Goal: Information Seeking & Learning: Learn about a topic

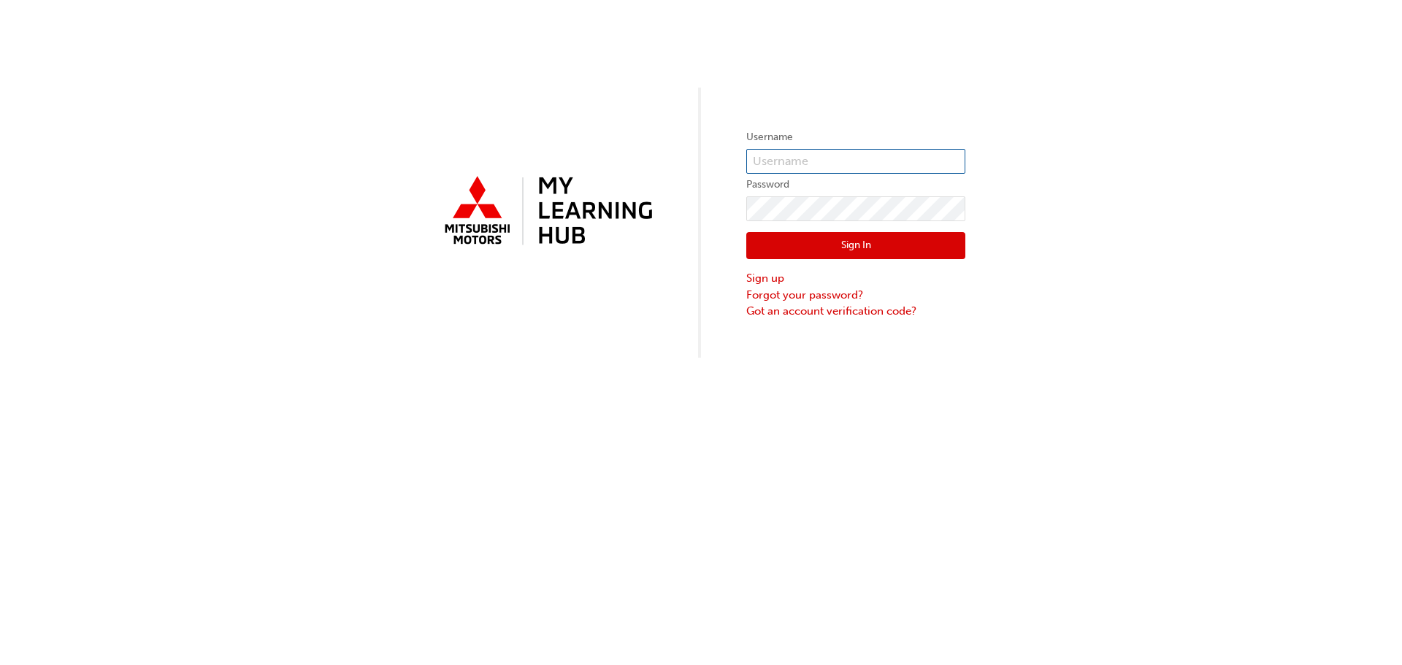
click at [818, 155] on input "text" at bounding box center [855, 161] width 219 height 25
type input "[PERSON_NAME][EMAIL_ADDRESS][PERSON_NAME][DOMAIN_NAME]"
click at [910, 154] on input "[PERSON_NAME][EMAIL_ADDRESS][PERSON_NAME][DOMAIN_NAME]" at bounding box center [855, 161] width 219 height 25
click at [922, 161] on input "[PERSON_NAME][EMAIL_ADDRESS][PERSON_NAME][DOMAIN_NAME]" at bounding box center [855, 161] width 219 height 25
drag, startPoint x: 923, startPoint y: 161, endPoint x: 745, endPoint y: 170, distance: 177.6
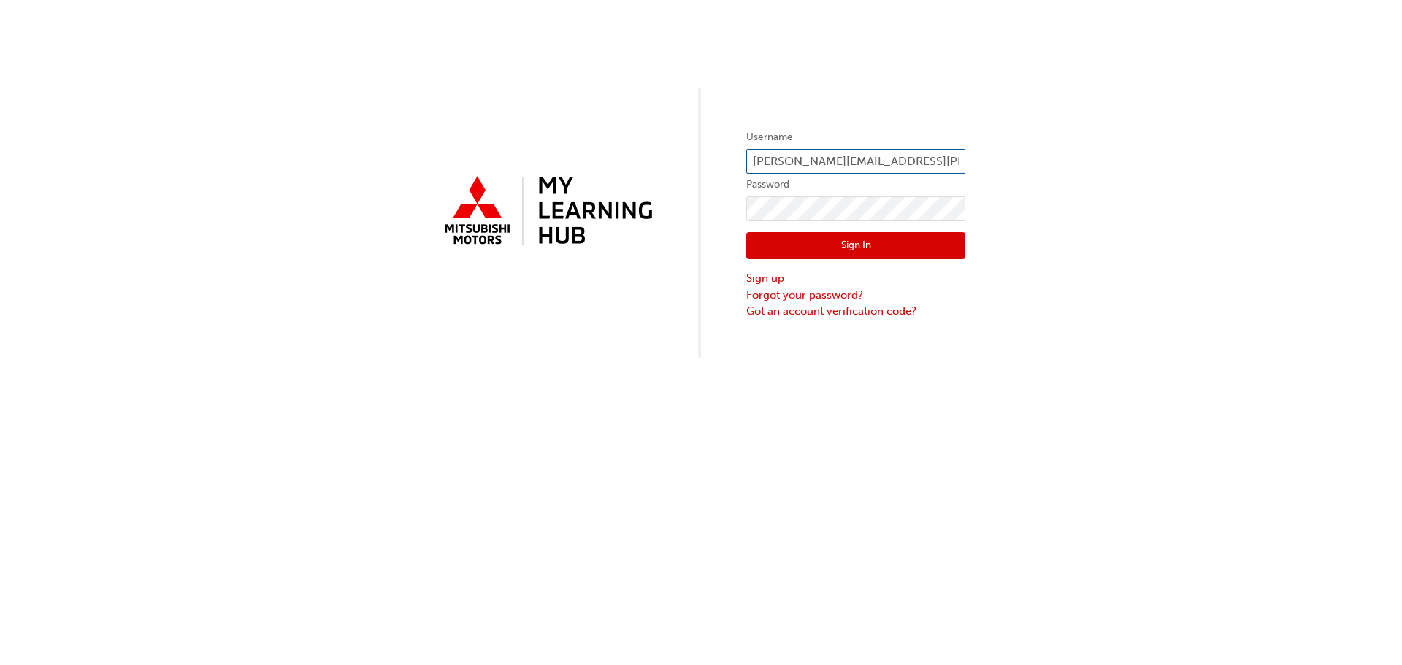
click at [745, 170] on div "Username [PERSON_NAME][EMAIL_ADDRESS][PERSON_NAME][DOMAIN_NAME] Password Sign I…" at bounding box center [701, 179] width 1402 height 358
type input "0005922838"
click at [853, 250] on button "Sign In" at bounding box center [855, 246] width 219 height 28
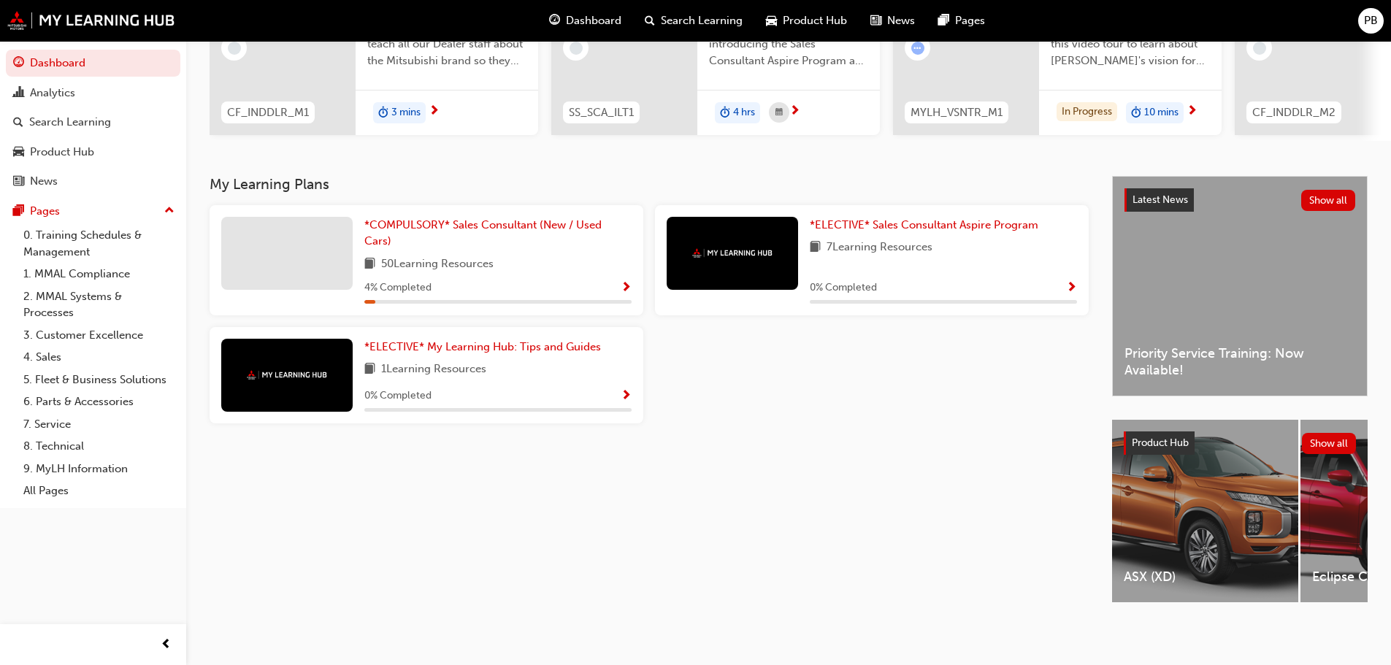
scroll to position [134, 0]
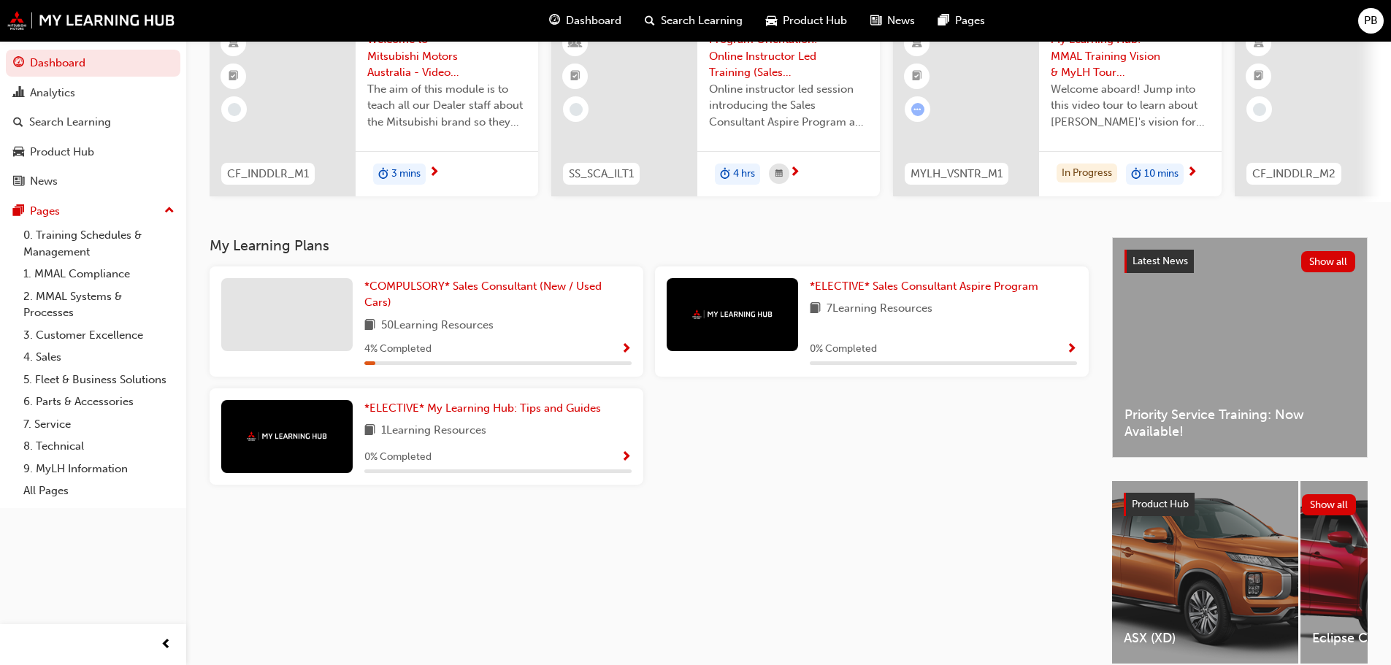
click at [624, 351] on span "Show Progress" at bounding box center [626, 349] width 11 height 13
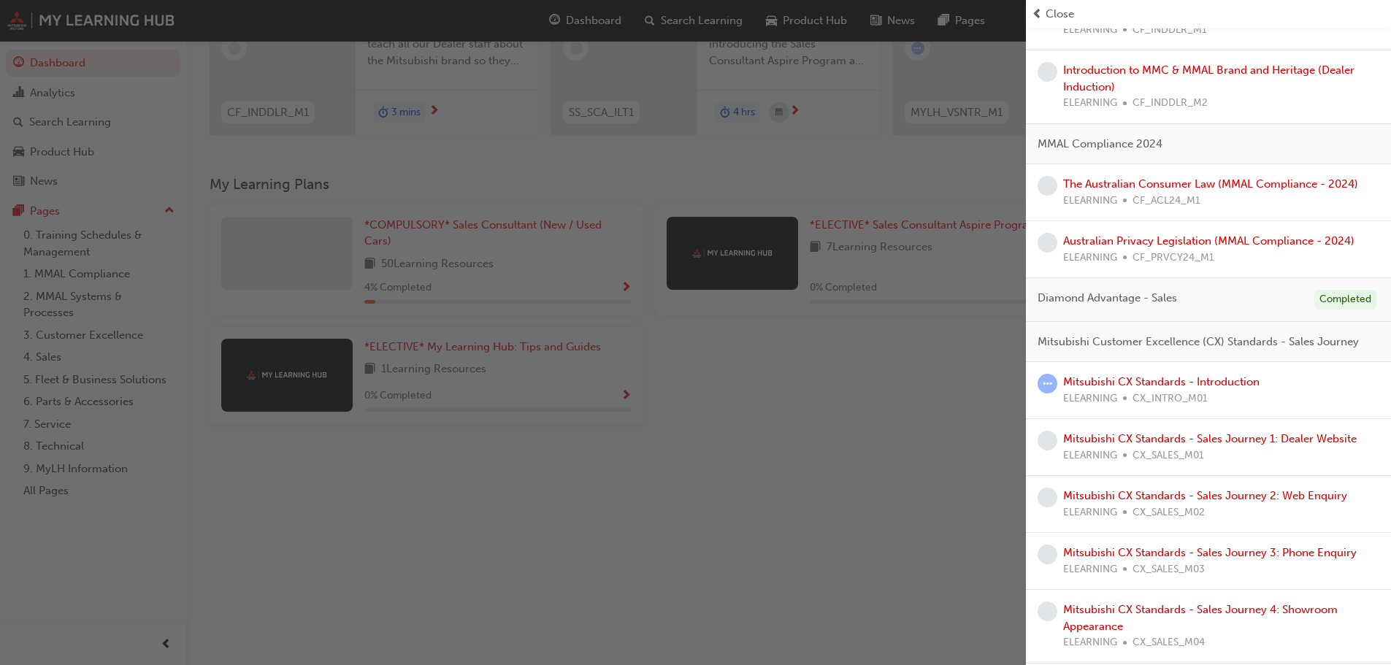
scroll to position [219, 0]
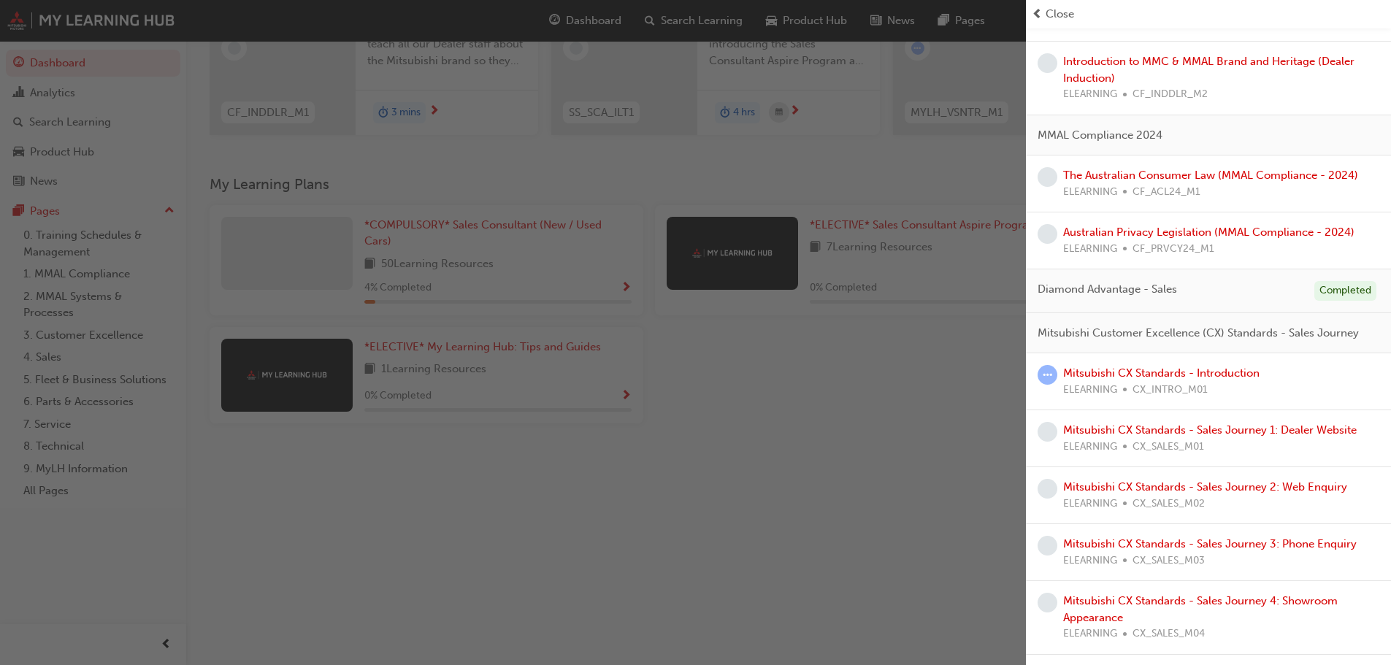
click at [809, 474] on div "button" at bounding box center [513, 332] width 1026 height 665
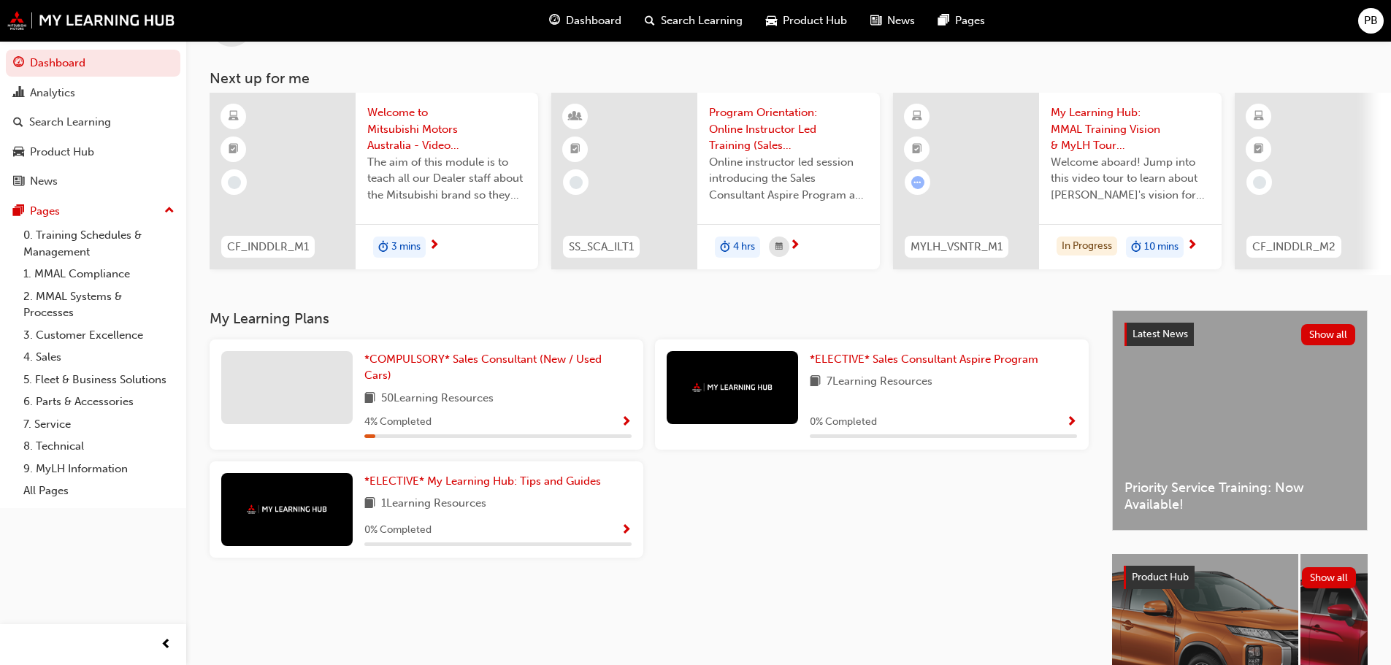
scroll to position [0, 0]
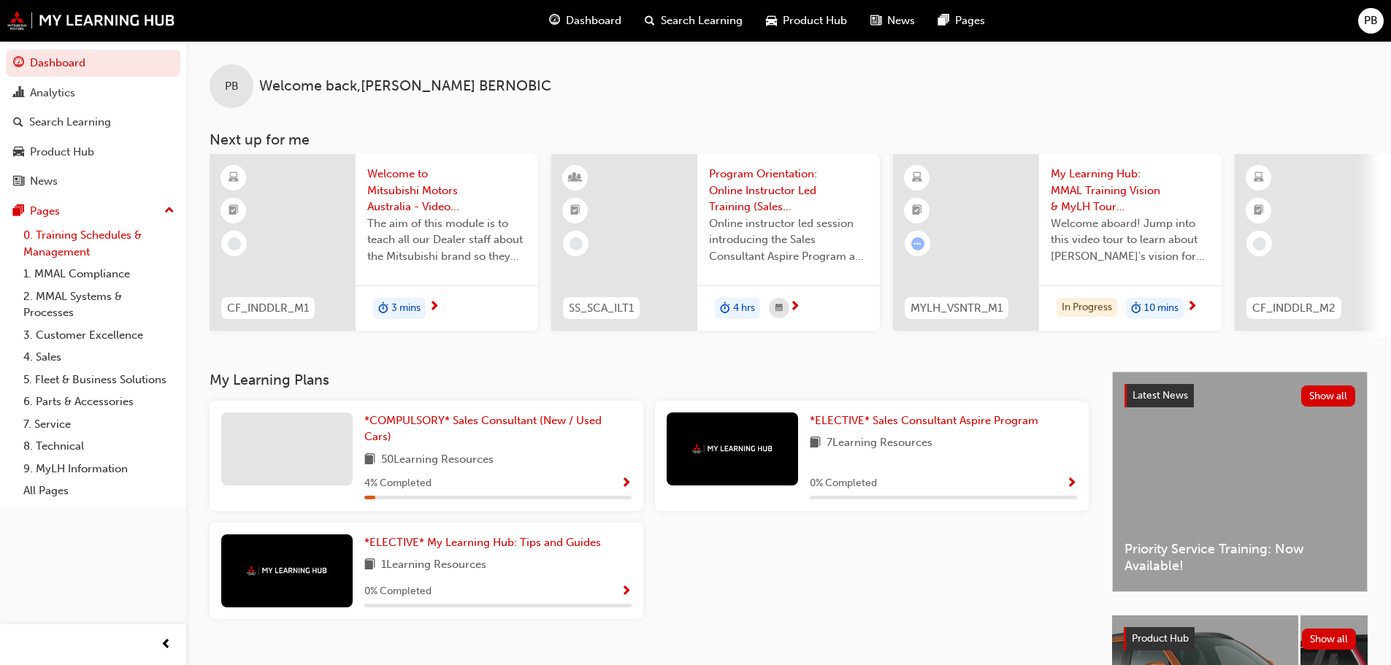
click at [53, 236] on link "0. Training Schedules & Management" at bounding box center [99, 243] width 163 height 39
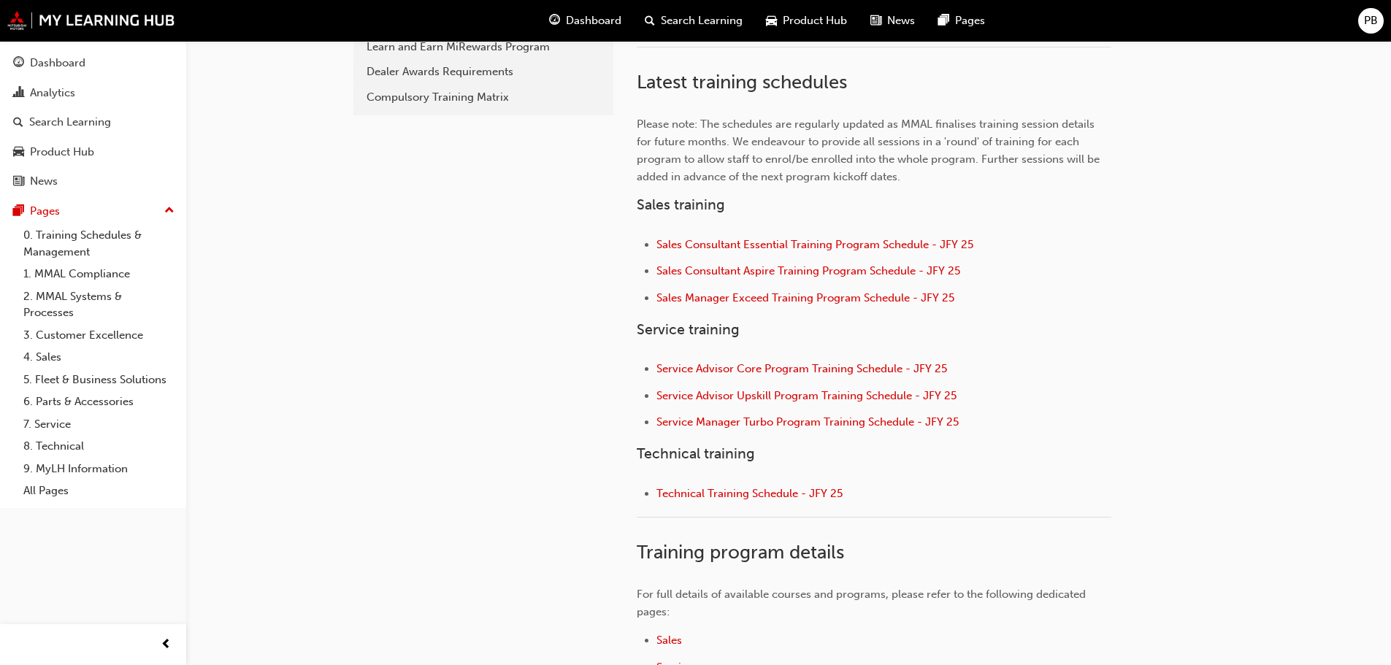
scroll to position [438, 0]
click at [50, 356] on link "4. Sales" at bounding box center [99, 357] width 163 height 23
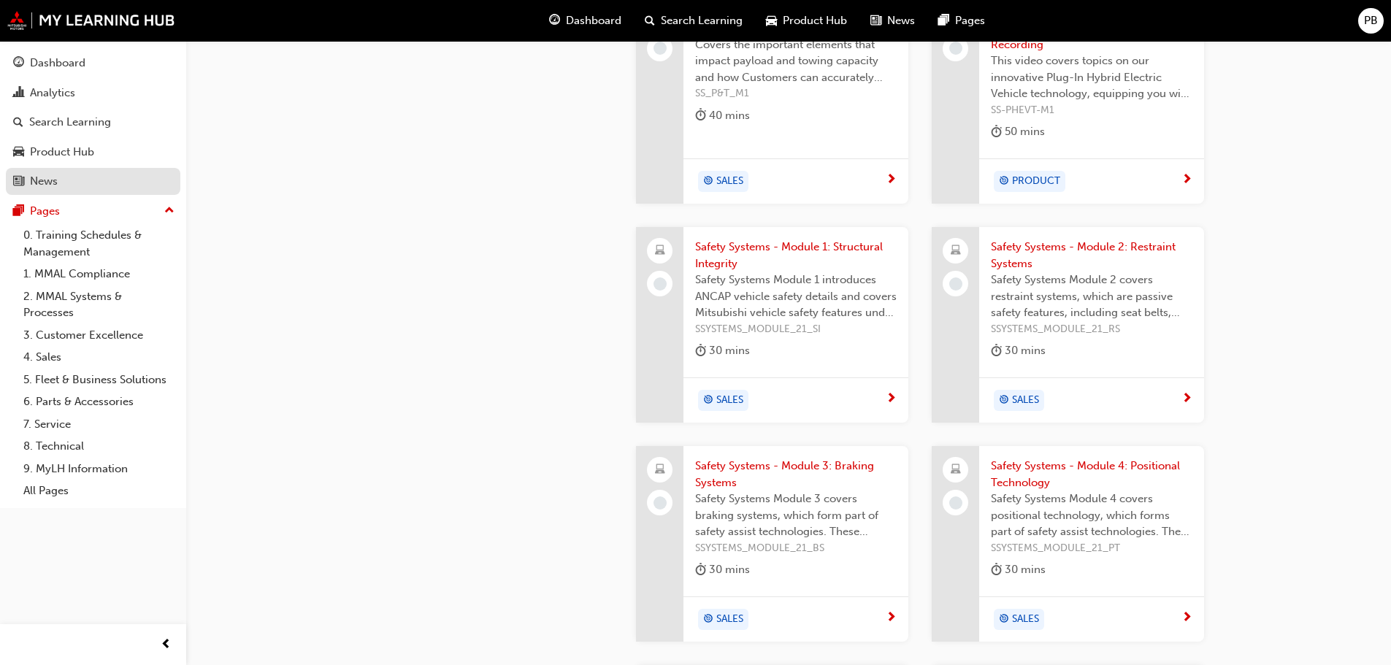
scroll to position [1382, 0]
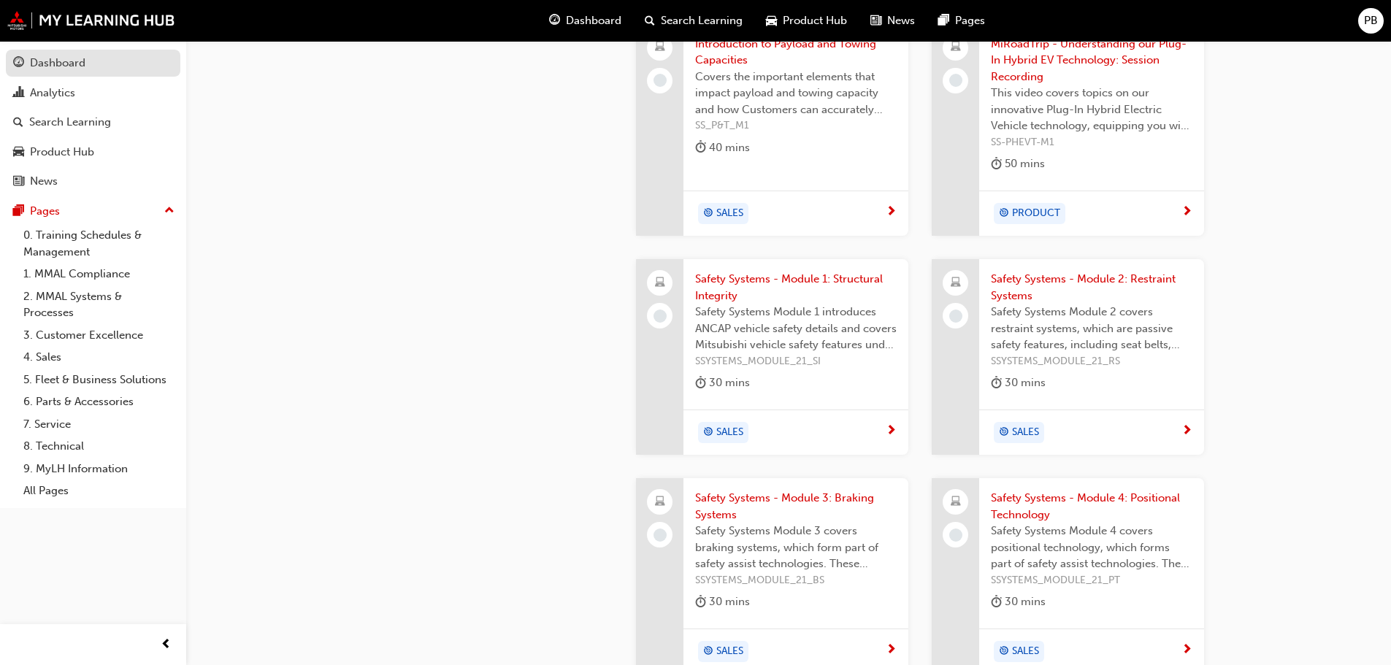
click at [63, 66] on div "Dashboard" at bounding box center [57, 63] width 55 height 17
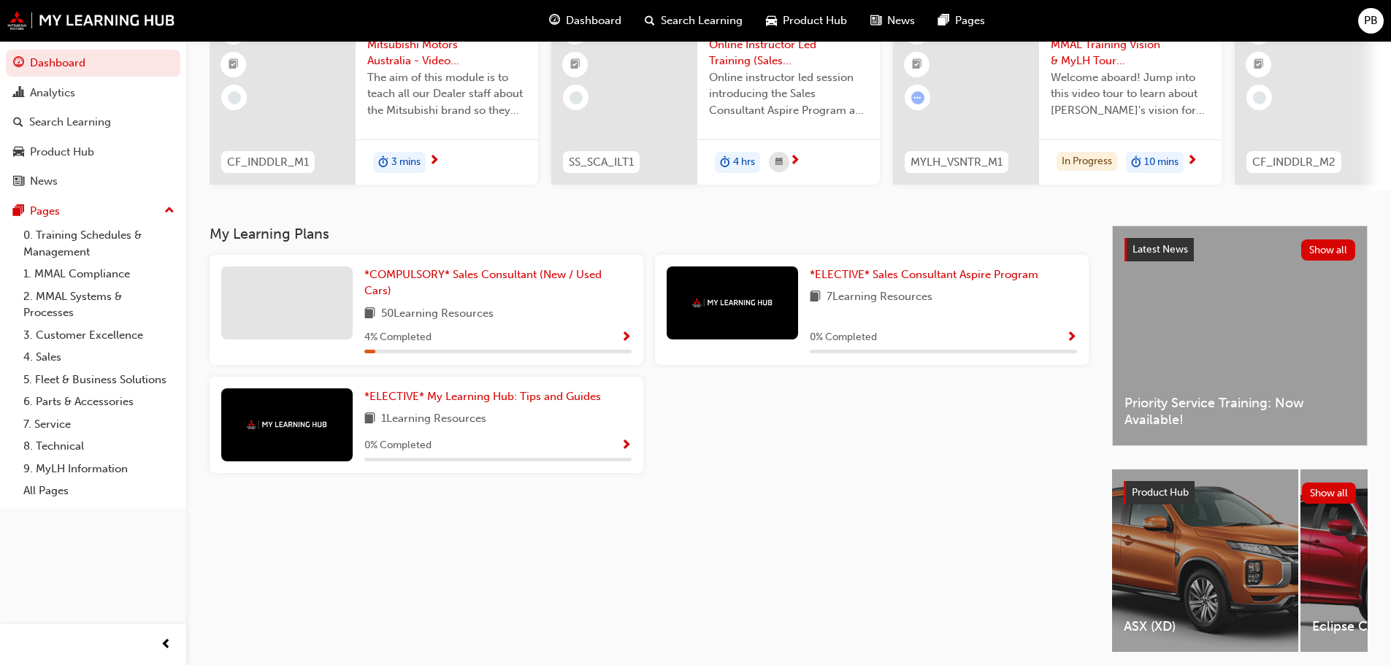
scroll to position [207, 0]
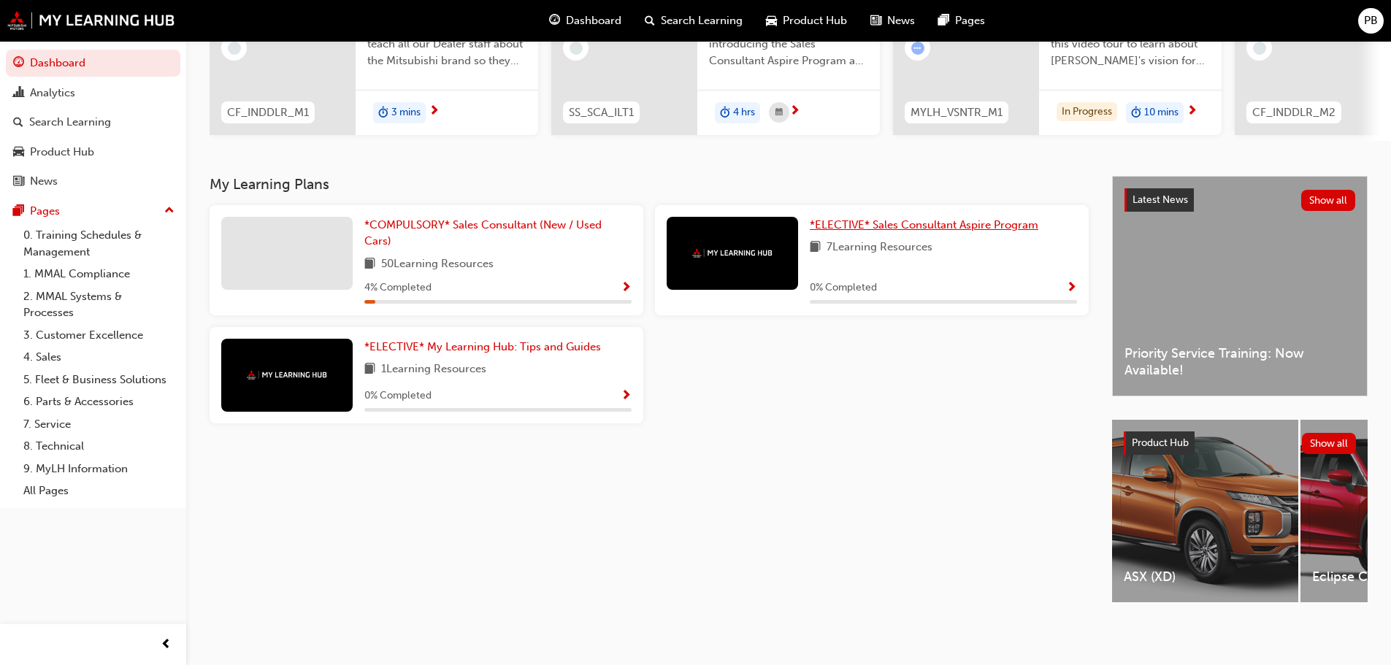
click at [892, 220] on span "*ELECTIVE* Sales Consultant Aspire Program" at bounding box center [924, 224] width 228 height 13
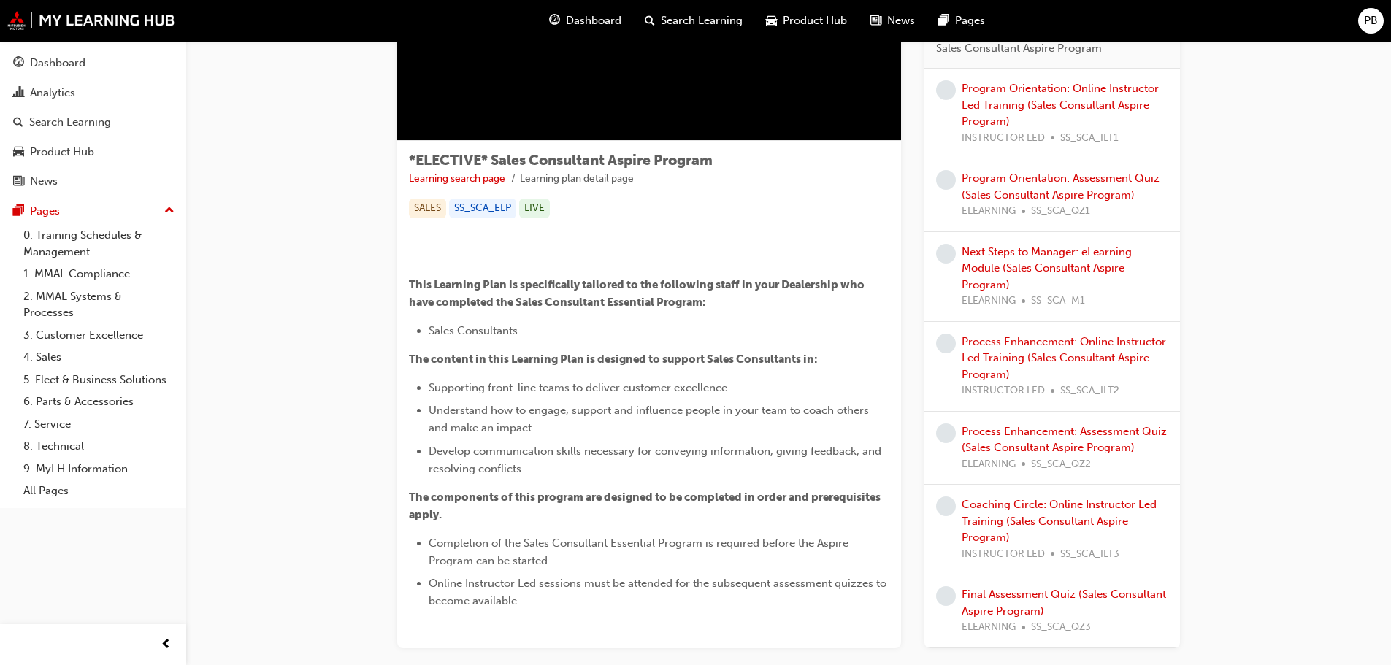
scroll to position [143, 0]
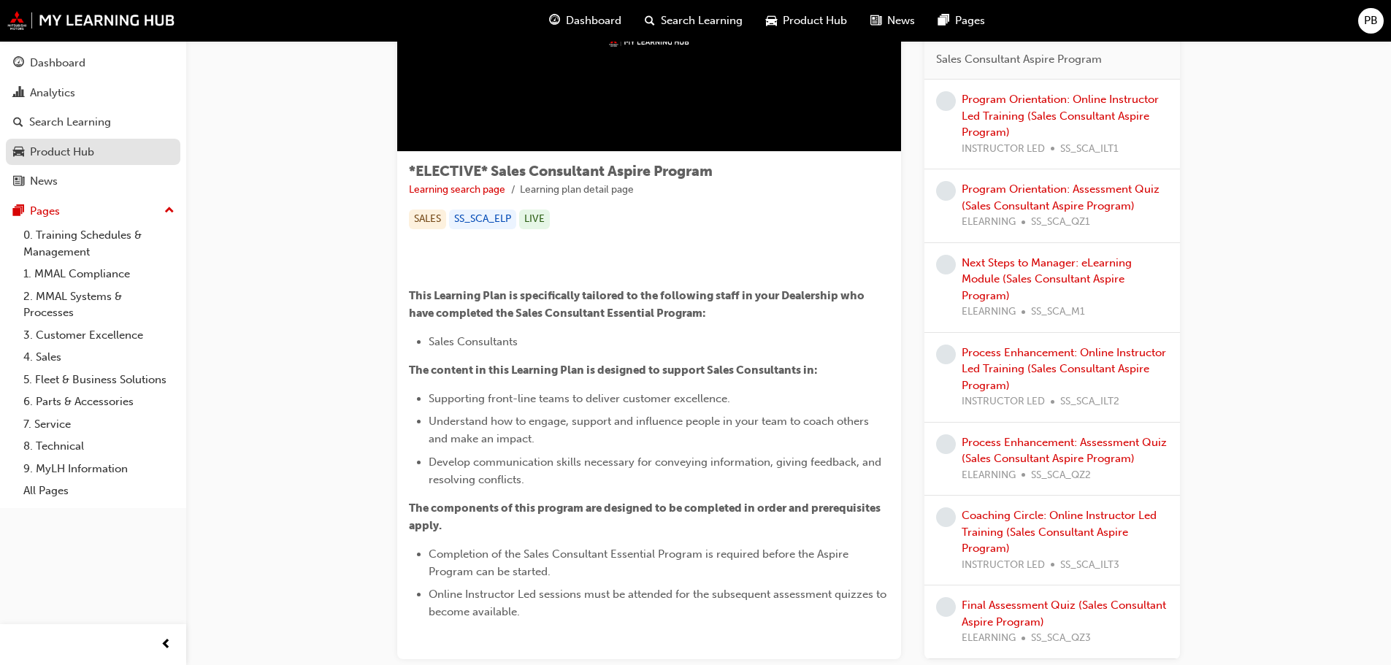
click at [68, 149] on div "Product Hub" at bounding box center [62, 152] width 64 height 17
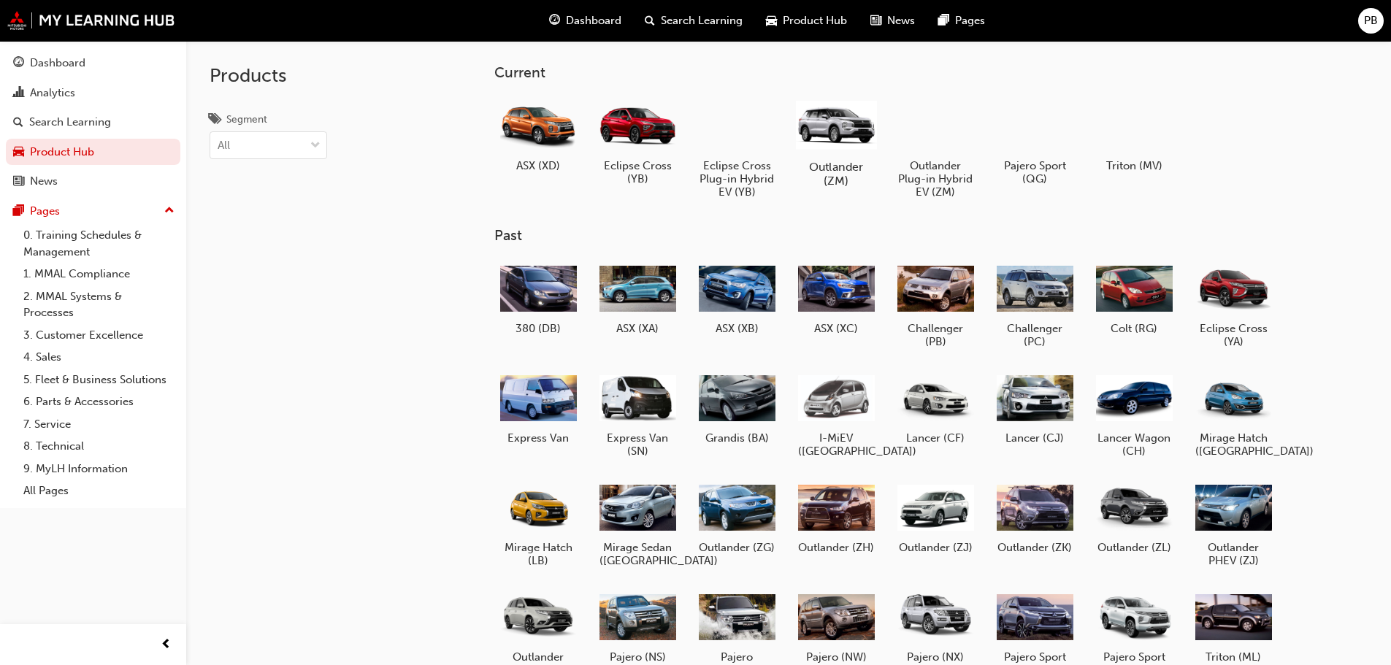
click at [842, 133] on div at bounding box center [835, 125] width 81 height 58
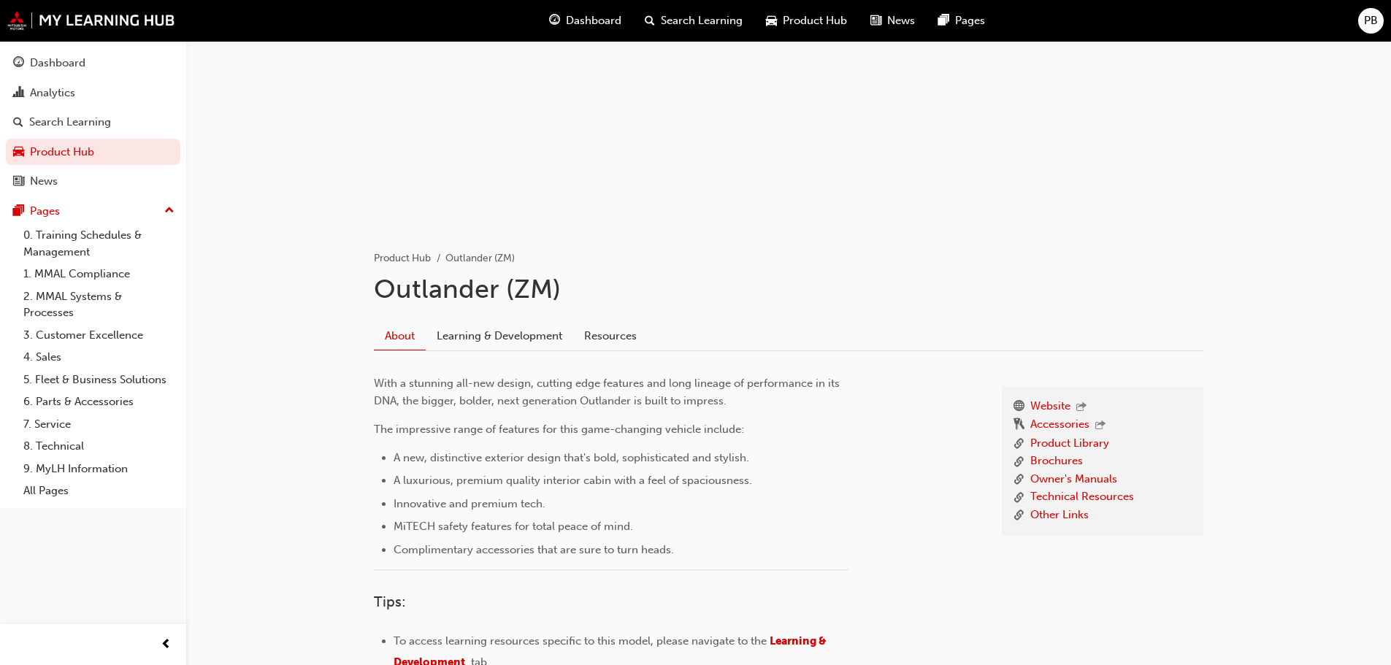
scroll to position [55, 0]
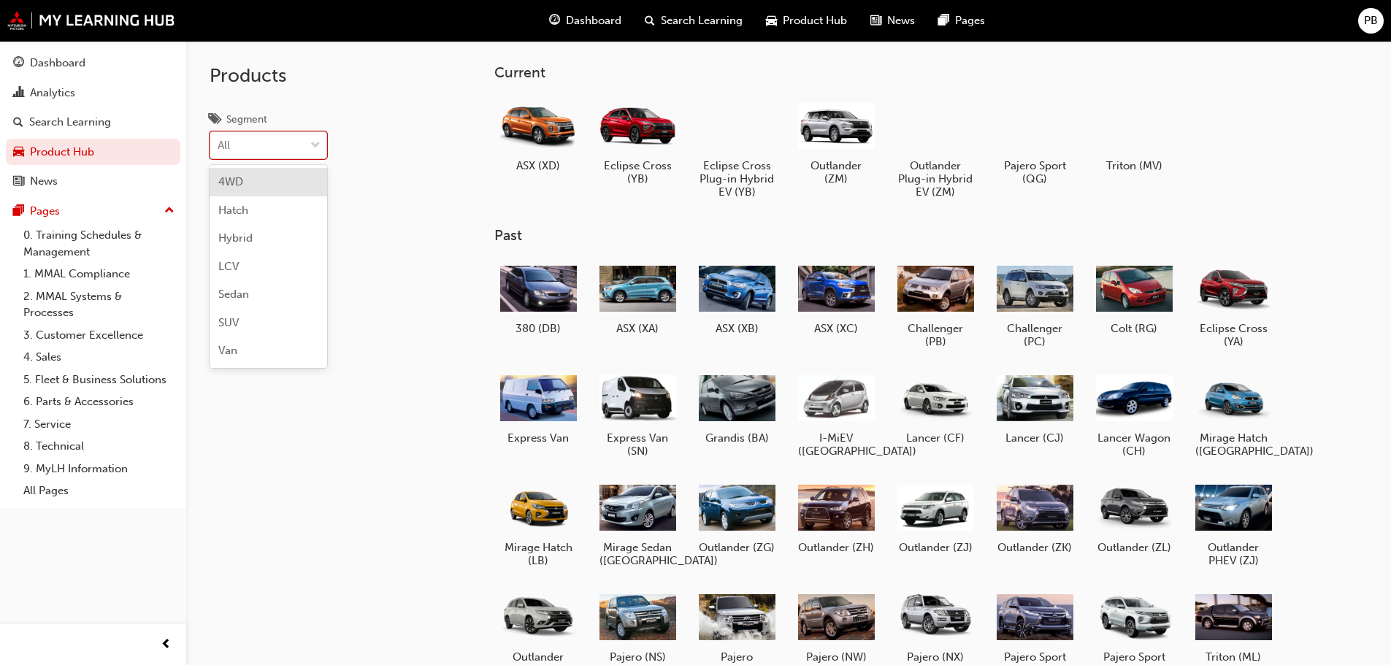
click at [323, 144] on div at bounding box center [315, 145] width 22 height 26
click at [219, 144] on input "Segment option 4WD focused, 1 of 7. 7 results available. Use Up and Down to cho…" at bounding box center [218, 145] width 1 height 12
click at [323, 144] on div at bounding box center [315, 145] width 22 height 26
click at [219, 144] on input "Segment option 4WD focused, 1 of 7. 7 results available. Use Up and Down to cho…" at bounding box center [218, 145] width 1 height 12
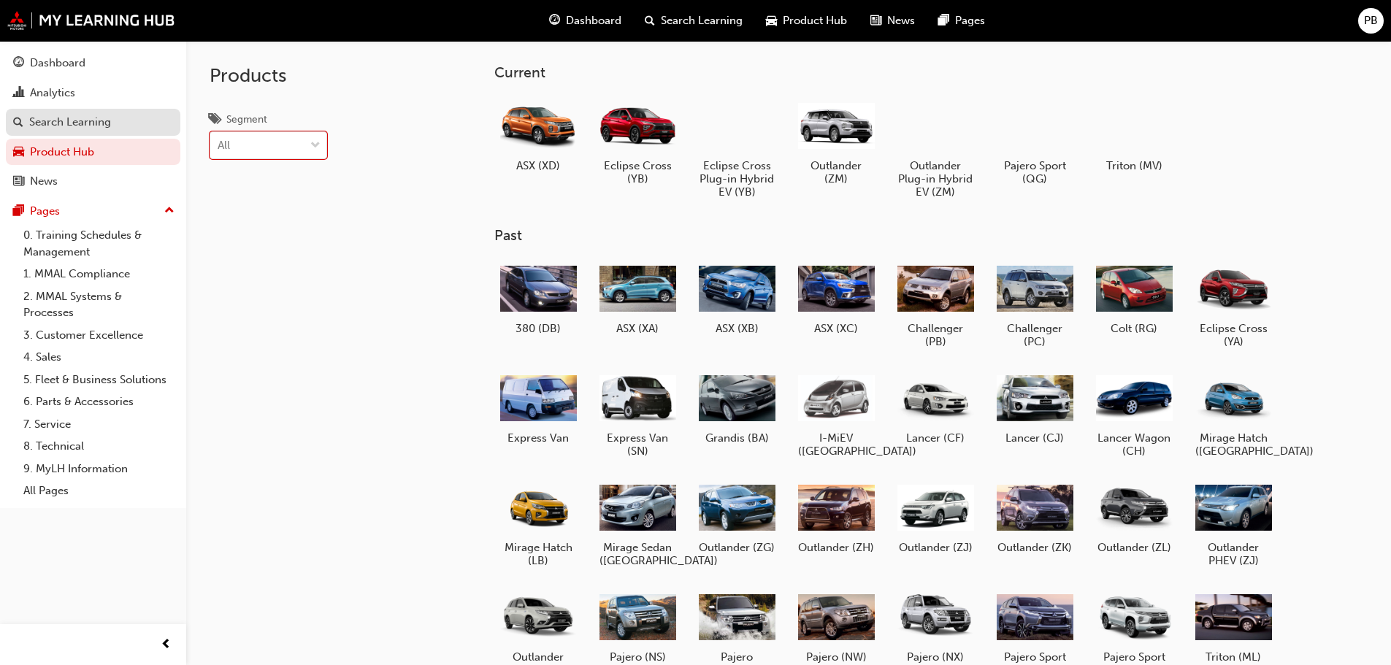
click at [50, 123] on div "Search Learning" at bounding box center [70, 122] width 82 height 17
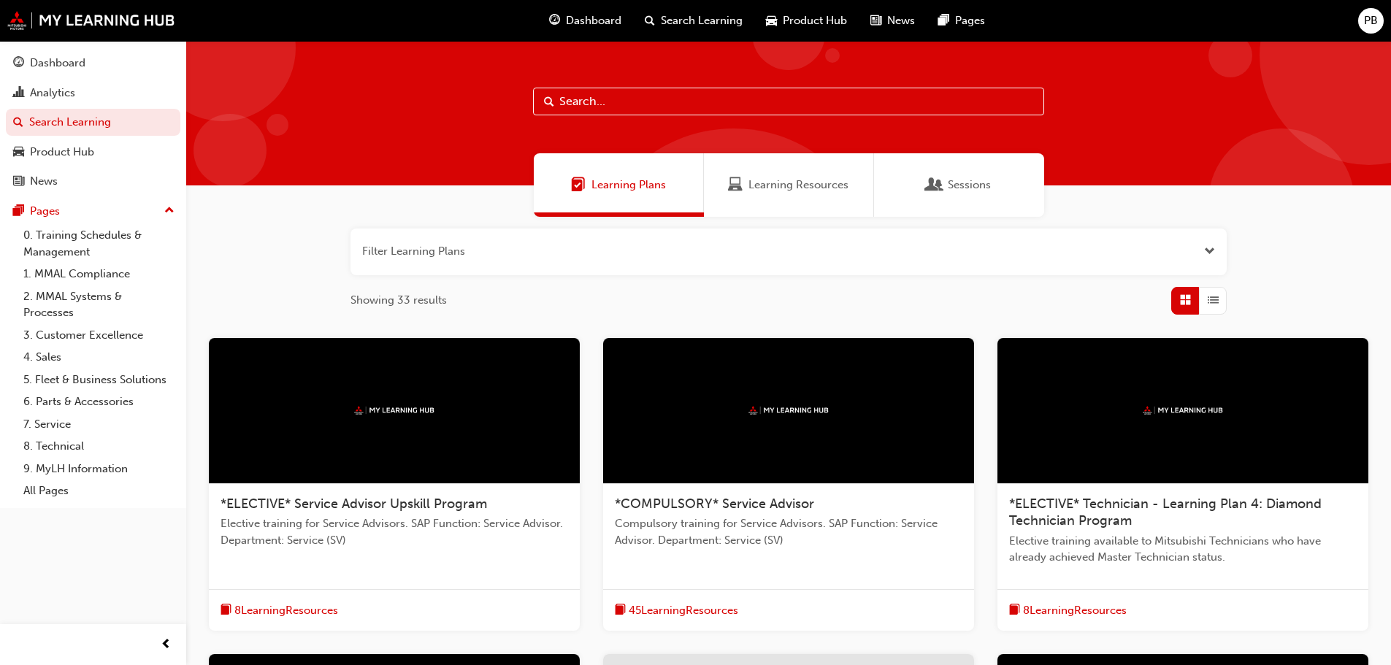
click at [1209, 252] on span "Open the filter" at bounding box center [1209, 251] width 11 height 17
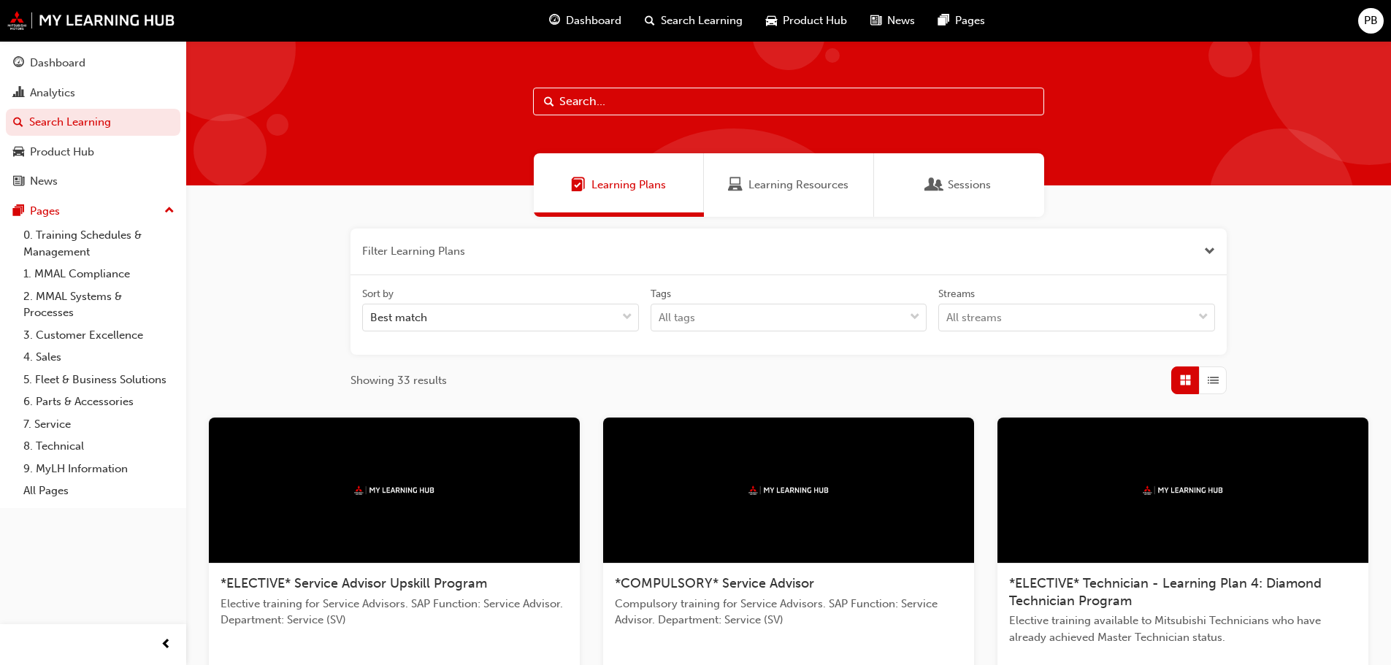
click at [807, 18] on span "Product Hub" at bounding box center [815, 20] width 64 height 17
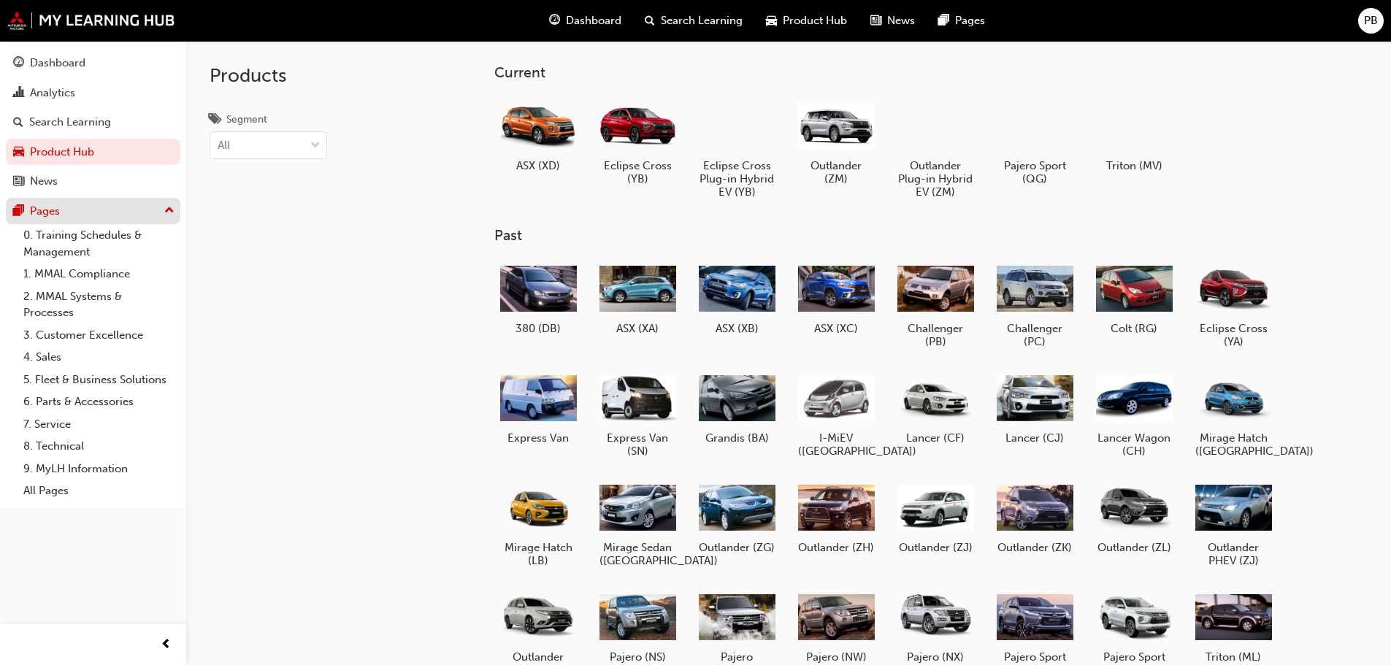
click at [30, 215] on div "Pages" at bounding box center [45, 211] width 30 height 17
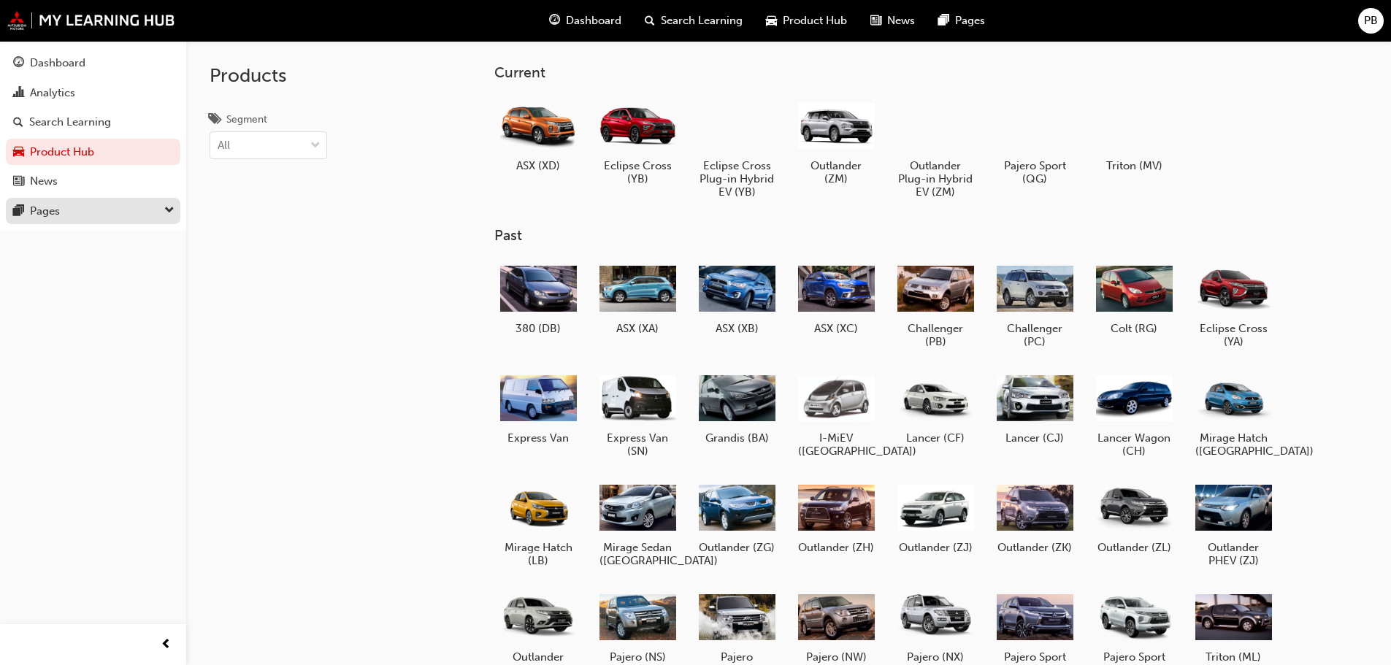
click at [163, 212] on div "Pages" at bounding box center [93, 211] width 160 height 18
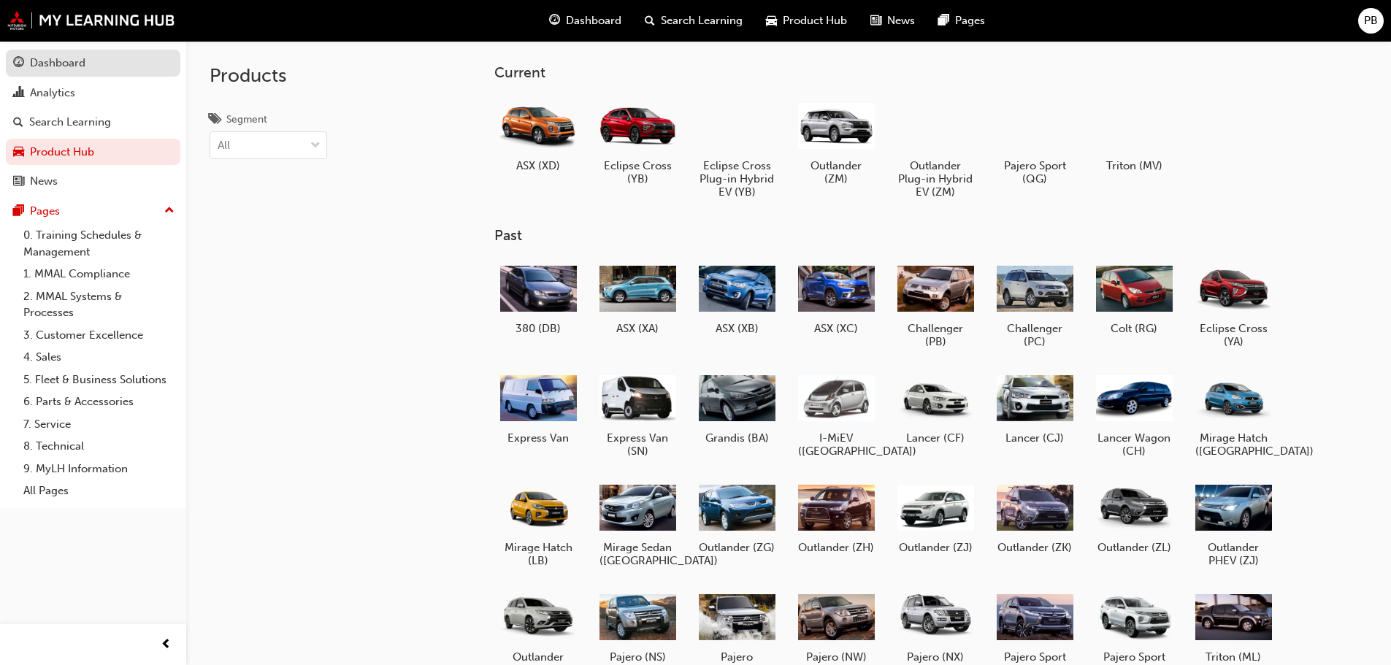
click at [45, 58] on div "Dashboard" at bounding box center [57, 63] width 55 height 17
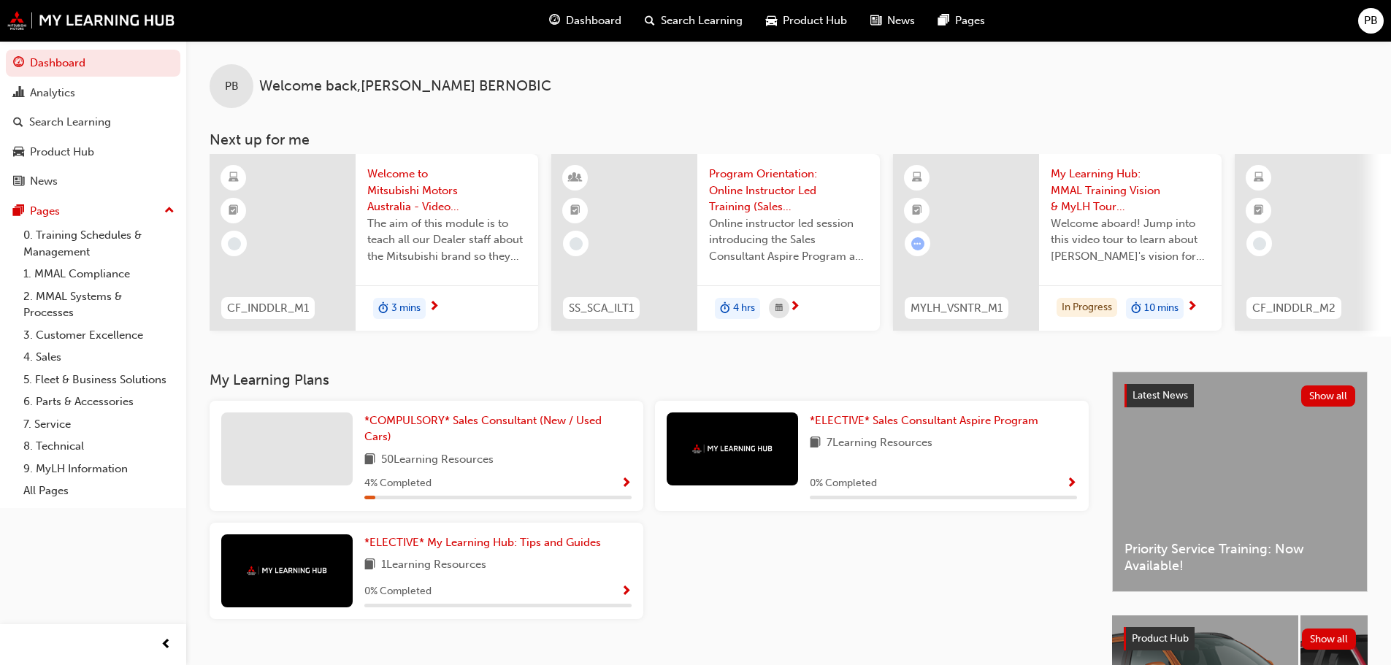
click at [434, 307] on span "next-icon" at bounding box center [434, 307] width 11 height 13
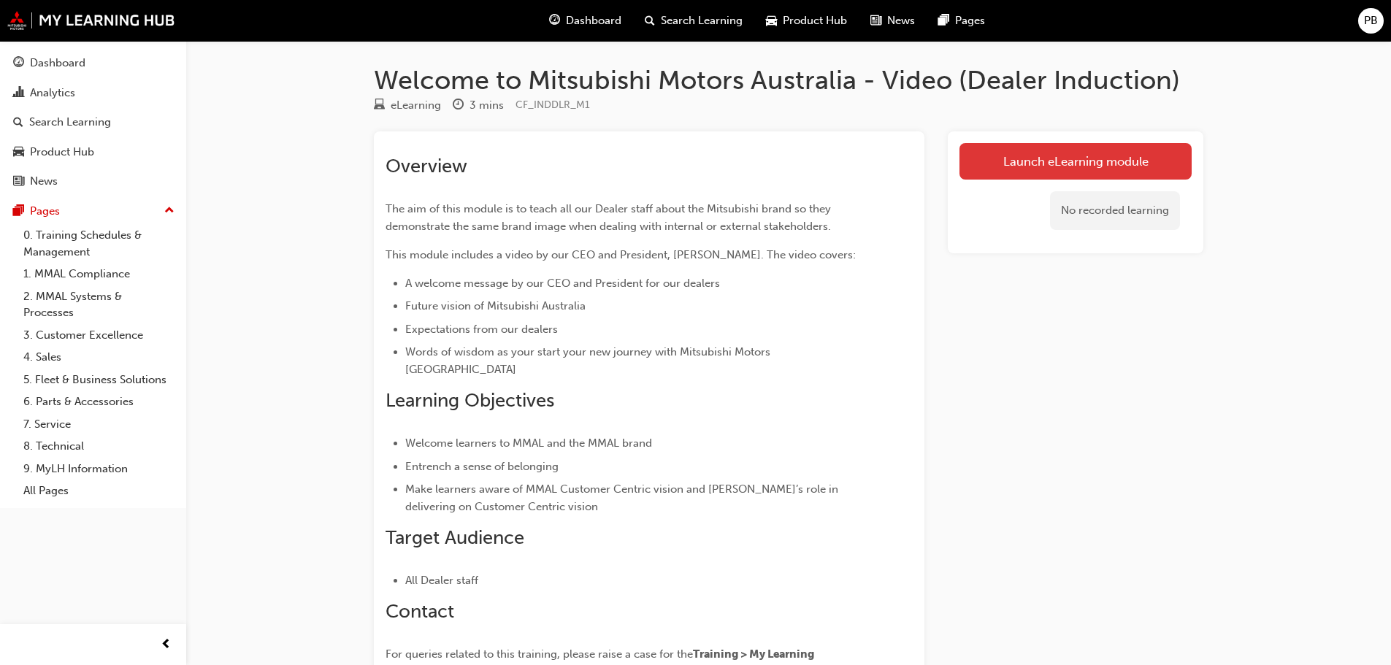
click at [1033, 164] on link "Launch eLearning module" at bounding box center [1075, 161] width 232 height 37
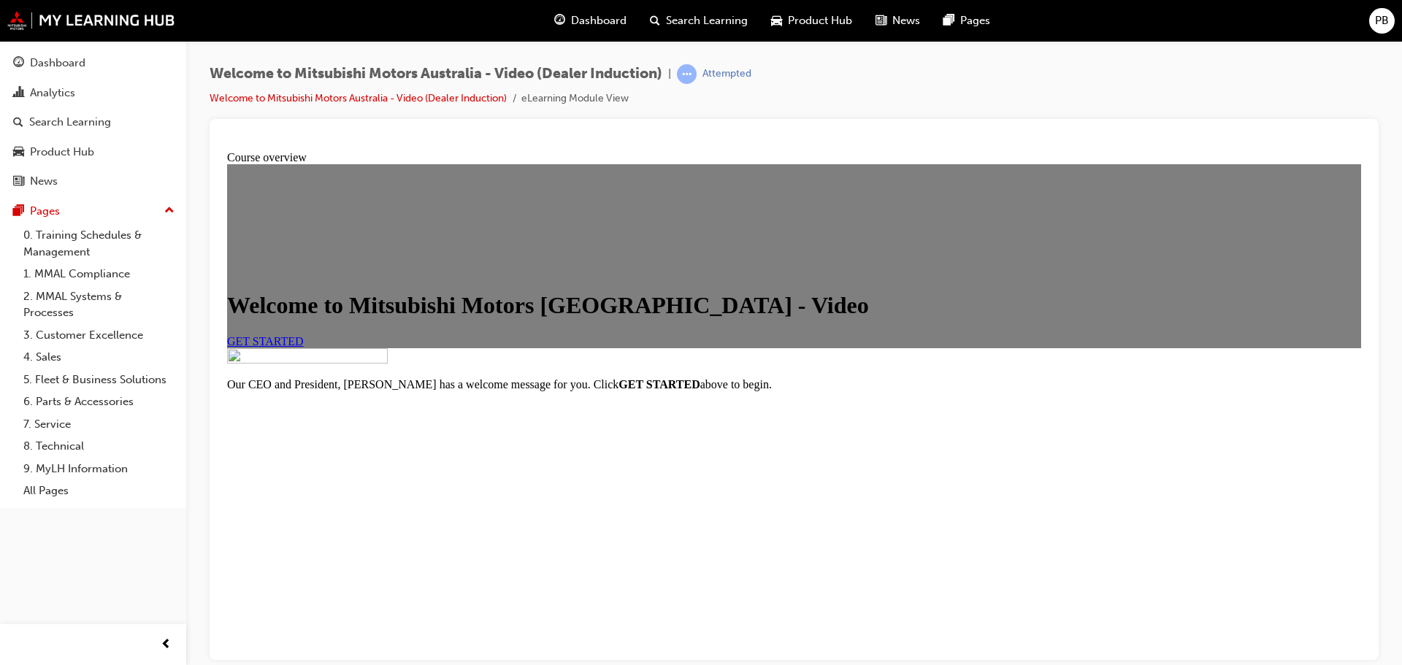
click at [304, 347] on link "GET STARTED" at bounding box center [265, 340] width 77 height 12
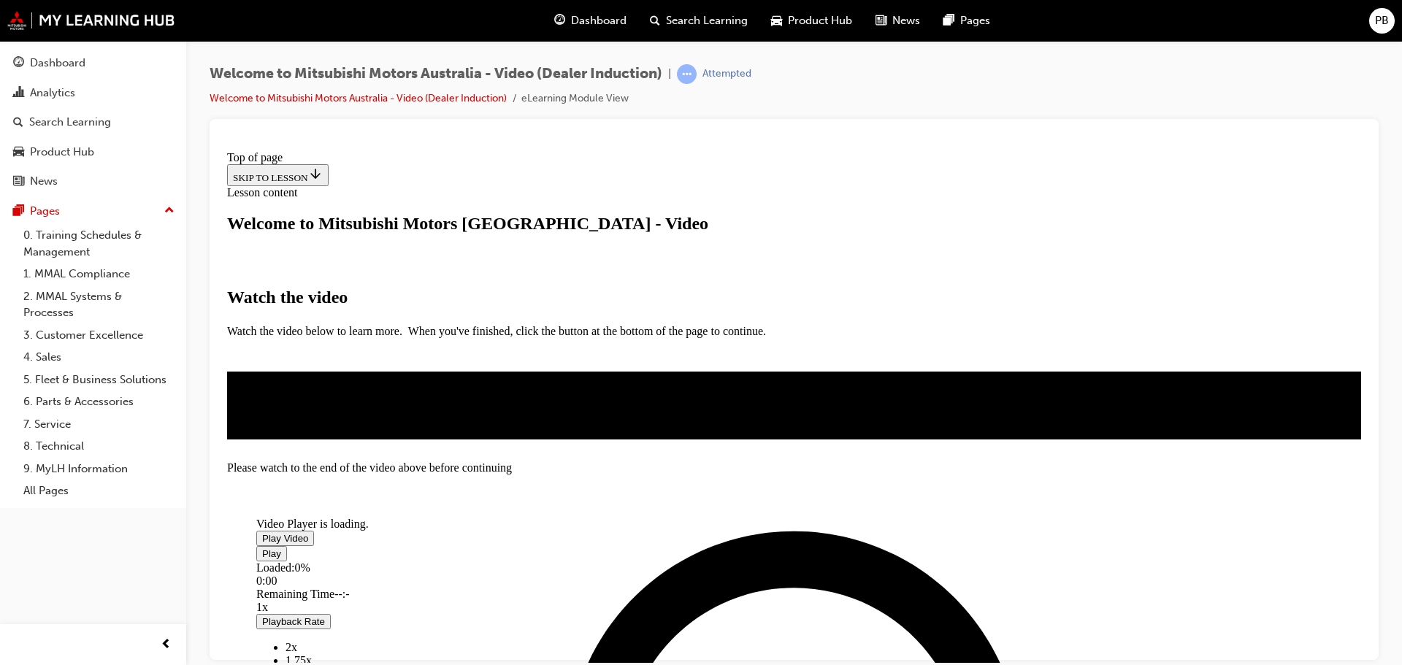
click at [262, 532] on span "Video player" at bounding box center [262, 537] width 0 height 11
drag, startPoint x: 891, startPoint y: 558, endPoint x: 902, endPoint y: 562, distance: 11.5
click at [899, 561] on div "Loaded : 94.19% 1:55 1:55" at bounding box center [723, 580] width 934 height 39
click at [935, 574] on div "2:04" at bounding box center [723, 580] width 934 height 13
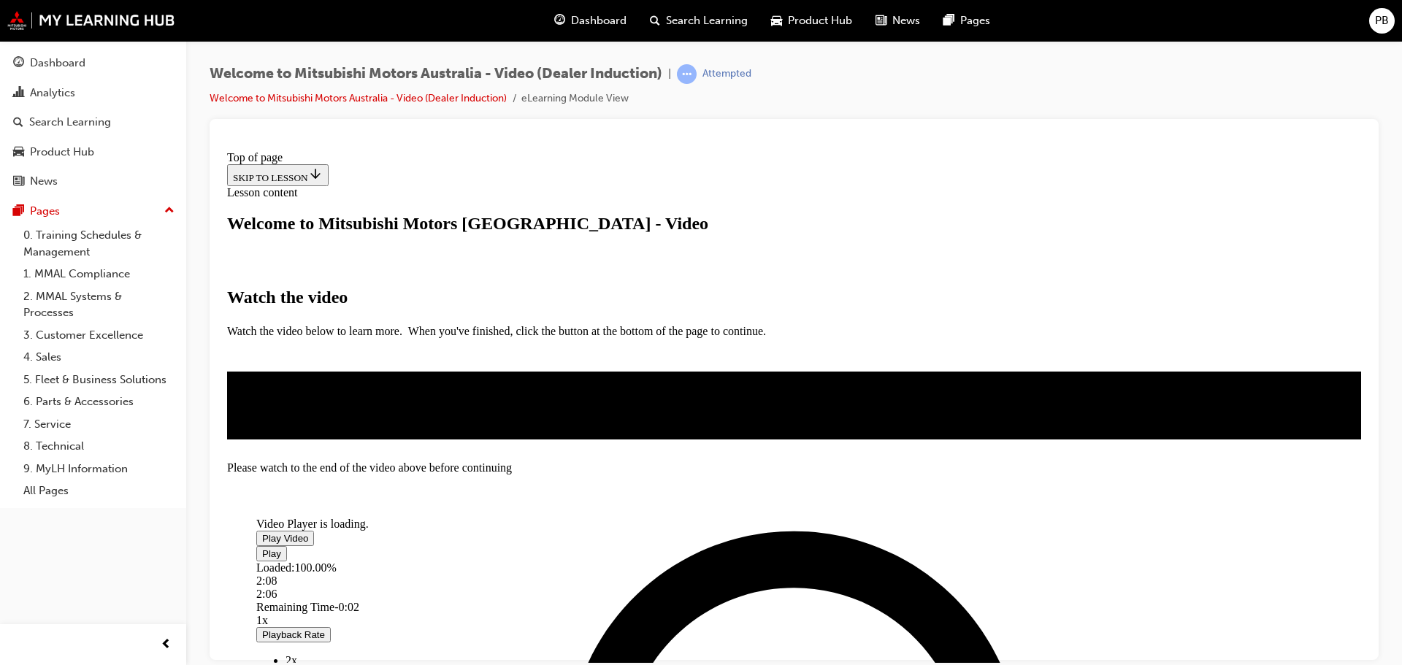
drag, startPoint x: 942, startPoint y: 569, endPoint x: 964, endPoint y: 566, distance: 22.0
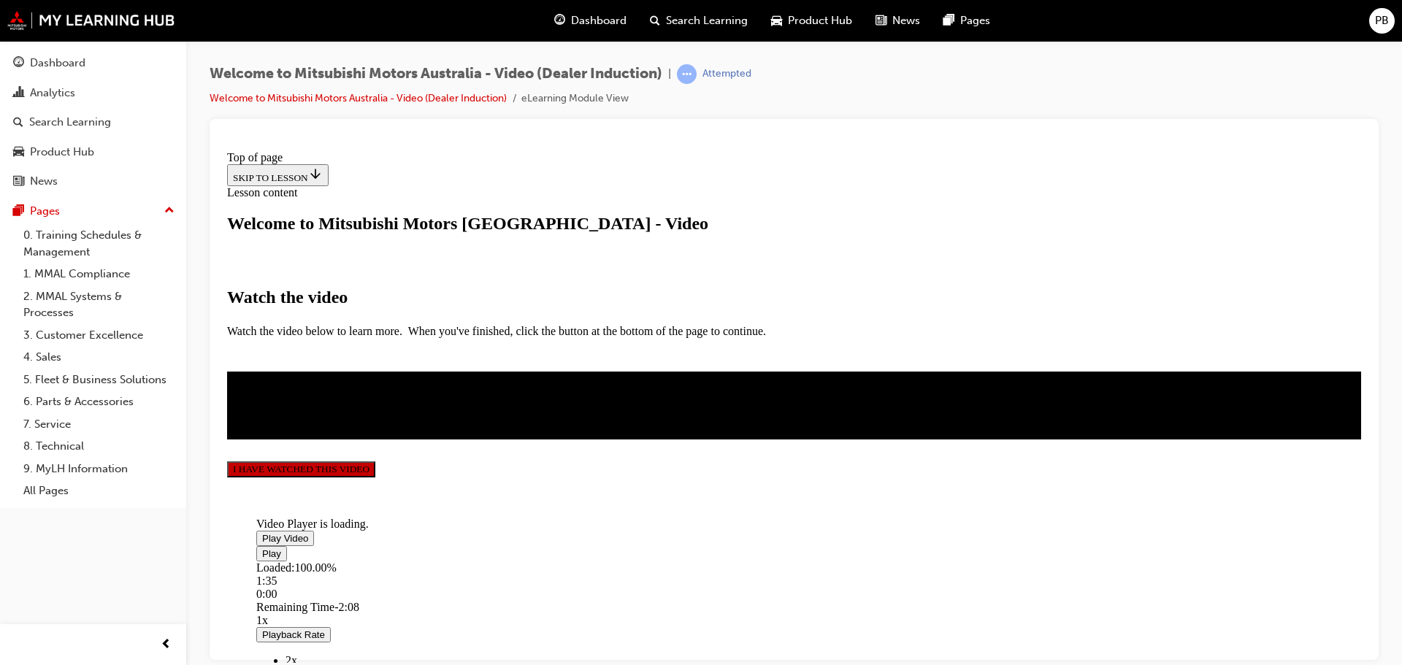
click at [262, 532] on span "Video player" at bounding box center [262, 537] width 0 height 11
drag, startPoint x: 537, startPoint y: 565, endPoint x: 575, endPoint y: 564, distance: 38.0
click at [575, 564] on div "Loaded : 100.00% 0:33 0:12" at bounding box center [723, 580] width 934 height 39
click at [375, 477] on button "I HAVE WATCHED THIS VIDEO" at bounding box center [301, 469] width 148 height 16
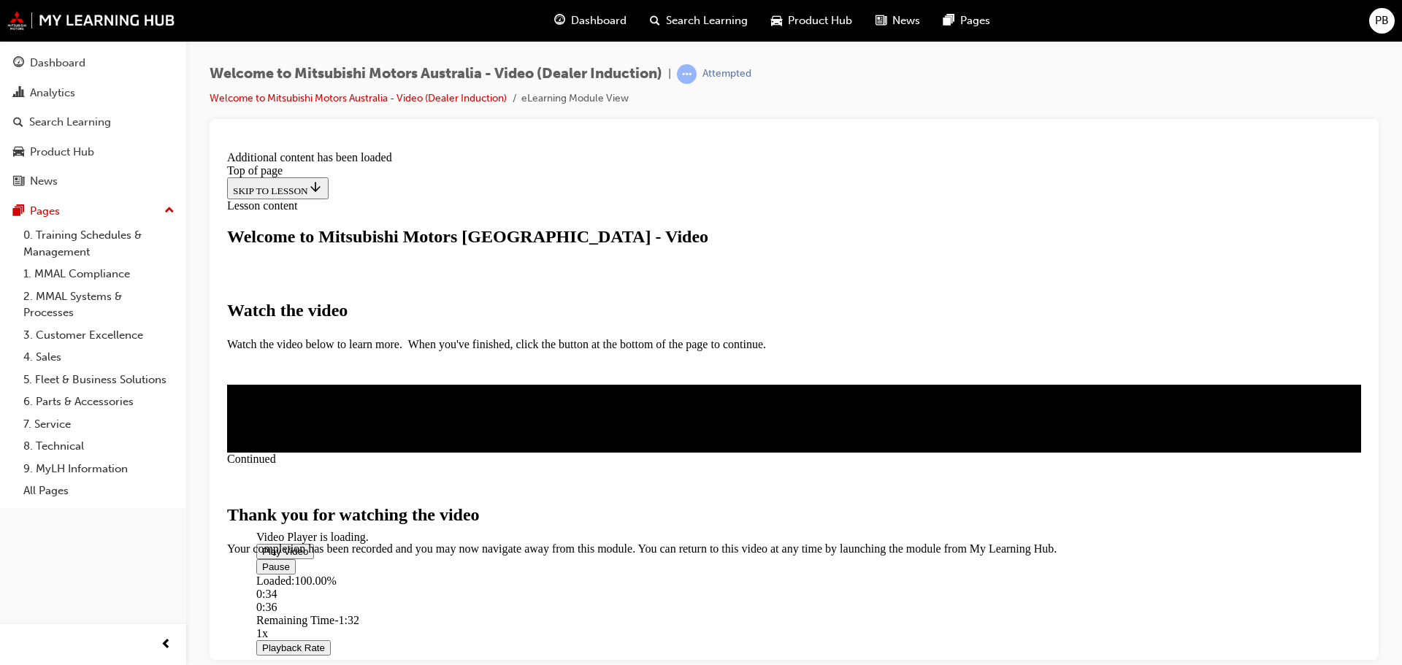
scroll to position [464, 0]
click at [317, 610] on span "CLOSE MODULE" at bounding box center [272, 616] width 90 height 12
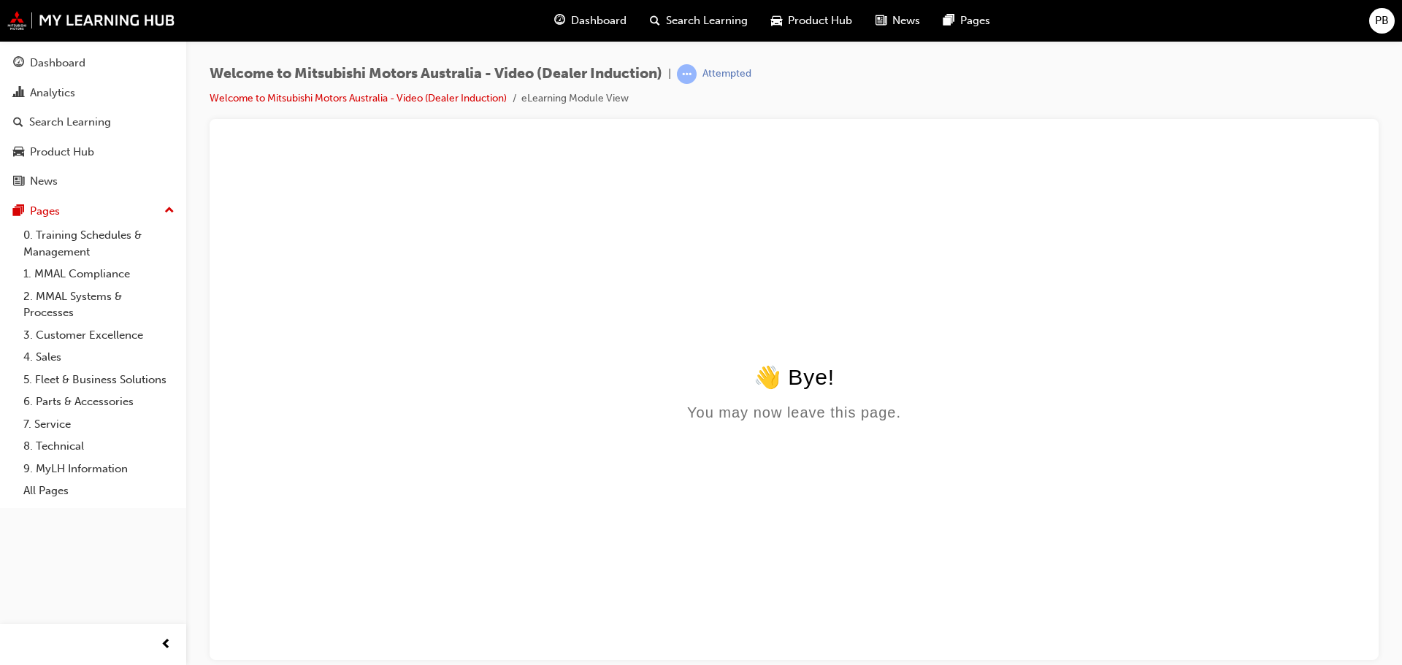
scroll to position [0, 0]
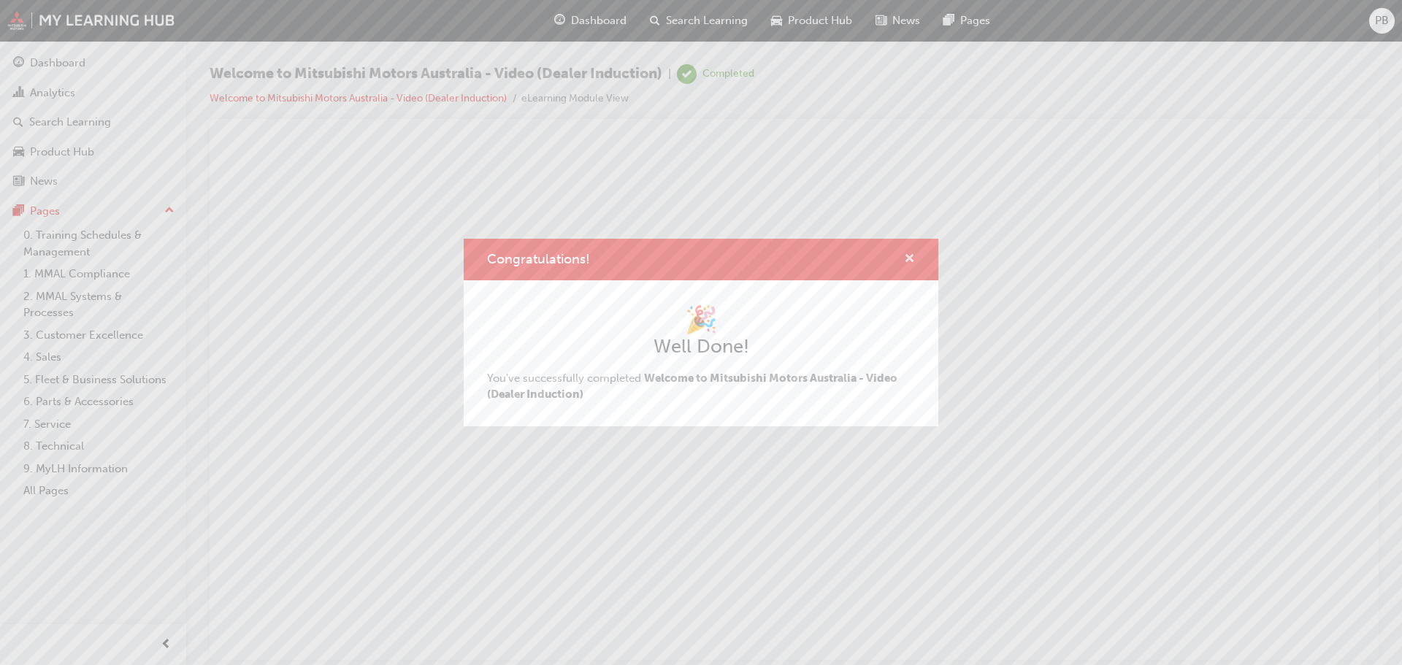
click at [905, 258] on span "cross-icon" at bounding box center [909, 259] width 11 height 13
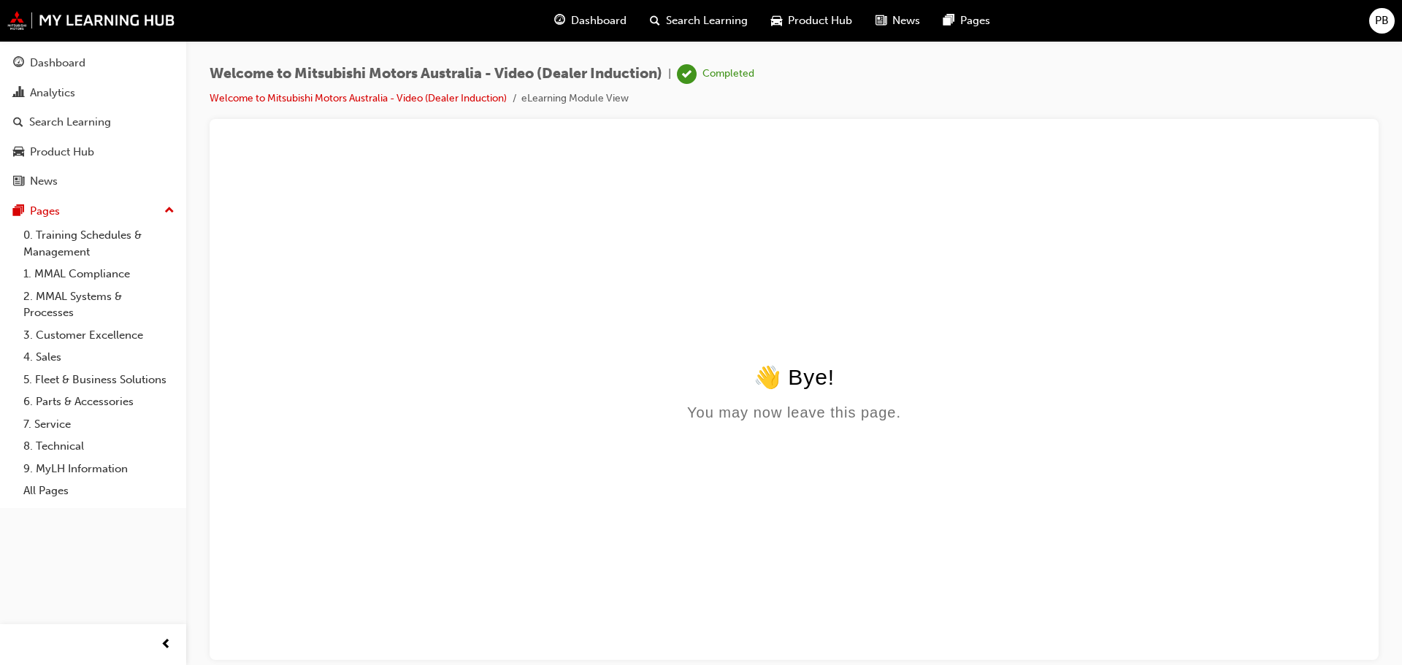
click at [610, 20] on span "Dashboard" at bounding box center [598, 20] width 55 height 17
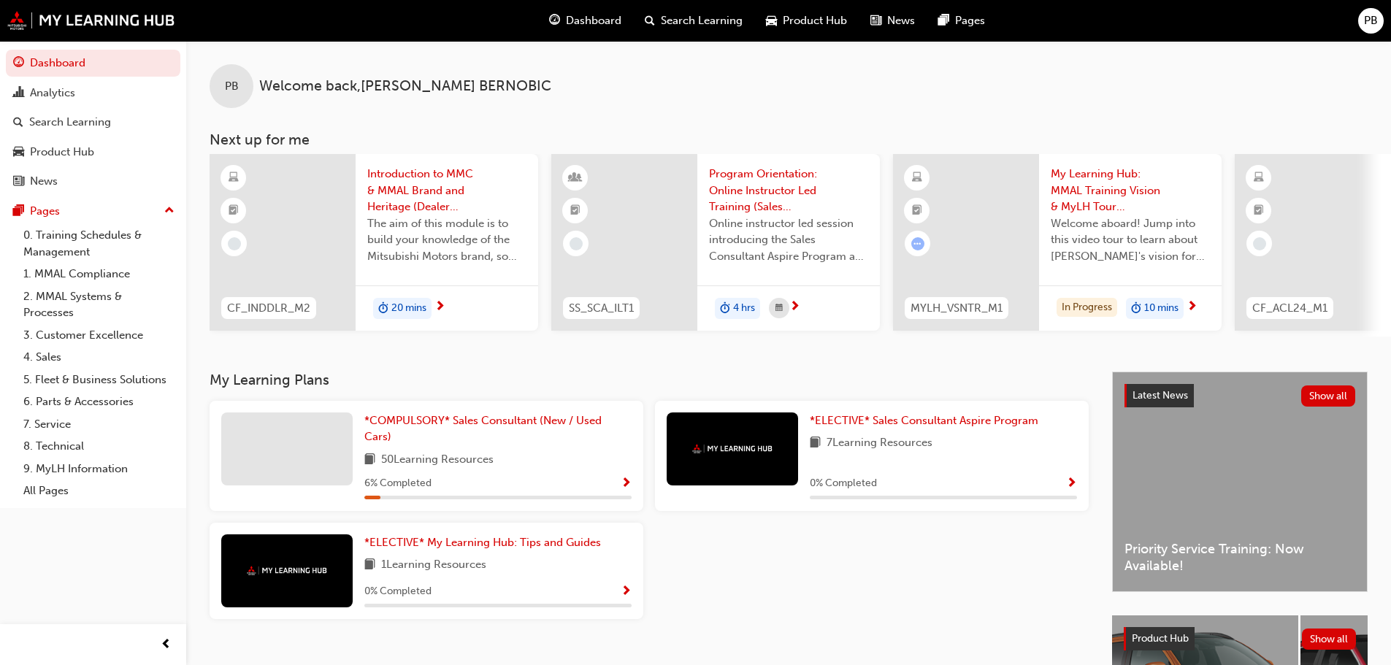
click at [1169, 310] on span "10 mins" at bounding box center [1161, 308] width 34 height 17
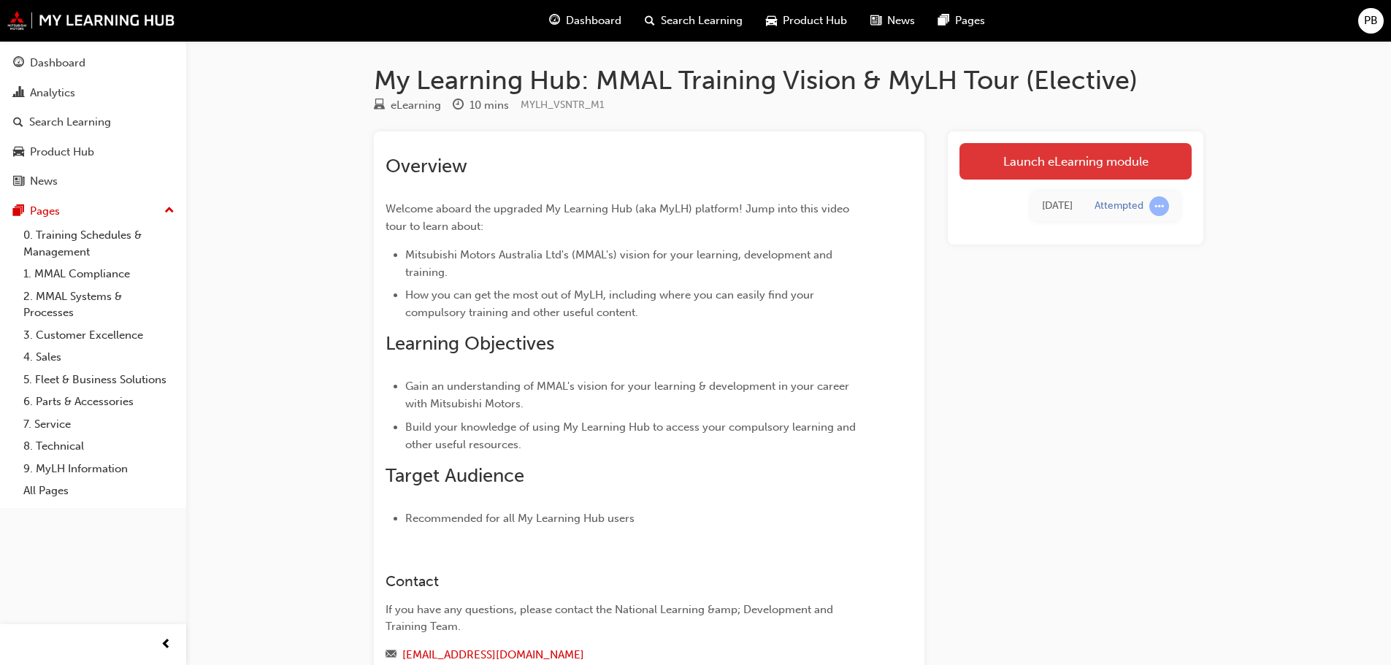
click at [1082, 158] on link "Launch eLearning module" at bounding box center [1075, 161] width 232 height 37
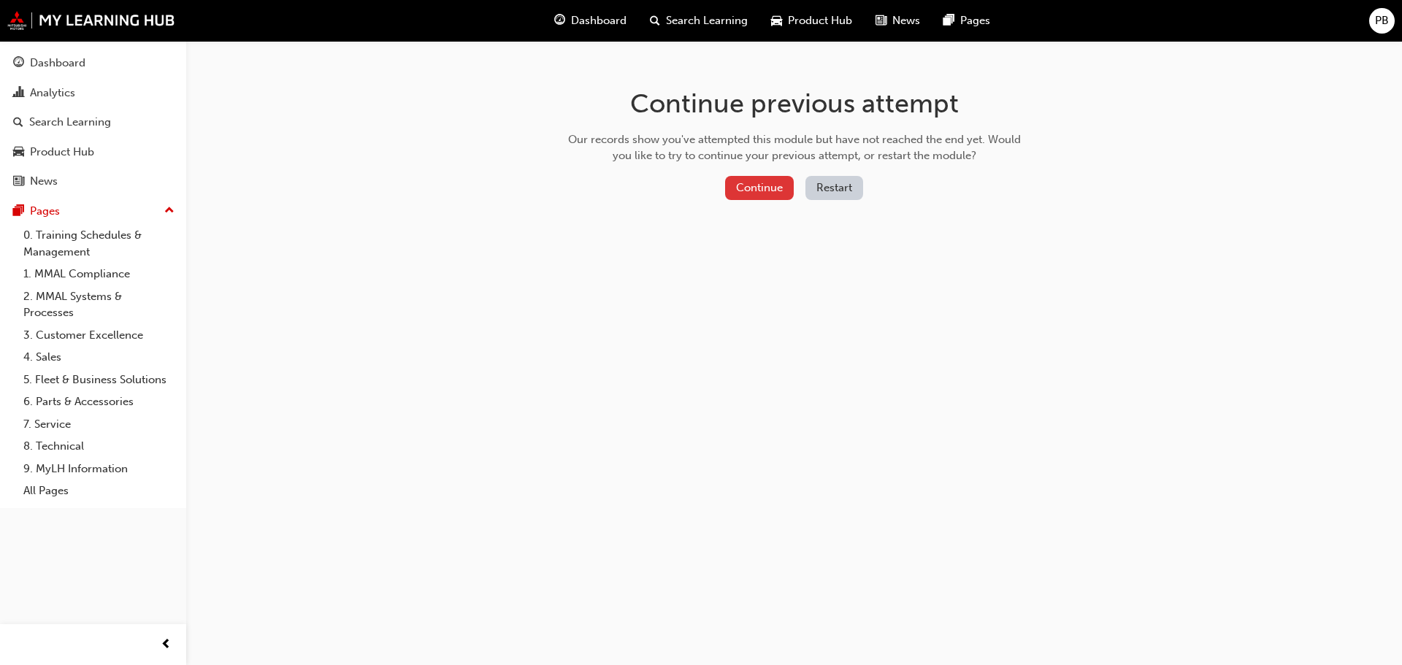
click at [759, 193] on button "Continue" at bounding box center [759, 188] width 69 height 24
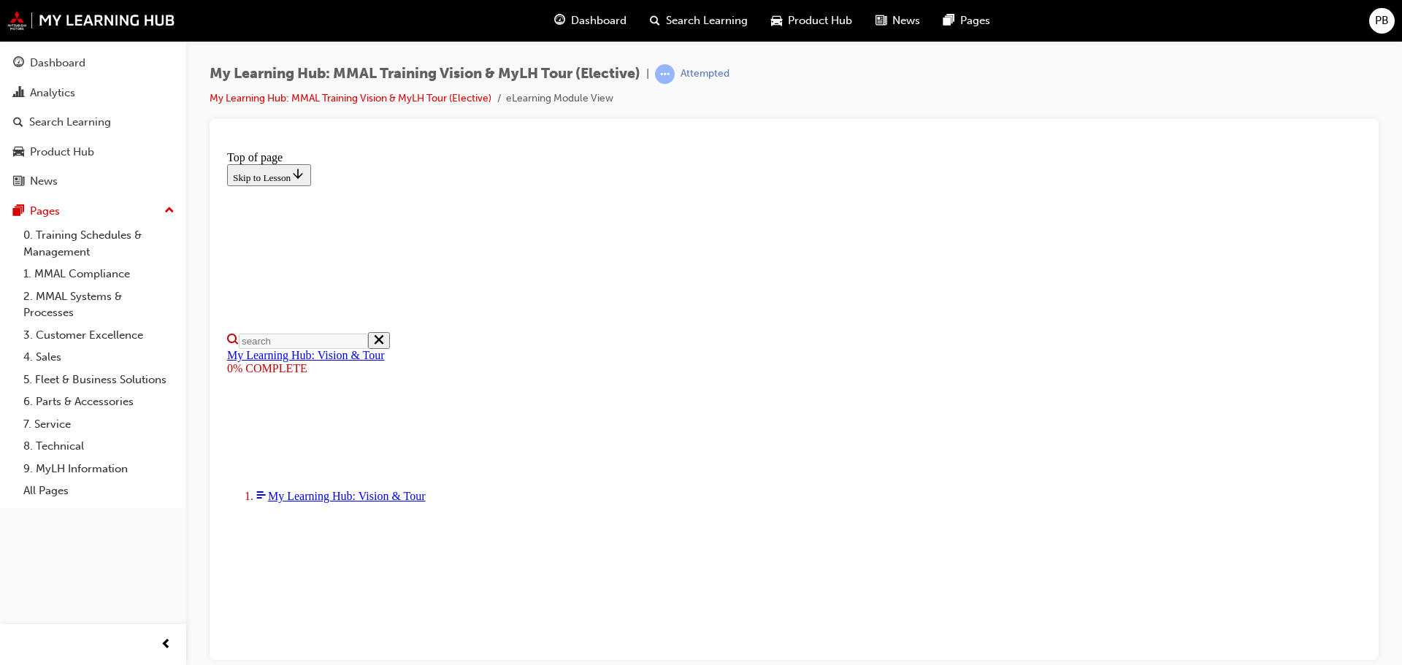
drag, startPoint x: 545, startPoint y: 565, endPoint x: 563, endPoint y: 566, distance: 17.5
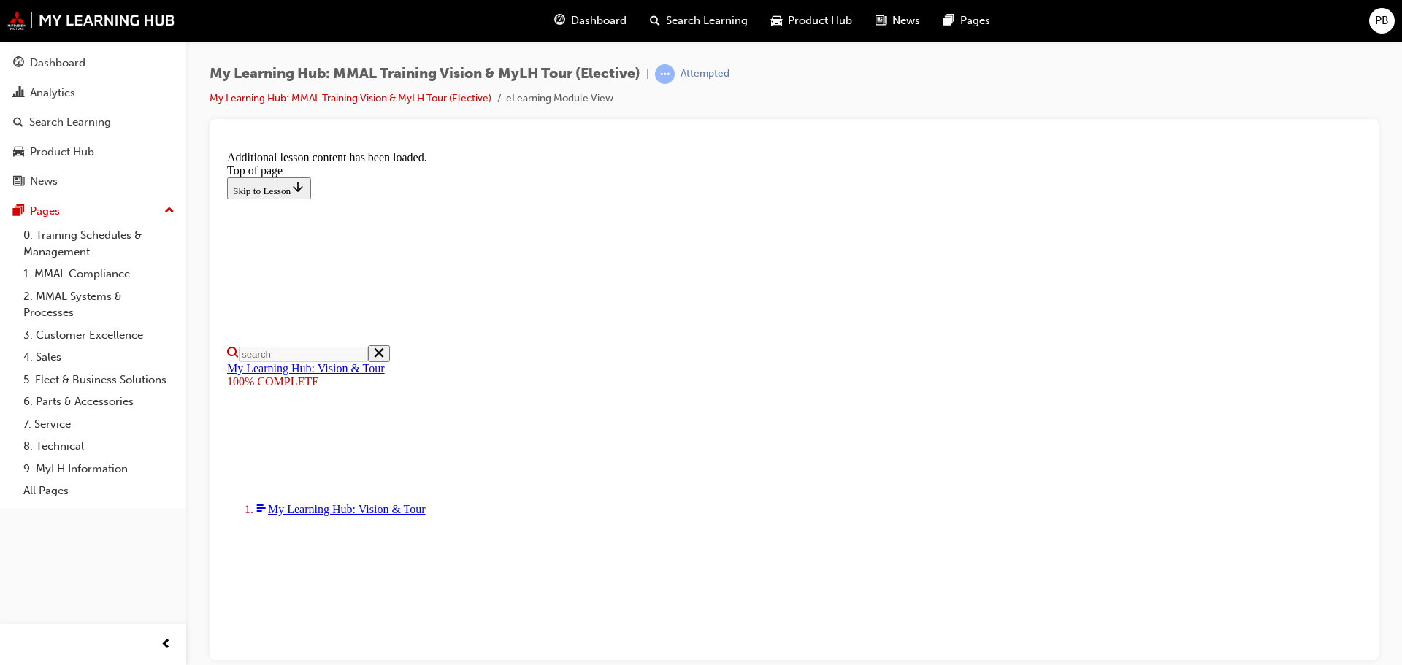
scroll to position [464, 0]
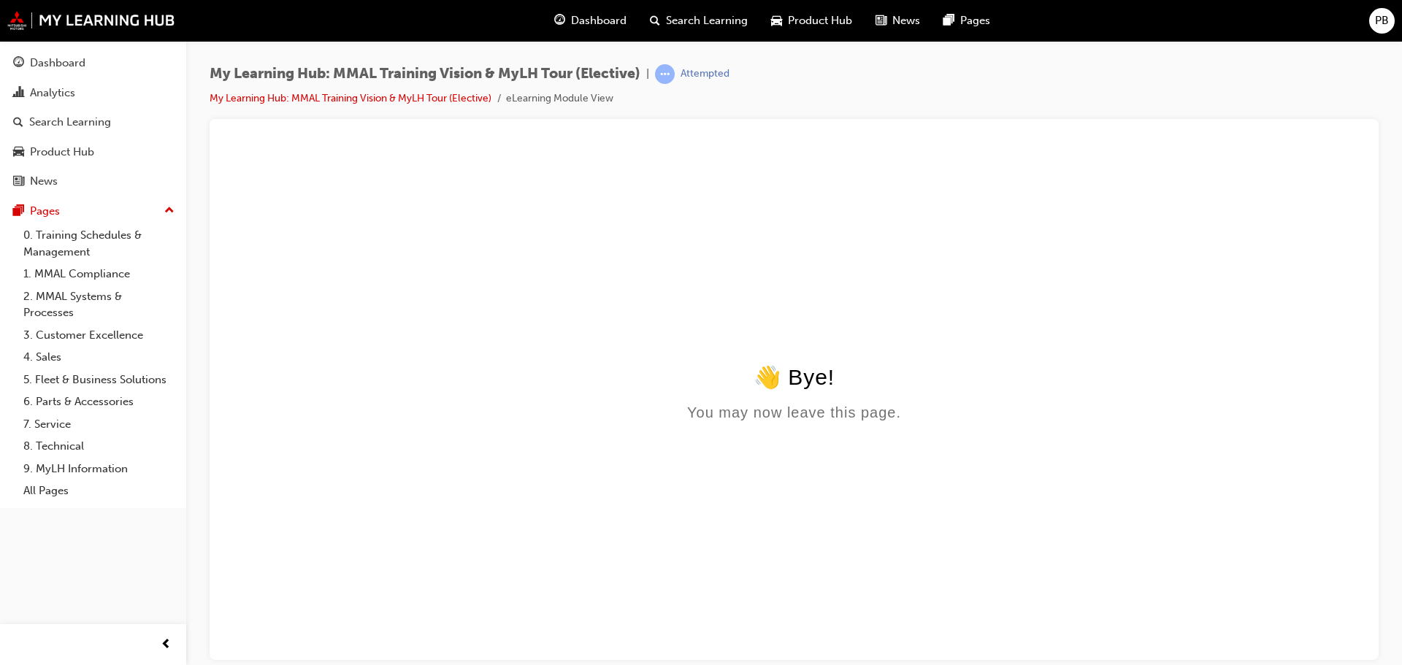
scroll to position [0, 0]
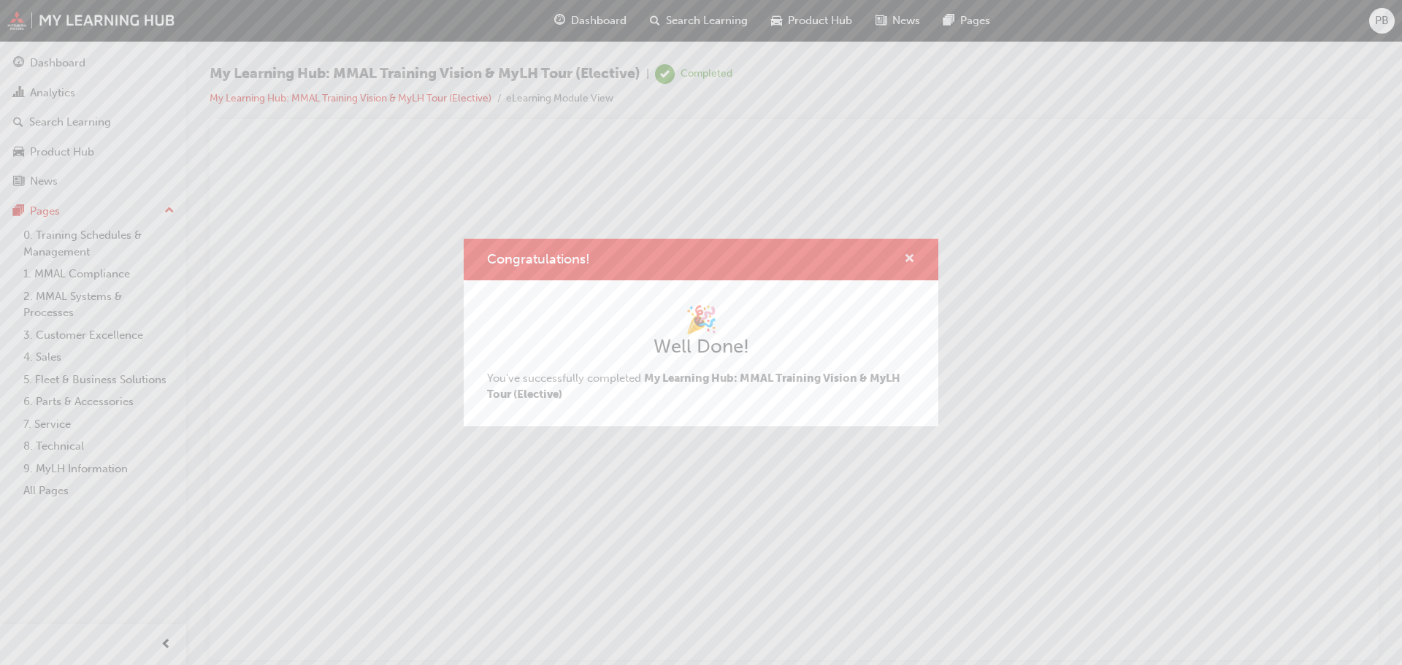
click at [908, 258] on span "cross-icon" at bounding box center [909, 259] width 11 height 13
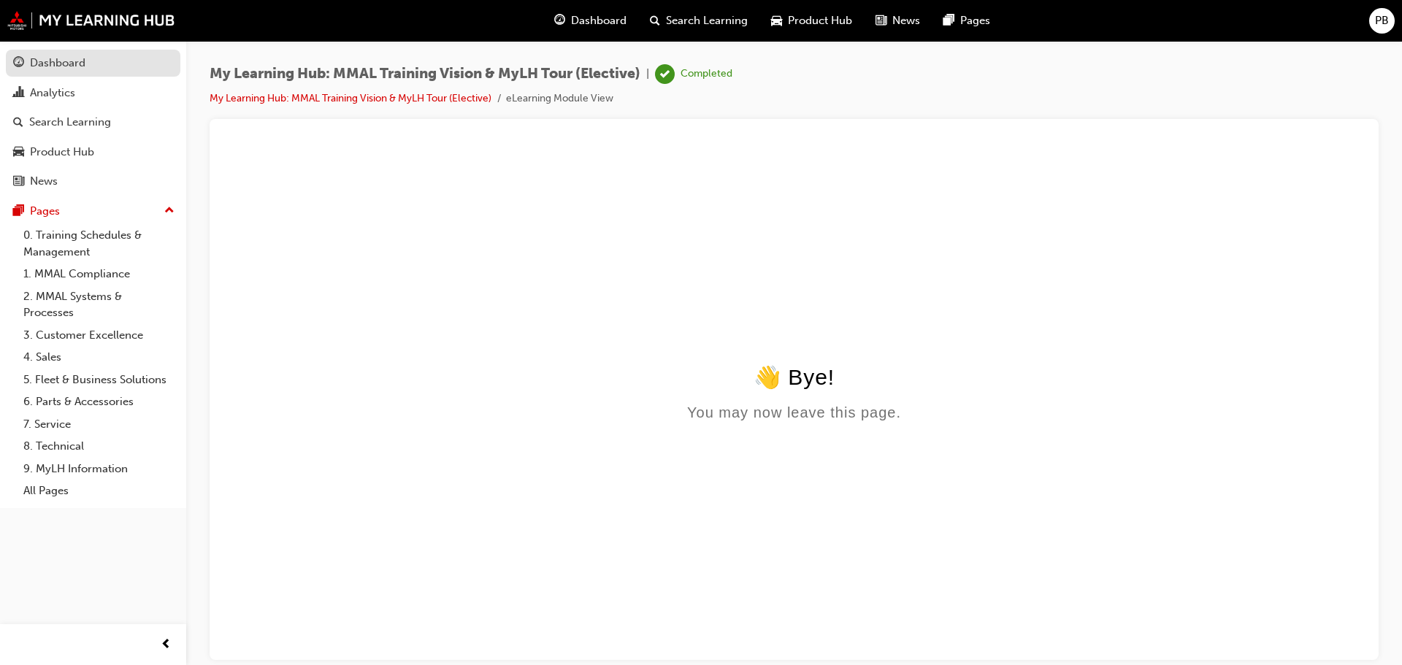
drag, startPoint x: 42, startPoint y: 61, endPoint x: 126, endPoint y: 69, distance: 84.3
click at [44, 61] on div "Dashboard" at bounding box center [57, 63] width 55 height 17
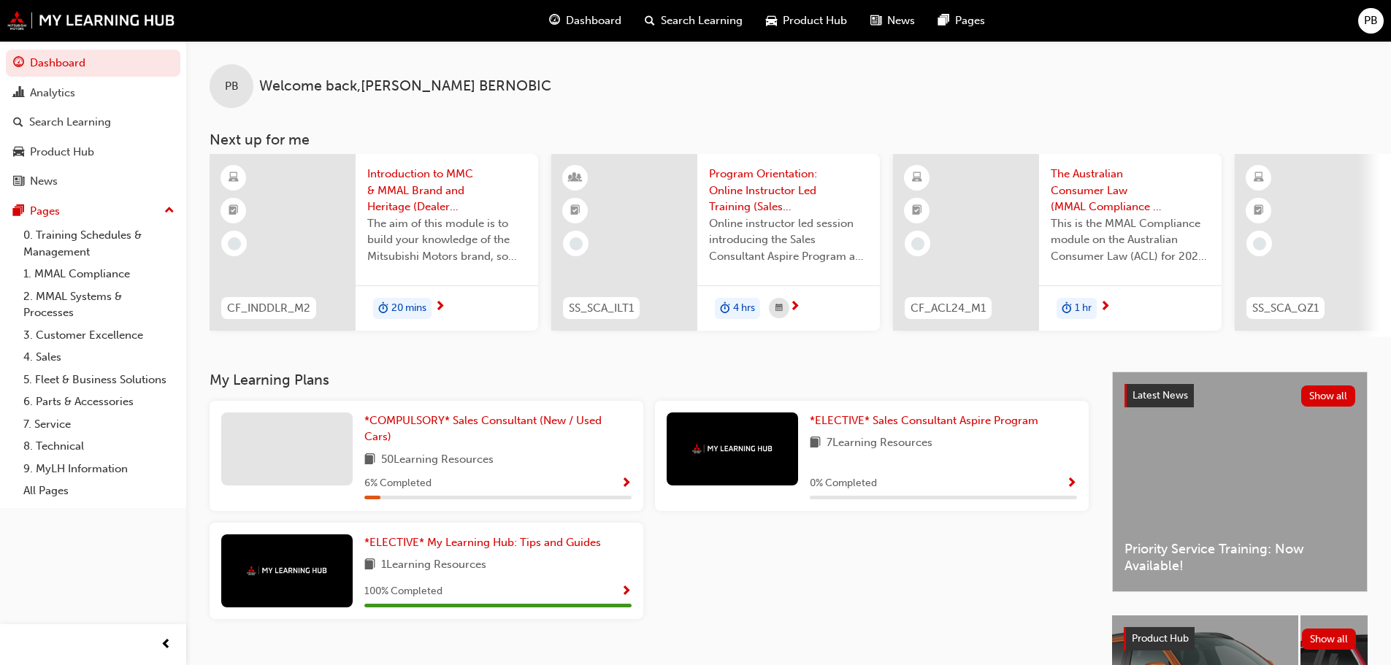
click at [407, 305] on span "20 mins" at bounding box center [408, 308] width 35 height 17
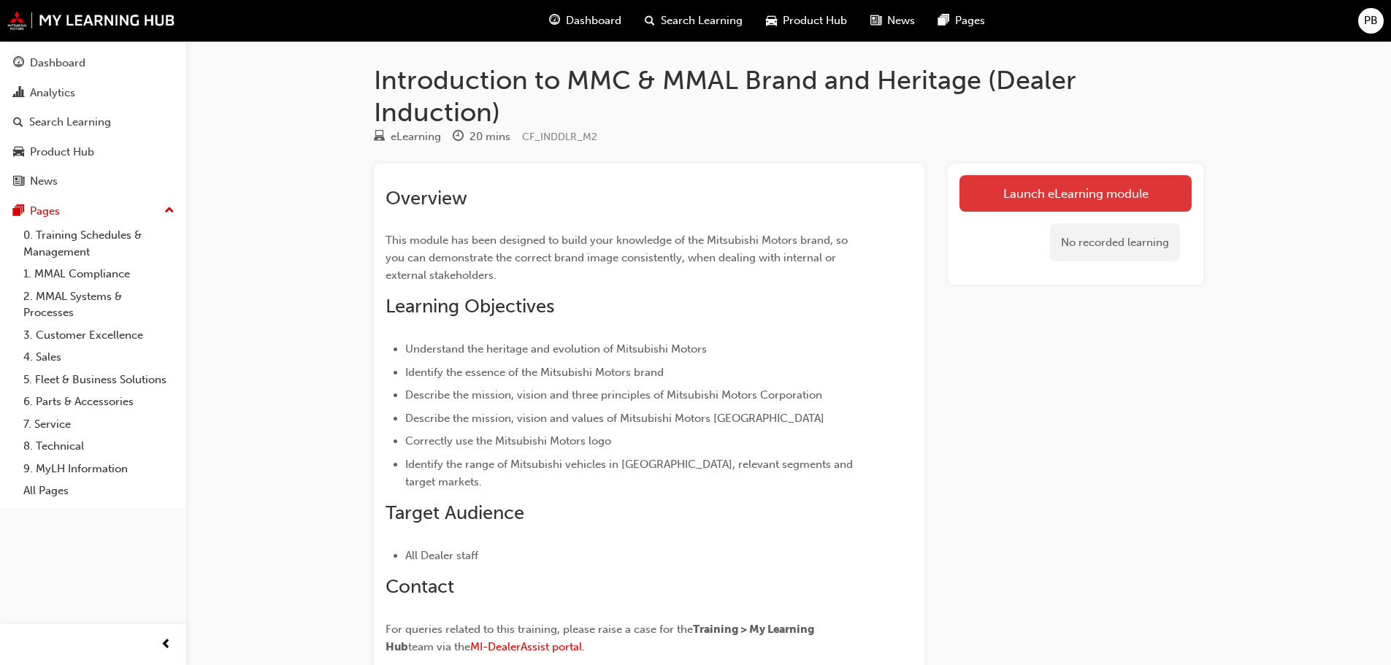
click at [1061, 186] on link "Launch eLearning module" at bounding box center [1075, 193] width 232 height 37
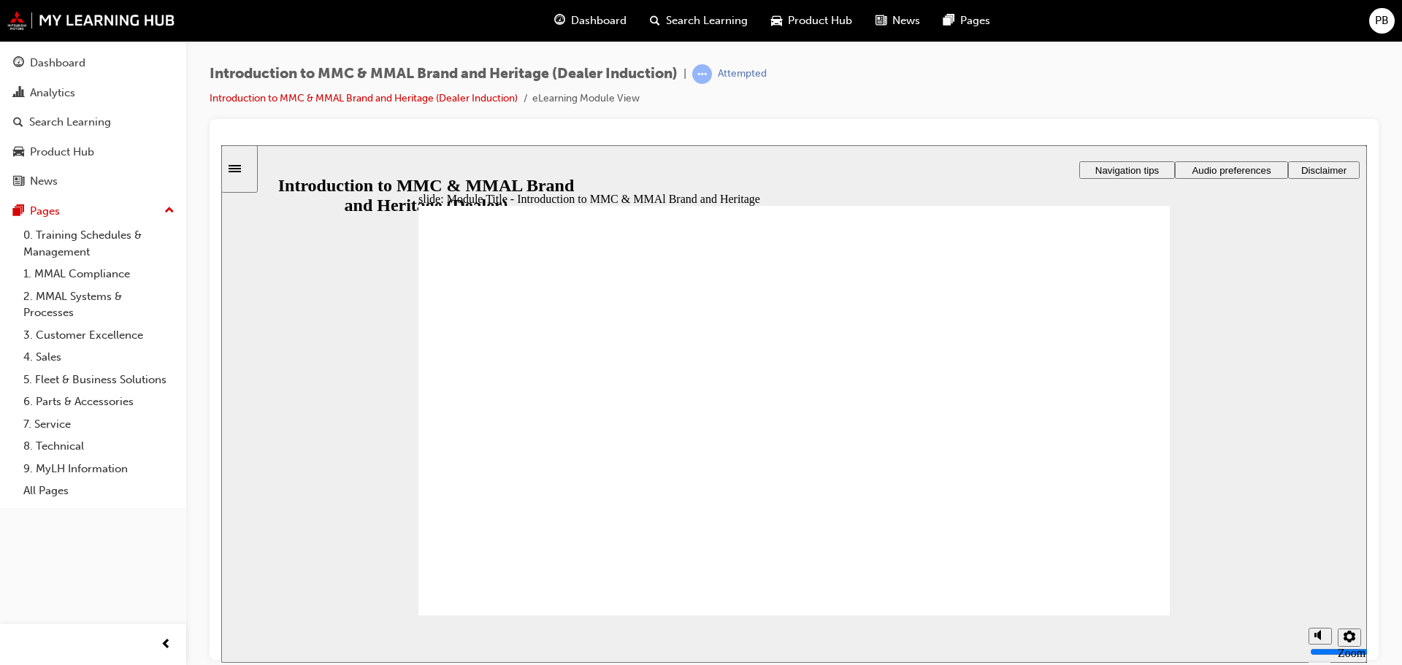
drag, startPoint x: 852, startPoint y: 483, endPoint x: 860, endPoint y: 485, distance: 8.2
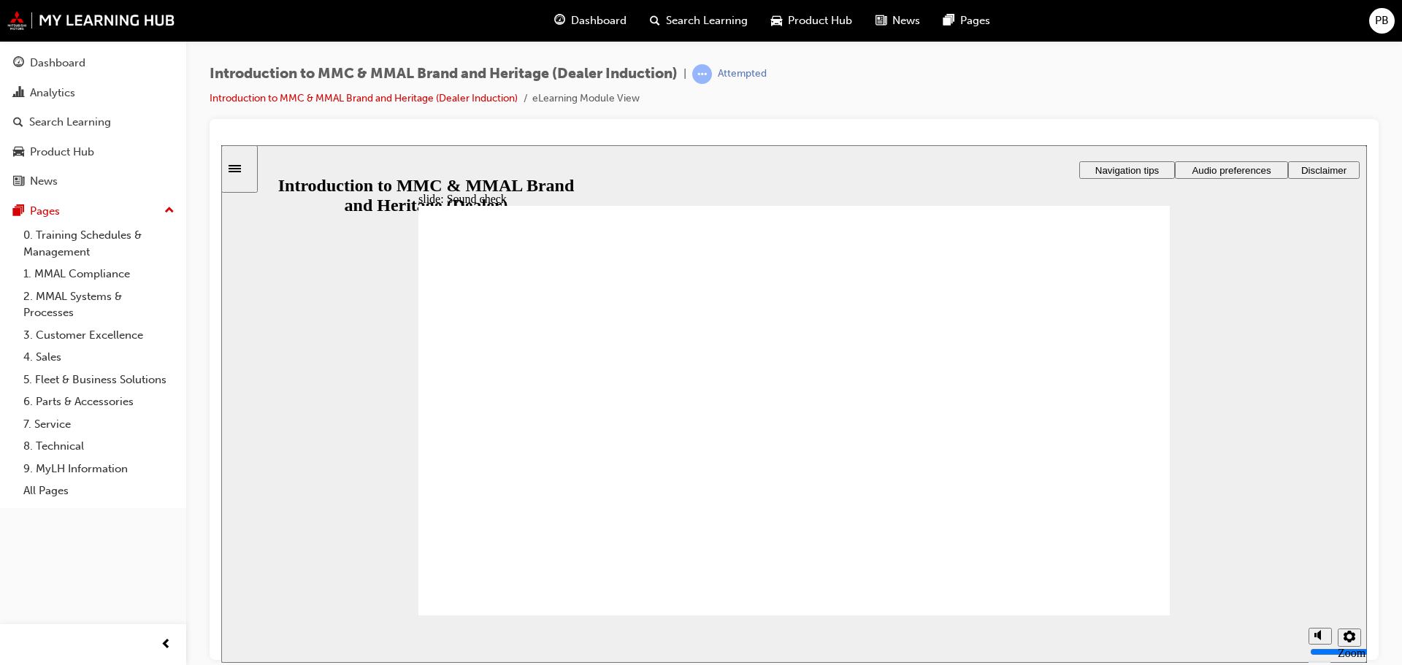
click at [1309, 342] on div "slide: Sound check Rectangle 1 Rectangle 3 Sound check By default, page narrati…" at bounding box center [793, 404] width 1145 height 518
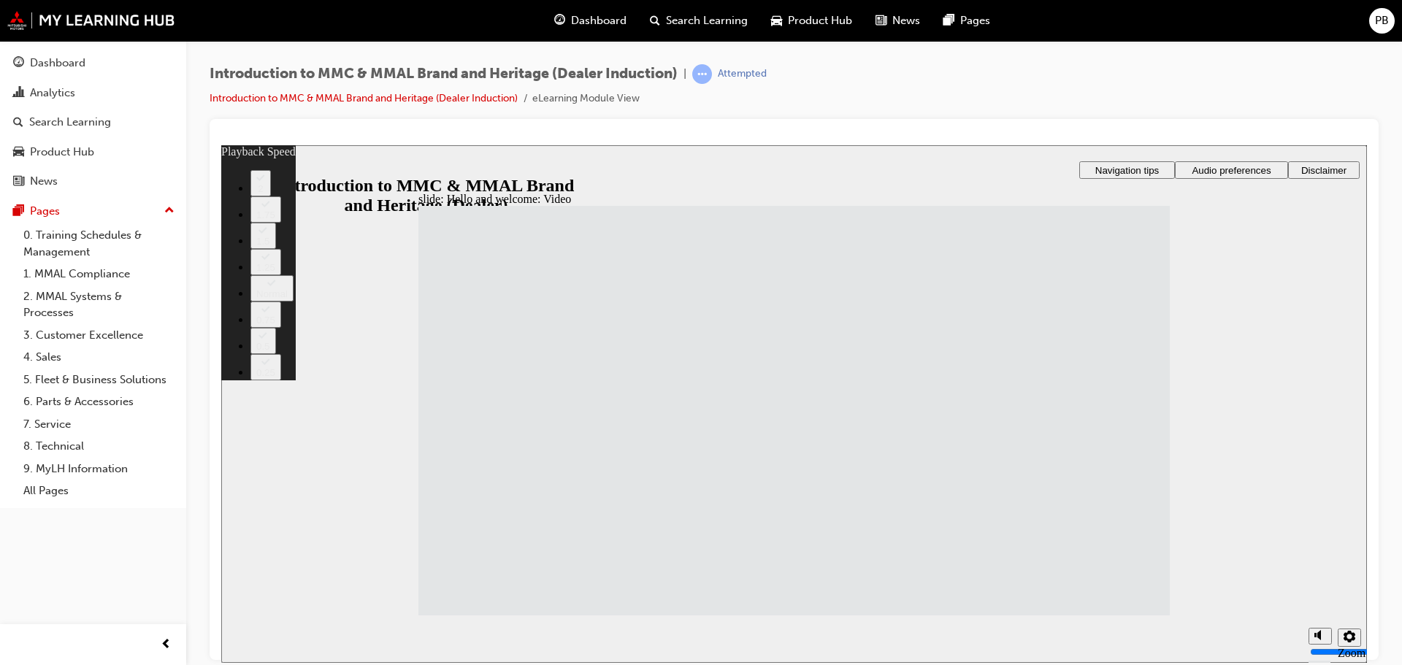
drag, startPoint x: 736, startPoint y: 523, endPoint x: 745, endPoint y: 523, distance: 8.8
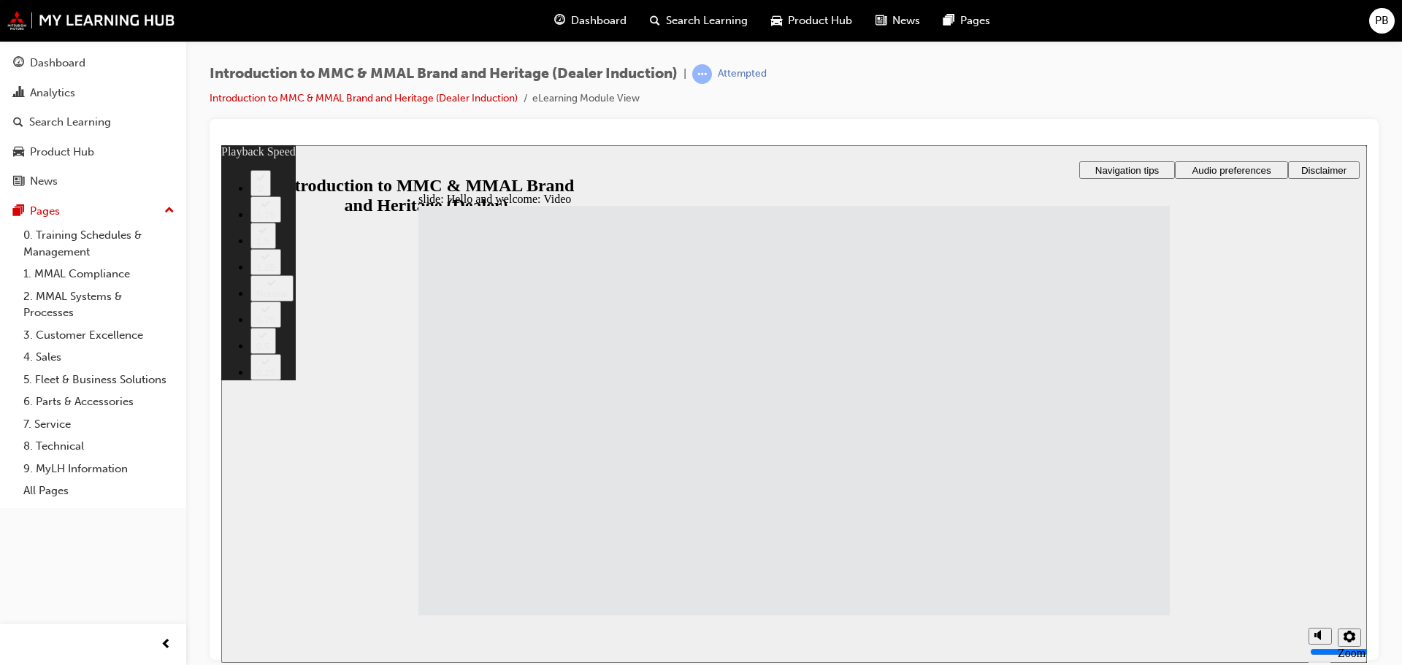
drag, startPoint x: 932, startPoint y: 506, endPoint x: 980, endPoint y: 502, distance: 48.4
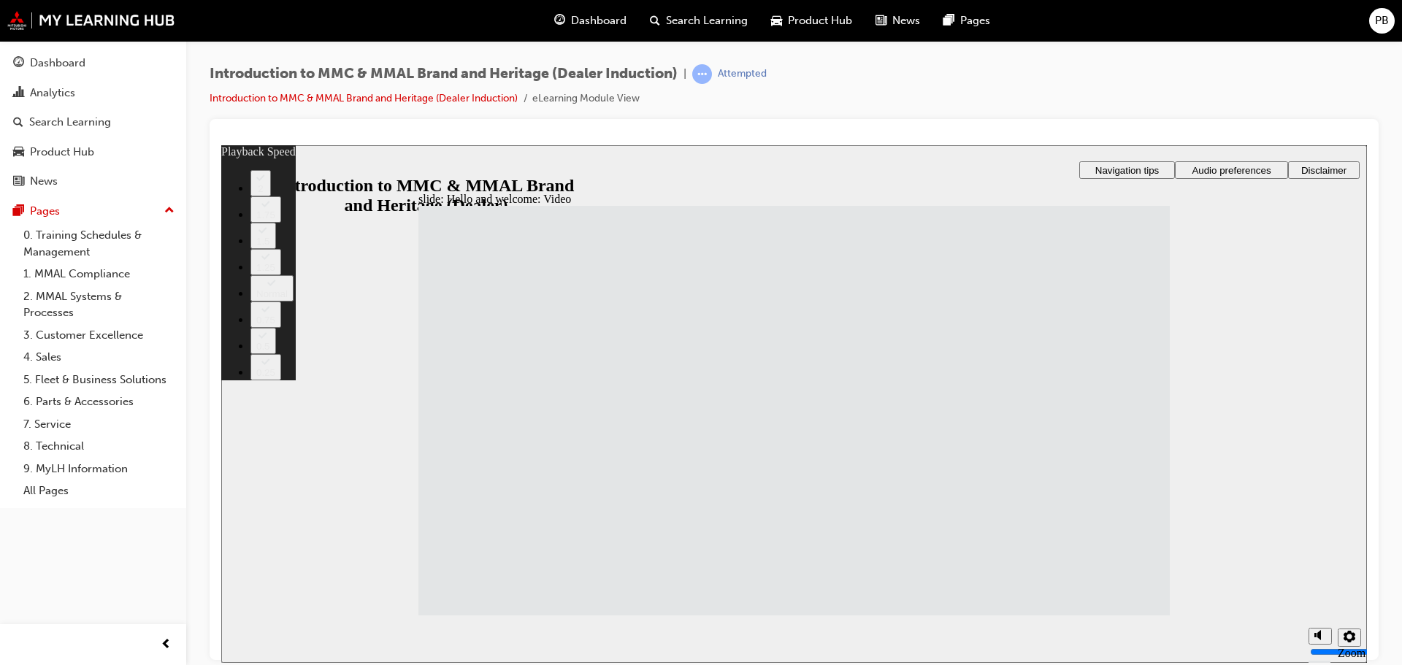
type input "33"
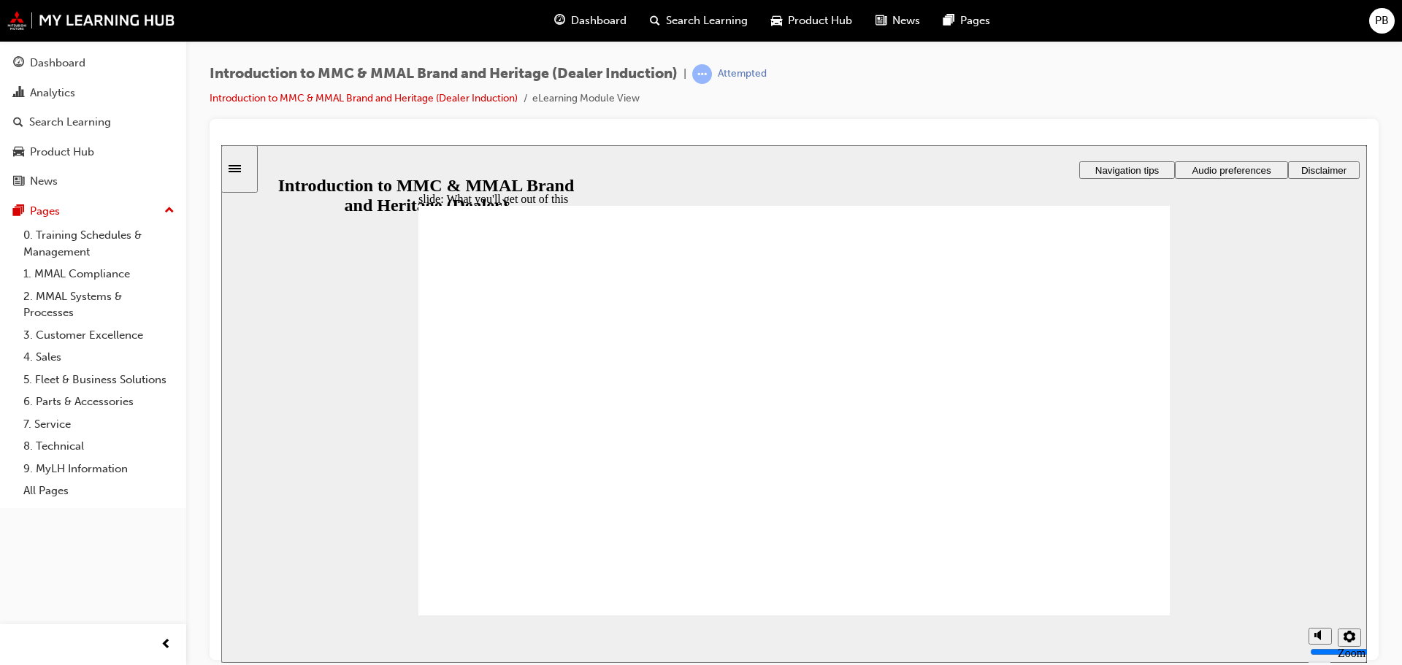
drag, startPoint x: 688, startPoint y: 453, endPoint x: 713, endPoint y: 439, distance: 28.7
drag, startPoint x: 727, startPoint y: 417, endPoint x: 742, endPoint y: 413, distance: 15.0
drag, startPoint x: 804, startPoint y: 401, endPoint x: 831, endPoint y: 420, distance: 33.4
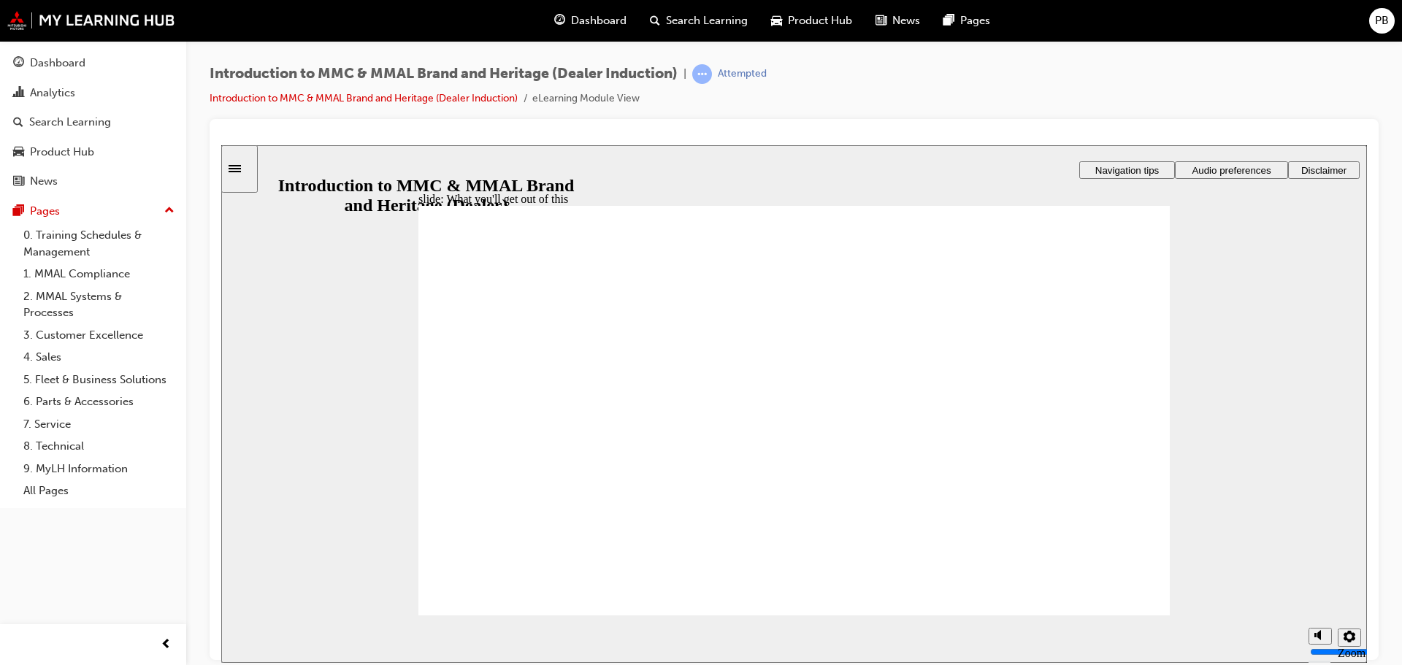
drag, startPoint x: 871, startPoint y: 445, endPoint x: 873, endPoint y: 458, distance: 13.3
drag, startPoint x: 675, startPoint y: 518, endPoint x: 711, endPoint y: 512, distance: 37.1
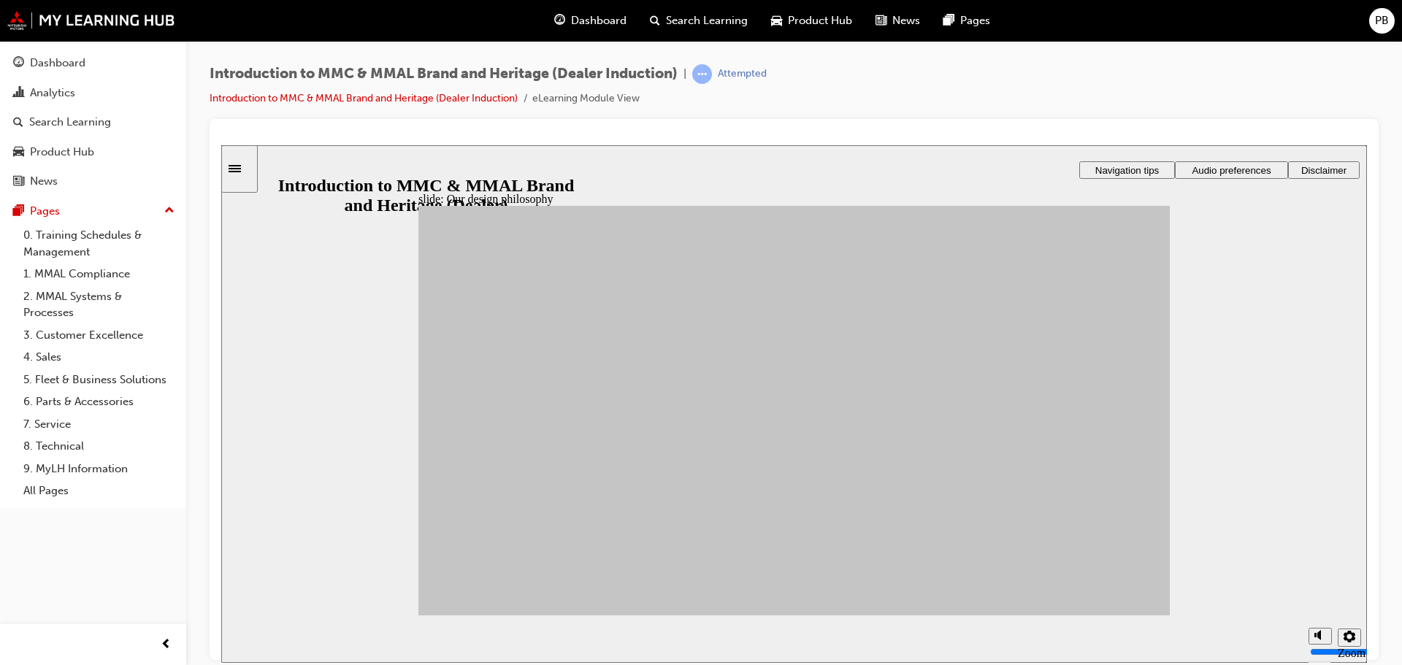
drag, startPoint x: 532, startPoint y: 372, endPoint x: 540, endPoint y: 372, distance: 8.0
drag, startPoint x: 576, startPoint y: 348, endPoint x: 600, endPoint y: 350, distance: 24.2
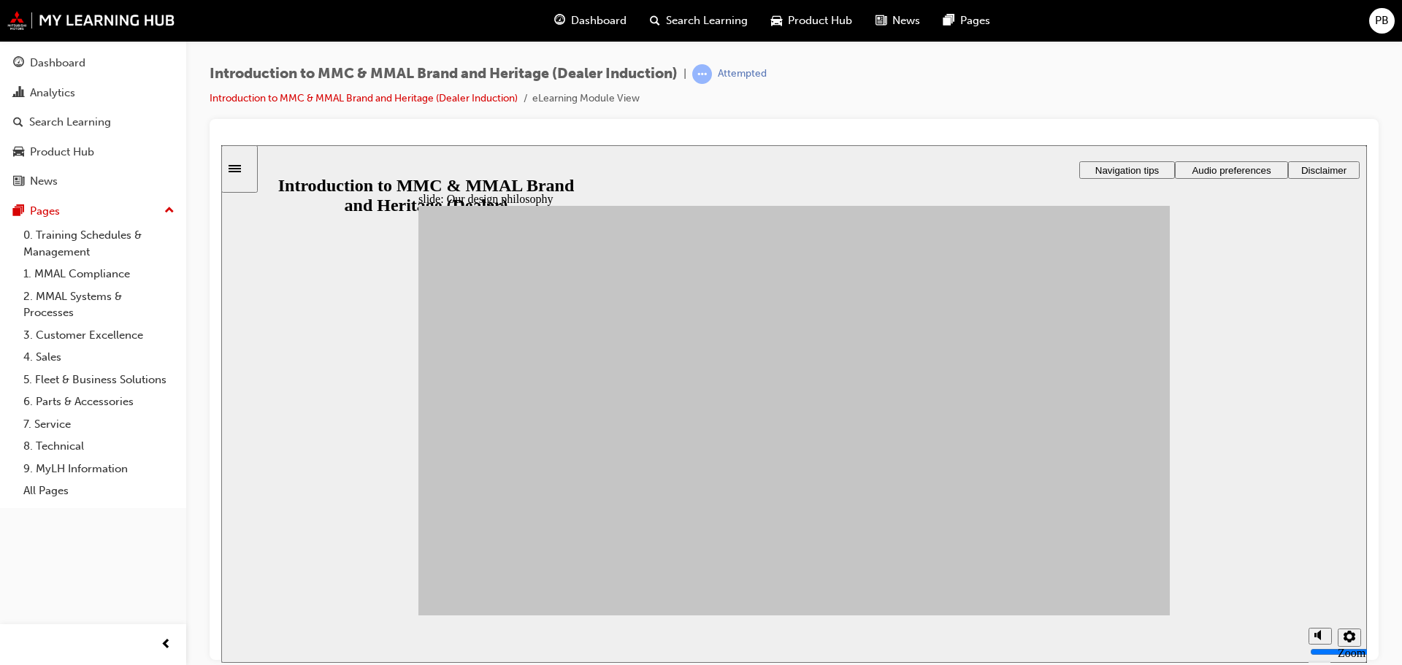
drag, startPoint x: 715, startPoint y: 410, endPoint x: 731, endPoint y: 421, distance: 18.8
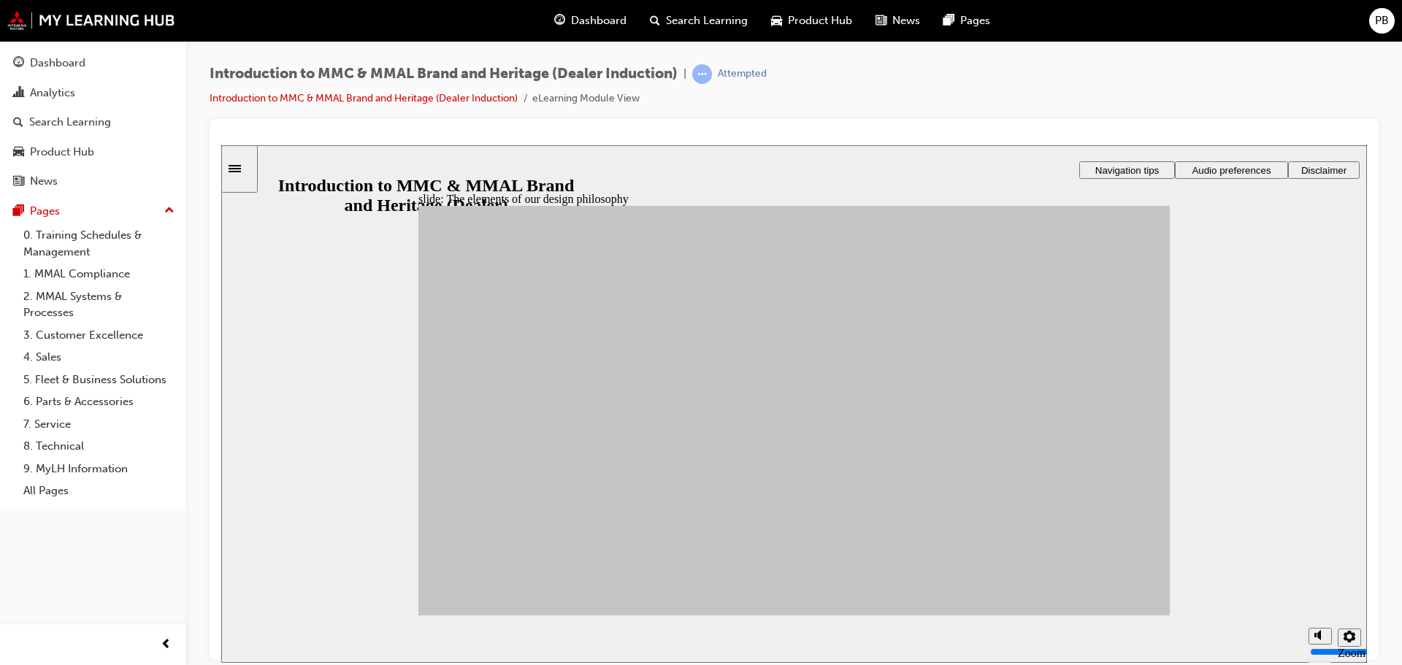
drag, startPoint x: 964, startPoint y: 365, endPoint x: 939, endPoint y: 364, distance: 25.6
drag, startPoint x: 699, startPoint y: 407, endPoint x: 691, endPoint y: 414, distance: 9.8
drag, startPoint x: 531, startPoint y: 415, endPoint x: 520, endPoint y: 423, distance: 13.2
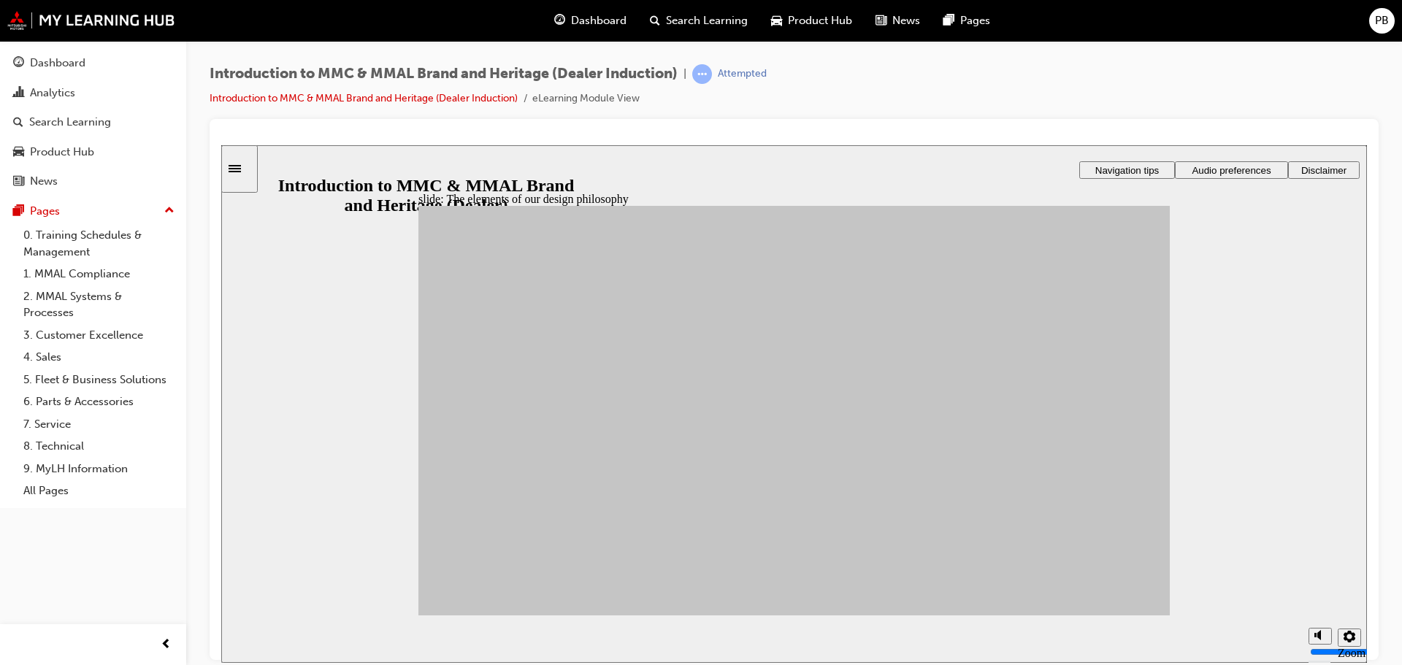
drag, startPoint x: 529, startPoint y: 412, endPoint x: 1015, endPoint y: 358, distance: 488.5
drag, startPoint x: 684, startPoint y: 527, endPoint x: 868, endPoint y: 361, distance: 247.6
drag, startPoint x: 711, startPoint y: 420, endPoint x: 979, endPoint y: 518, distance: 285.2
drag, startPoint x: 685, startPoint y: 525, endPoint x: 861, endPoint y: 561, distance: 178.8
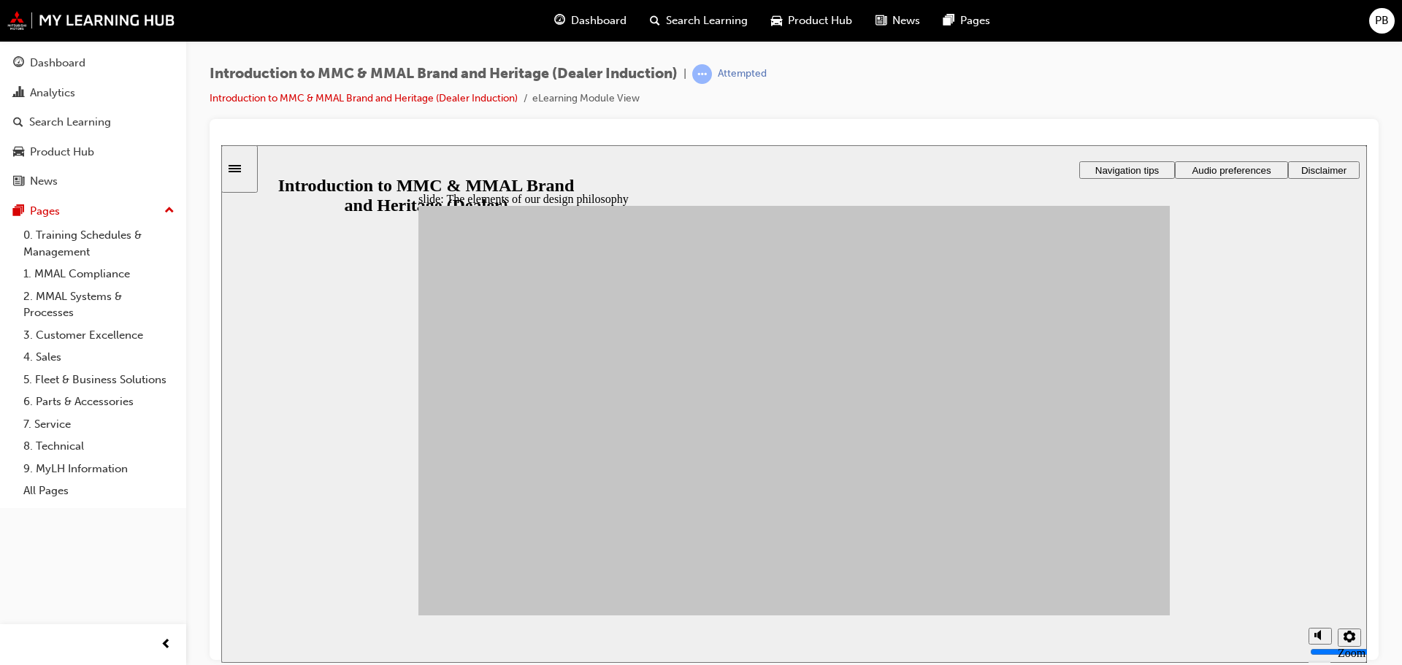
drag, startPoint x: 689, startPoint y: 527, endPoint x: 999, endPoint y: 358, distance: 352.8
drag, startPoint x: 706, startPoint y: 463, endPoint x: 994, endPoint y: 399, distance: 294.6
drag, startPoint x: 694, startPoint y: 448, endPoint x: 864, endPoint y: 377, distance: 184.2
drag, startPoint x: 594, startPoint y: 442, endPoint x: 867, endPoint y: 413, distance: 273.9
drag, startPoint x: 607, startPoint y: 399, endPoint x: 1004, endPoint y: 408, distance: 397.2
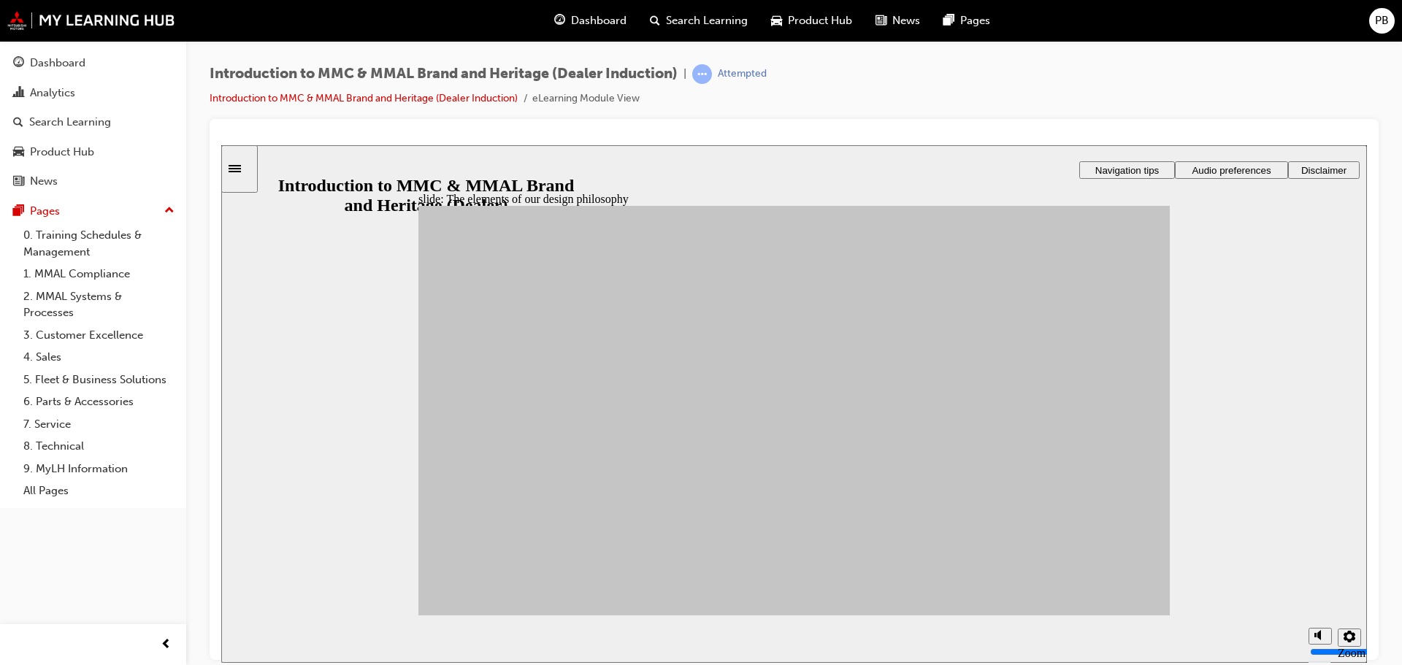
drag, startPoint x: 617, startPoint y: 396, endPoint x: 877, endPoint y: 392, distance: 259.9
drag, startPoint x: 595, startPoint y: 535, endPoint x: 875, endPoint y: 540, distance: 279.6
drag, startPoint x: 603, startPoint y: 493, endPoint x: 881, endPoint y: 533, distance: 280.9
drag, startPoint x: 617, startPoint y: 487, endPoint x: 1015, endPoint y: 497, distance: 398.7
drag, startPoint x: 502, startPoint y: 460, endPoint x: 869, endPoint y: 528, distance: 373.4
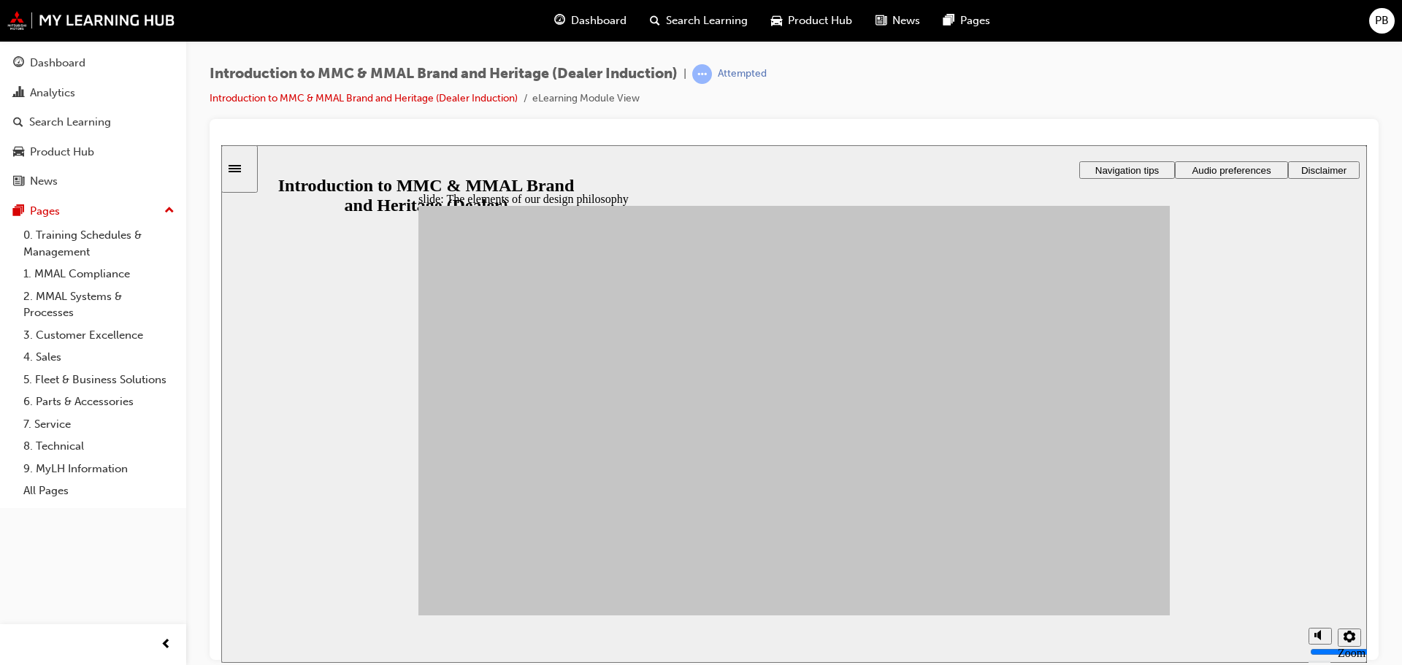
drag, startPoint x: 496, startPoint y: 510, endPoint x: 988, endPoint y: 499, distance: 492.2
drag, startPoint x: 578, startPoint y: 388, endPoint x: 585, endPoint y: 391, distance: 7.9
drag, startPoint x: 881, startPoint y: 507, endPoint x: 913, endPoint y: 510, distance: 32.3
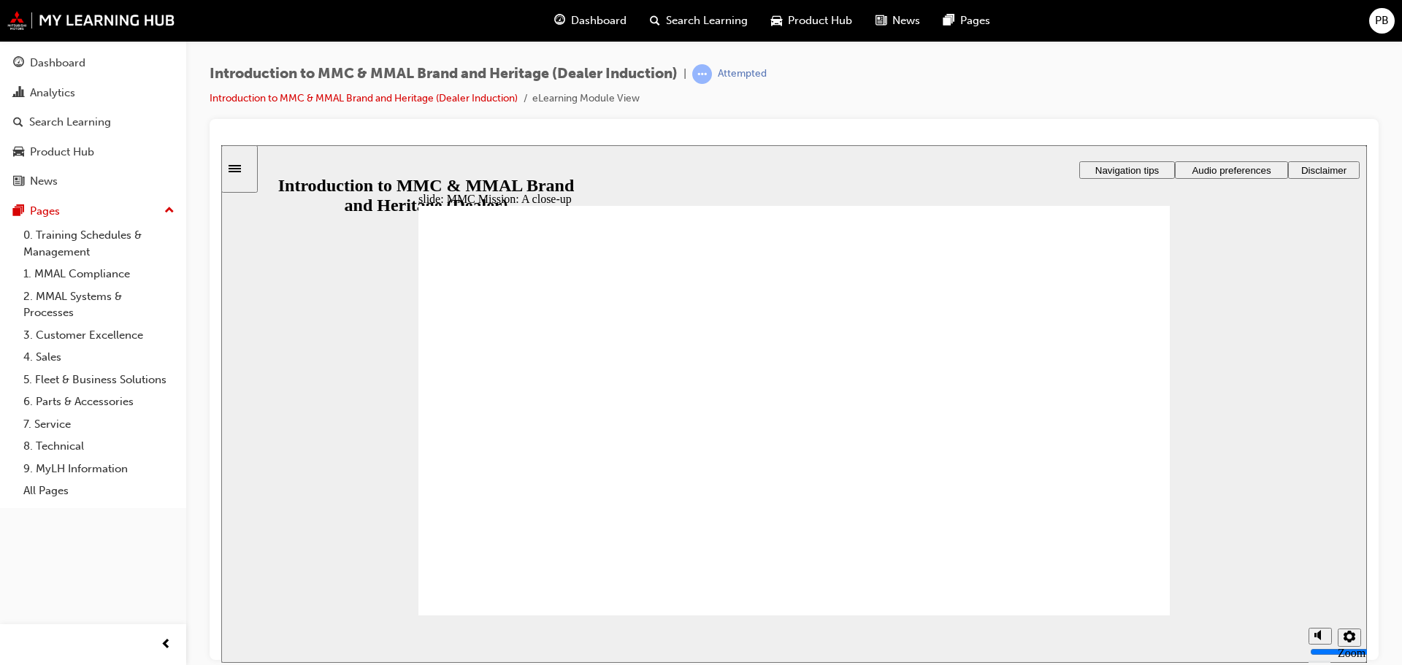
drag, startPoint x: 795, startPoint y: 518, endPoint x: 829, endPoint y: 516, distance: 34.4
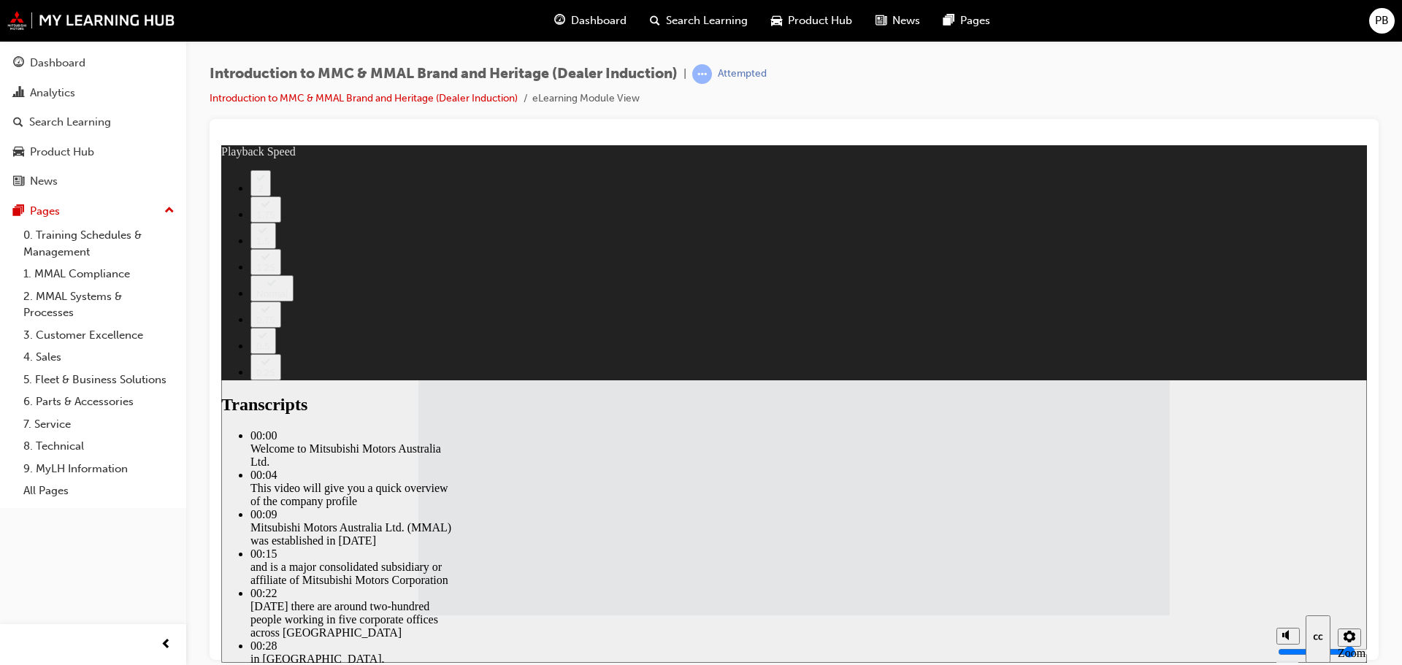
drag, startPoint x: 1095, startPoint y: 595, endPoint x: 1102, endPoint y: 599, distance: 7.9
drag, startPoint x: 514, startPoint y: 412, endPoint x: 580, endPoint y: 414, distance: 65.7
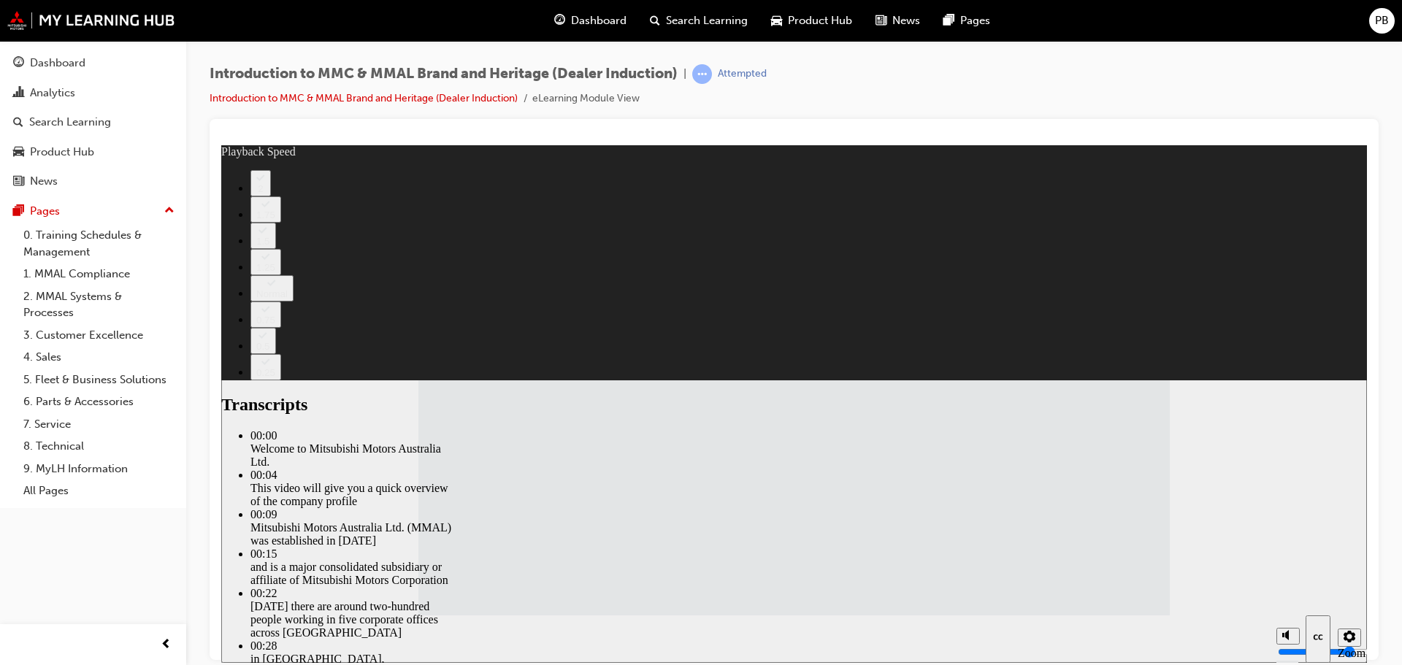
type input "56"
type input "0"
type input "56"
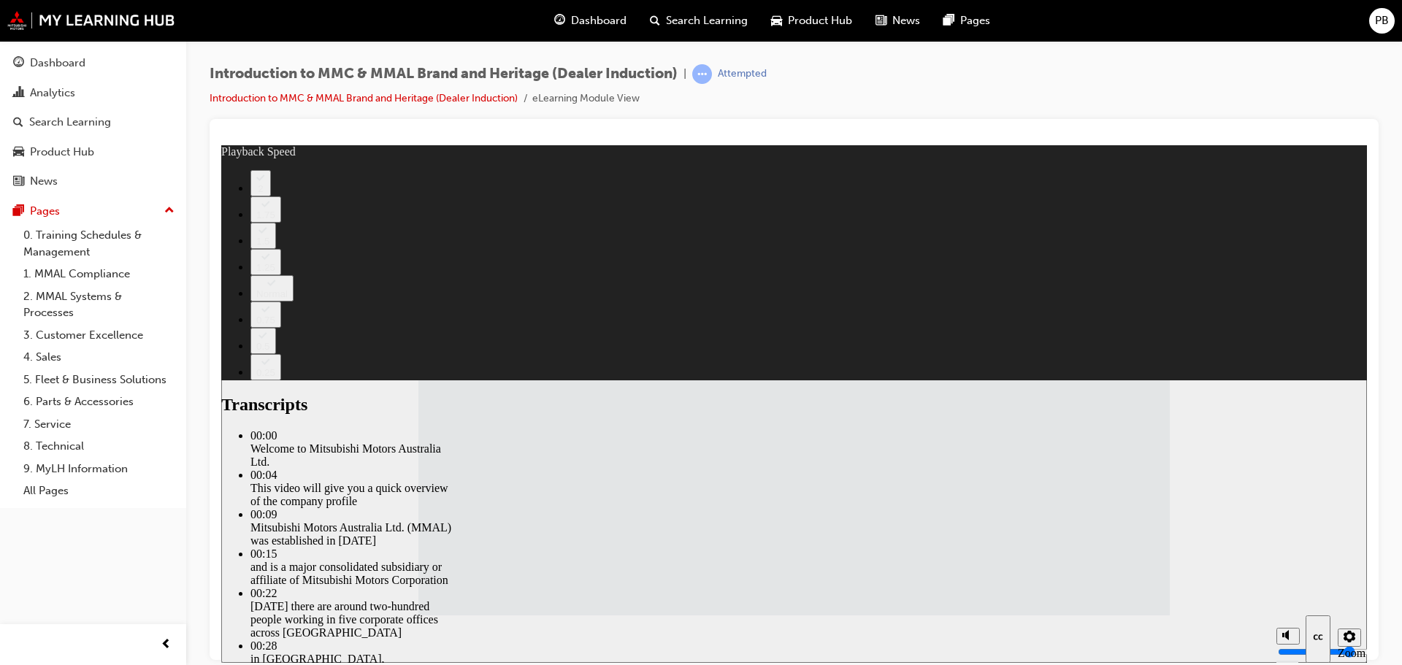
type input "0"
type input "56"
type input "0"
type input "56"
type input "0"
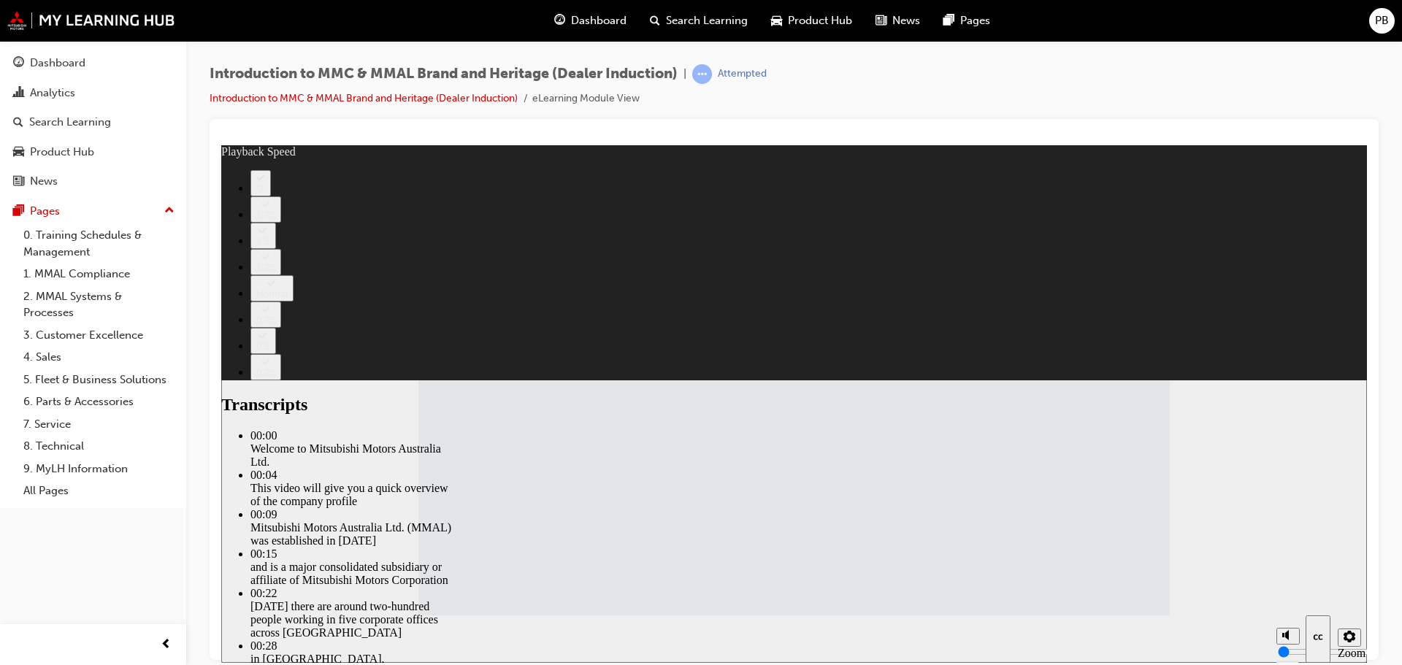
type input "1"
type input "56"
type input "1"
type input "56"
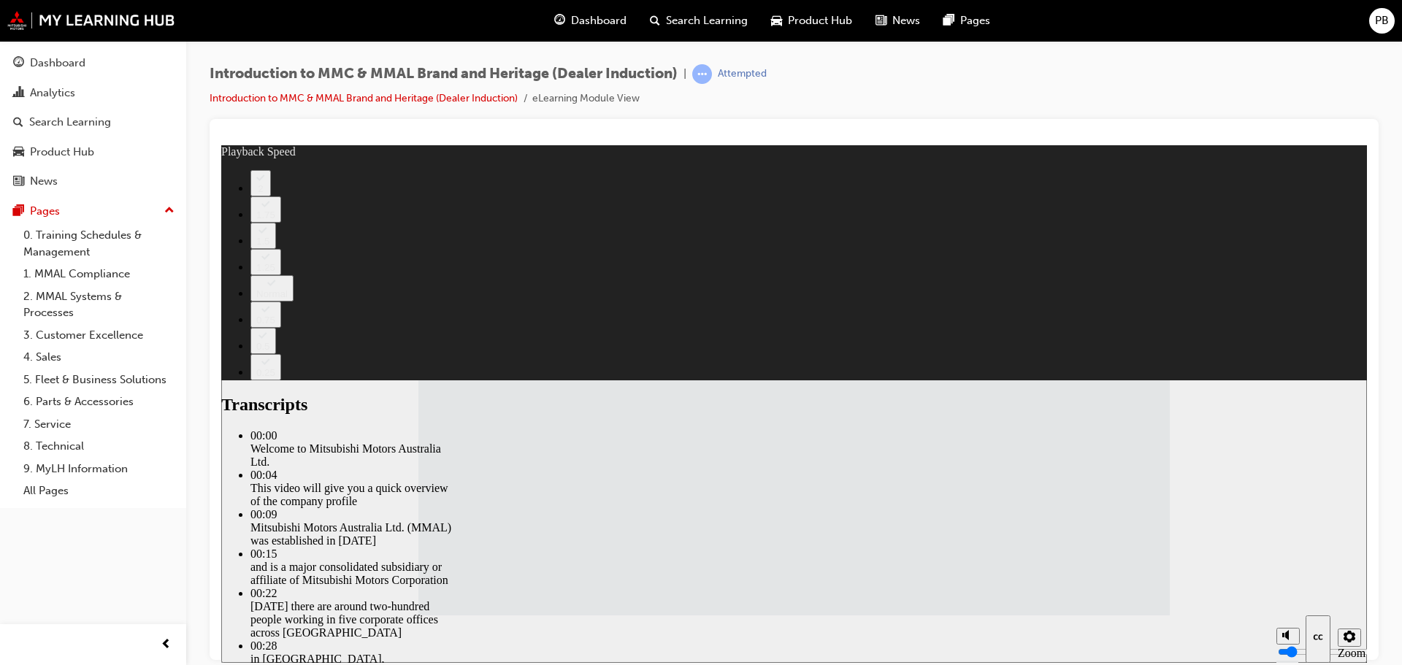
type input "1"
type input "56"
type input "1"
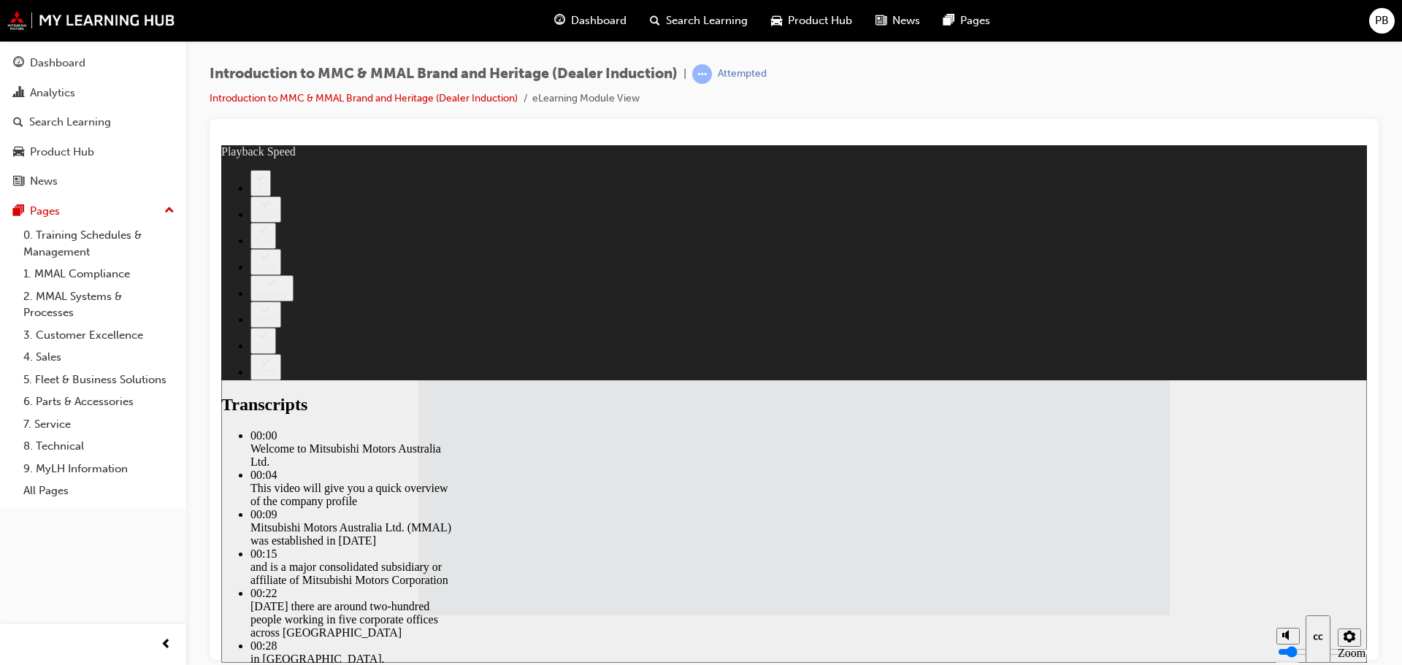
type input "56"
type input "1"
type input "56"
type input "1"
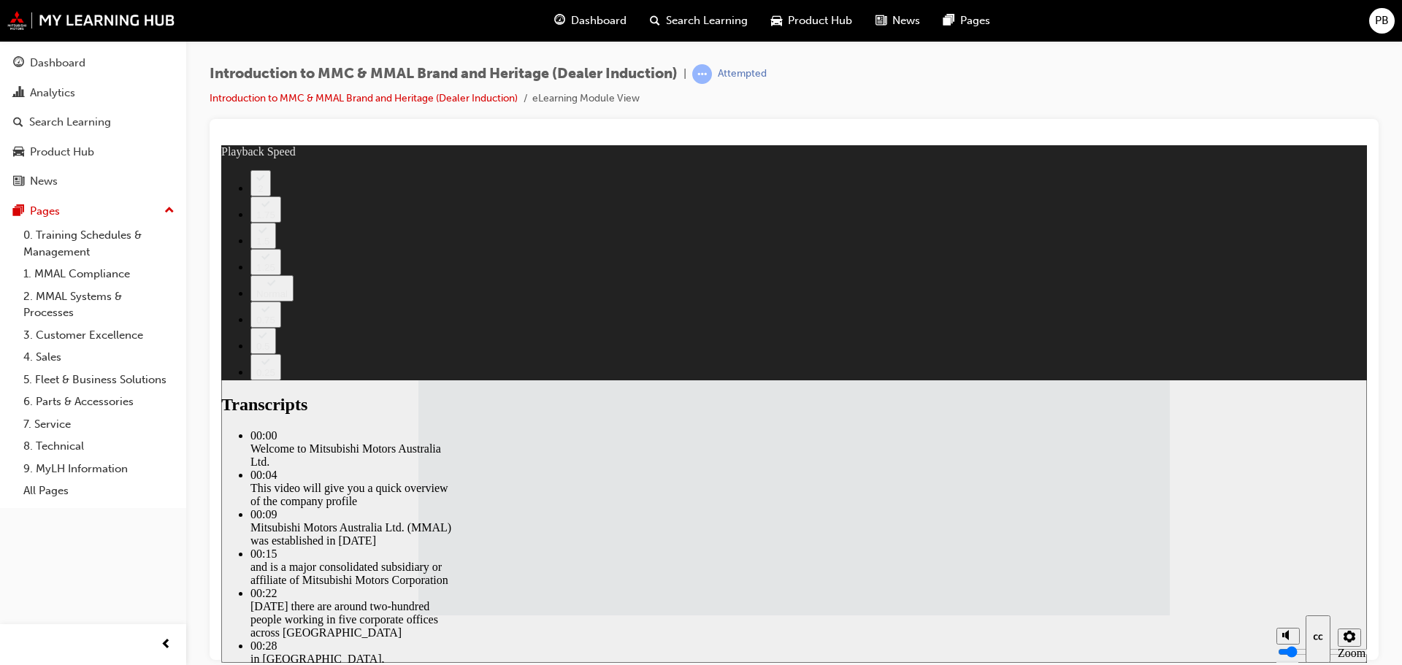
type input "57"
type input "1"
type input "57"
type input "1"
type input "0"
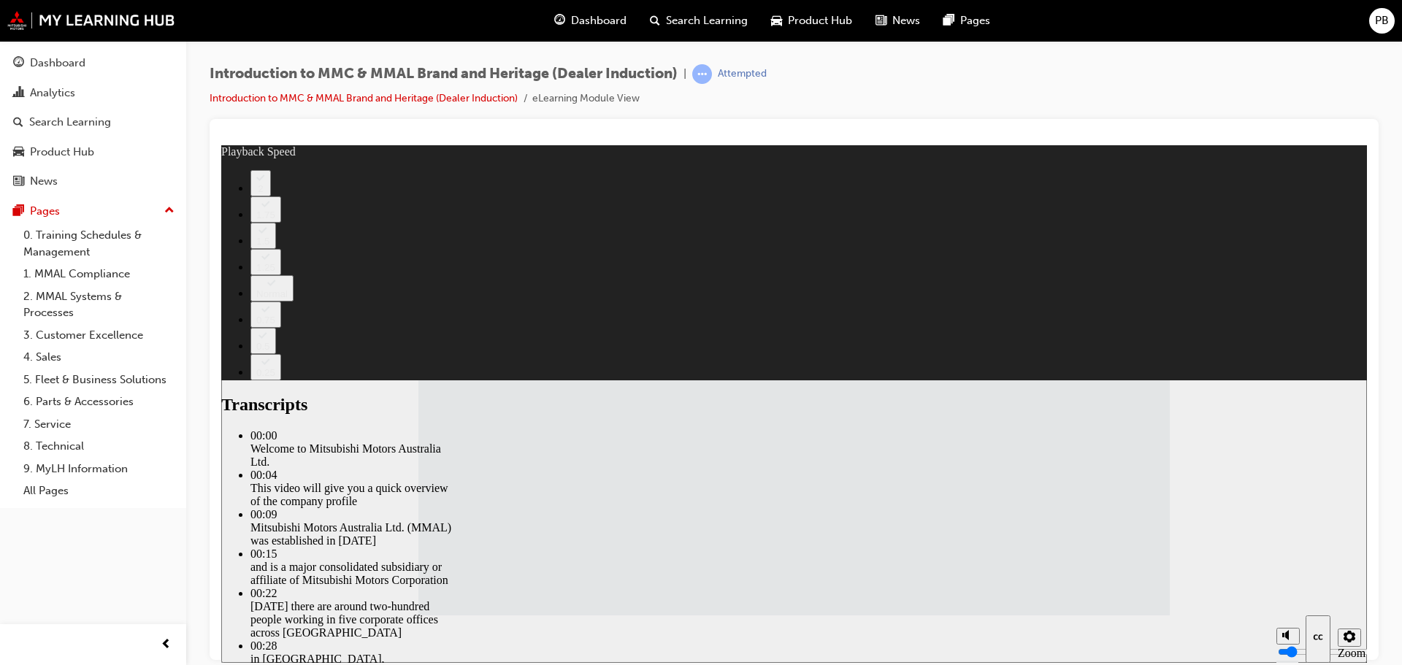
type input "57"
type input "0"
type input "57"
type input "0"
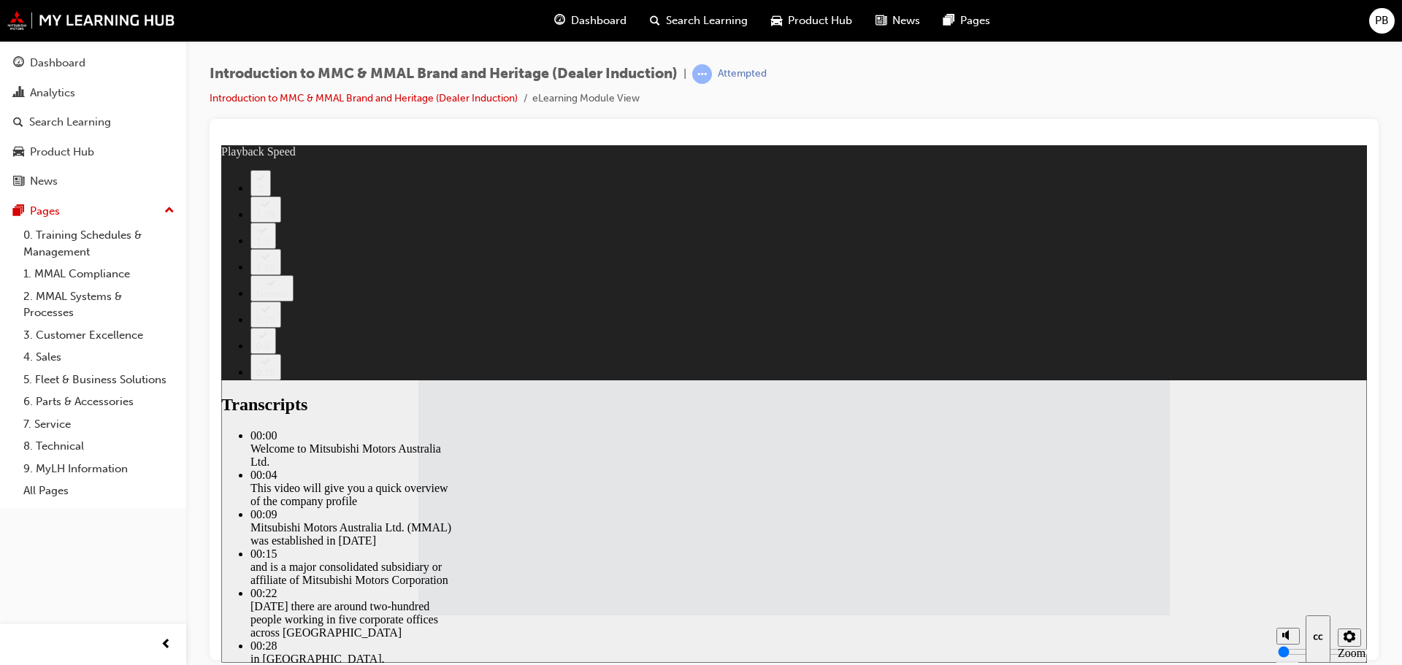
type input "0"
type input "57"
type input "0"
type input "57"
type input "0"
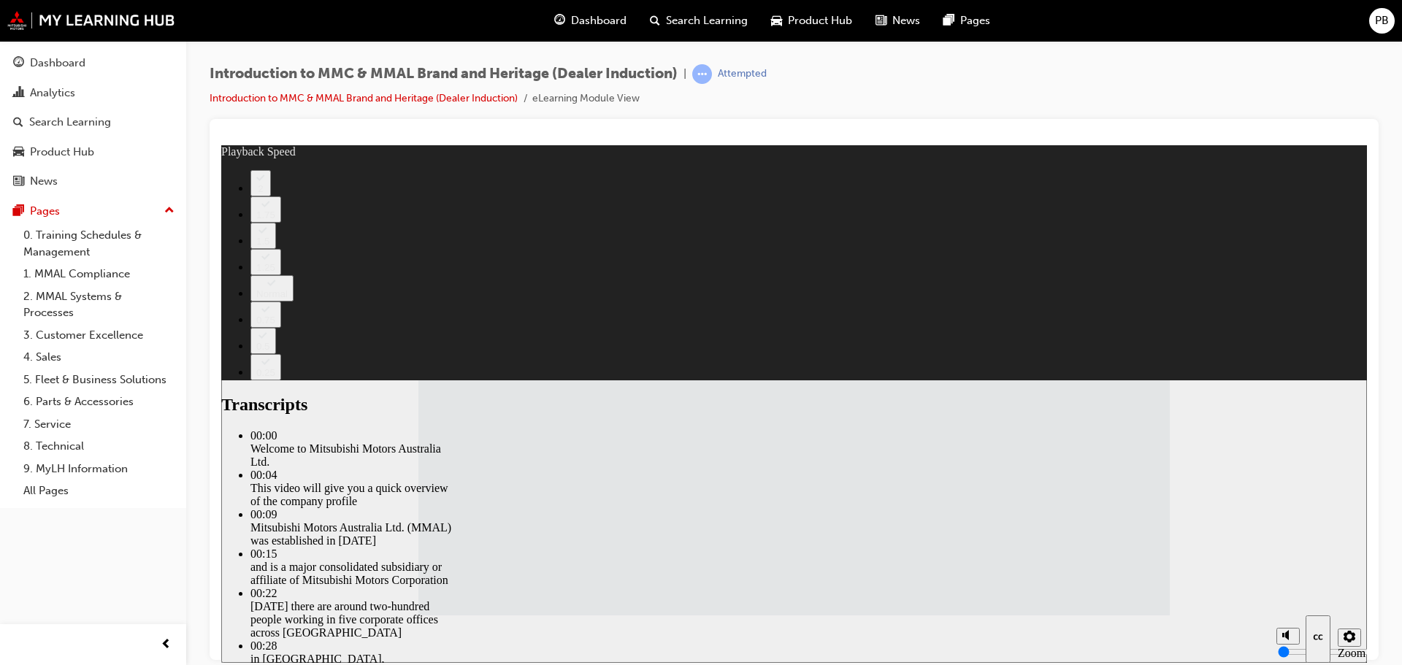
drag, startPoint x: 916, startPoint y: 506, endPoint x: 1069, endPoint y: 572, distance: 166.1
drag, startPoint x: 1048, startPoint y: 509, endPoint x: 1125, endPoint y: 534, distance: 81.3
type input "112"
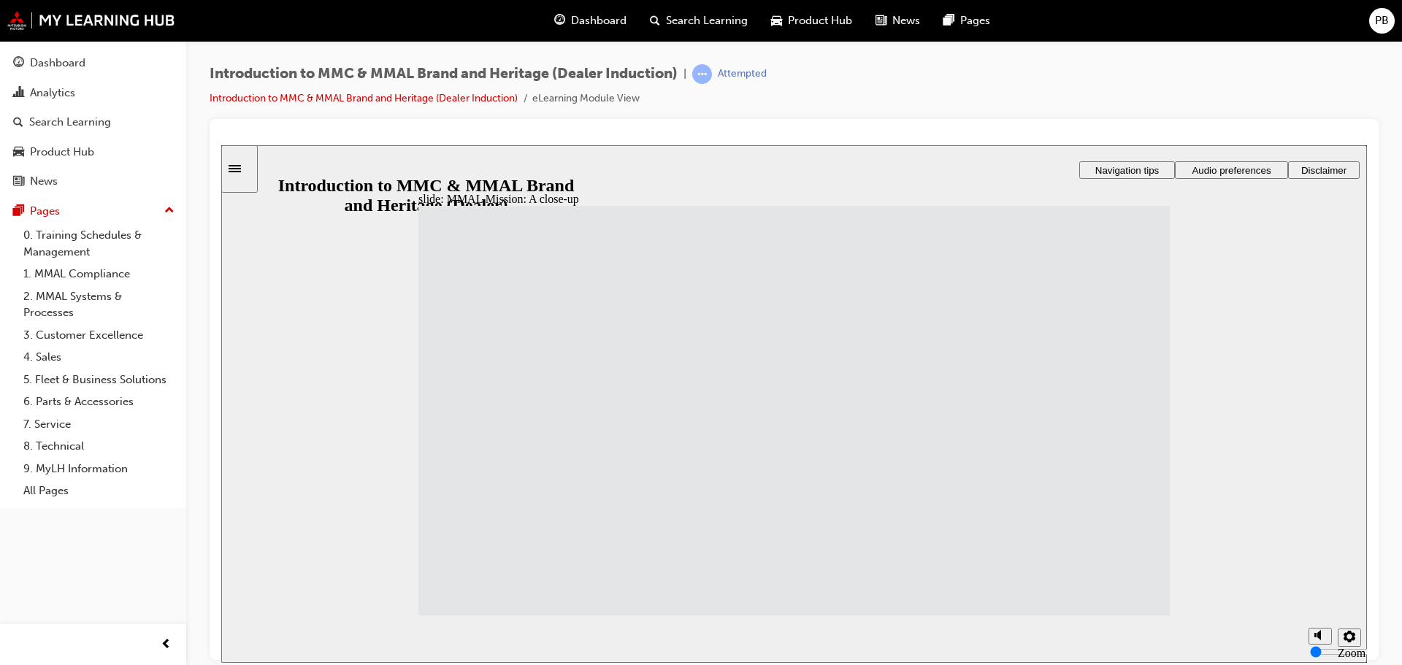
drag, startPoint x: 575, startPoint y: 433, endPoint x: 653, endPoint y: 442, distance: 79.4
drag, startPoint x: 851, startPoint y: 397, endPoint x: 989, endPoint y: 415, distance: 139.1
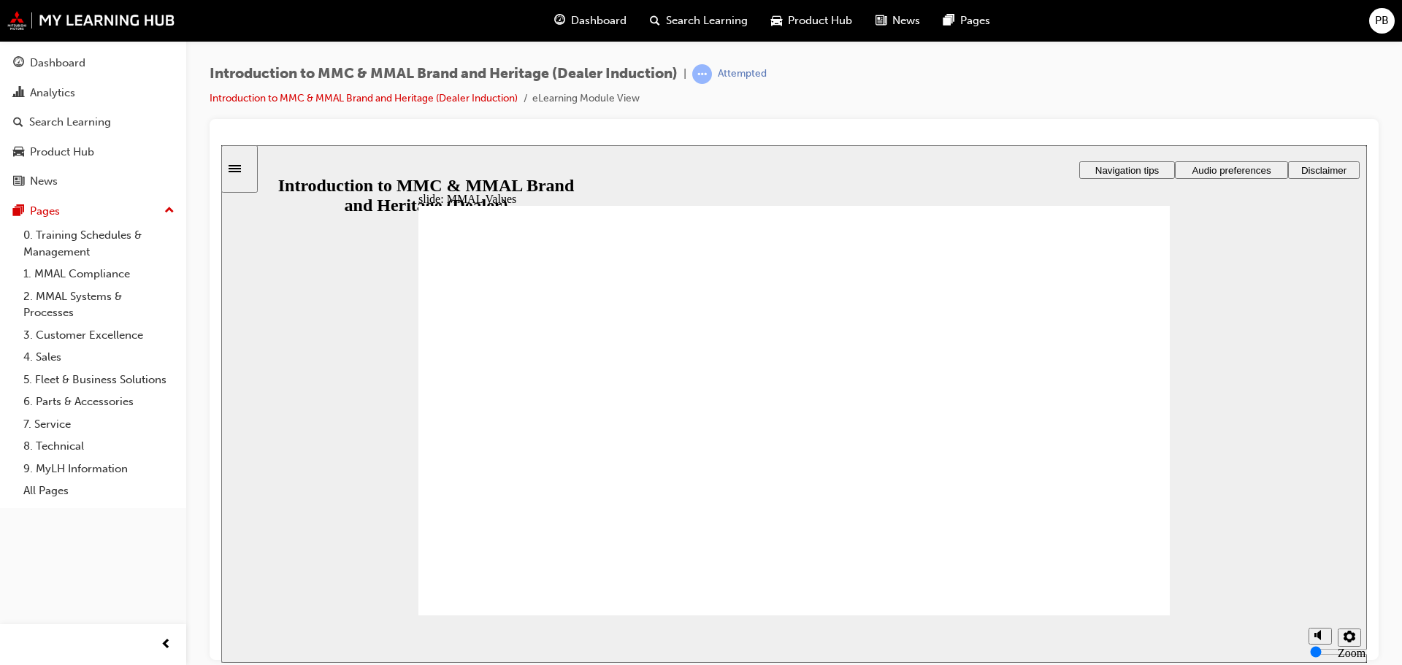
drag, startPoint x: 492, startPoint y: 391, endPoint x: 511, endPoint y: 398, distance: 20.1
drag, startPoint x: 716, startPoint y: 369, endPoint x: 799, endPoint y: 391, distance: 85.9
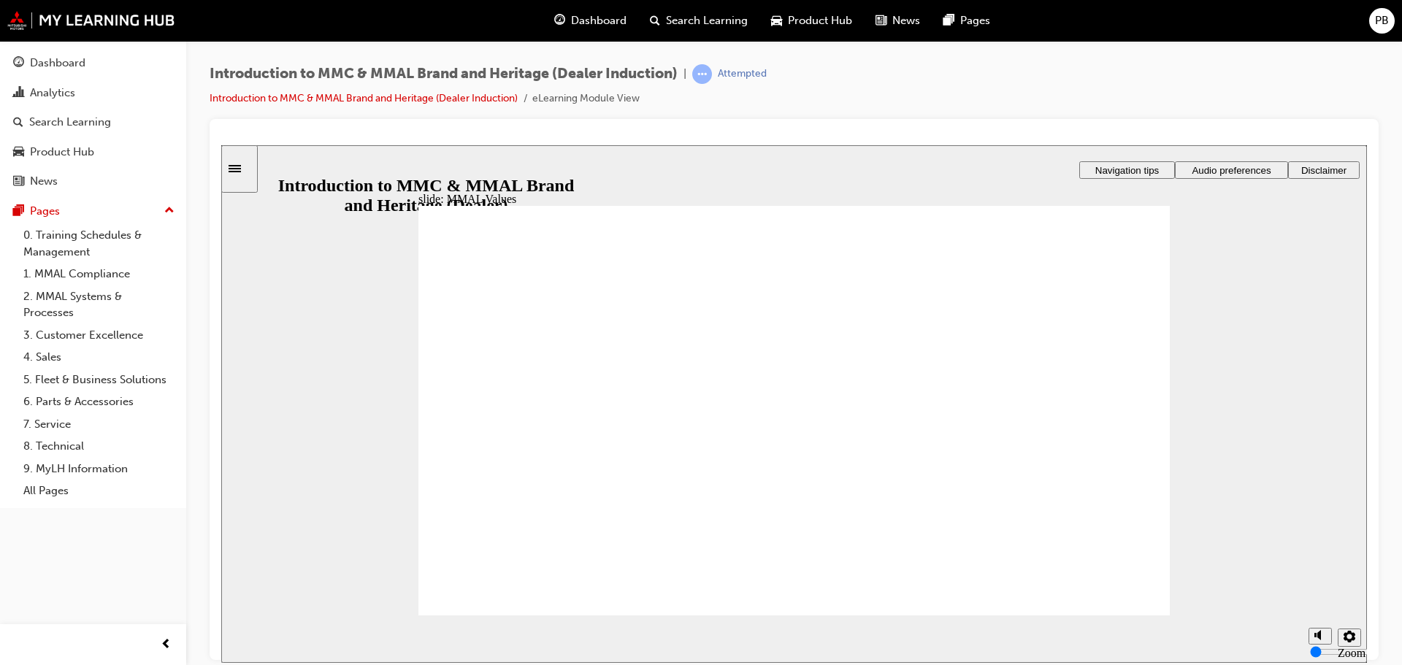
drag, startPoint x: 601, startPoint y: 392, endPoint x: 607, endPoint y: 482, distance: 90.0
drag, startPoint x: 521, startPoint y: 401, endPoint x: 505, endPoint y: 456, distance: 56.9
drag, startPoint x: 542, startPoint y: 398, endPoint x: 752, endPoint y: 440, distance: 214.5
drag, startPoint x: 756, startPoint y: 393, endPoint x: 634, endPoint y: 437, distance: 130.2
drag, startPoint x: 759, startPoint y: 399, endPoint x: 869, endPoint y: 447, distance: 119.3
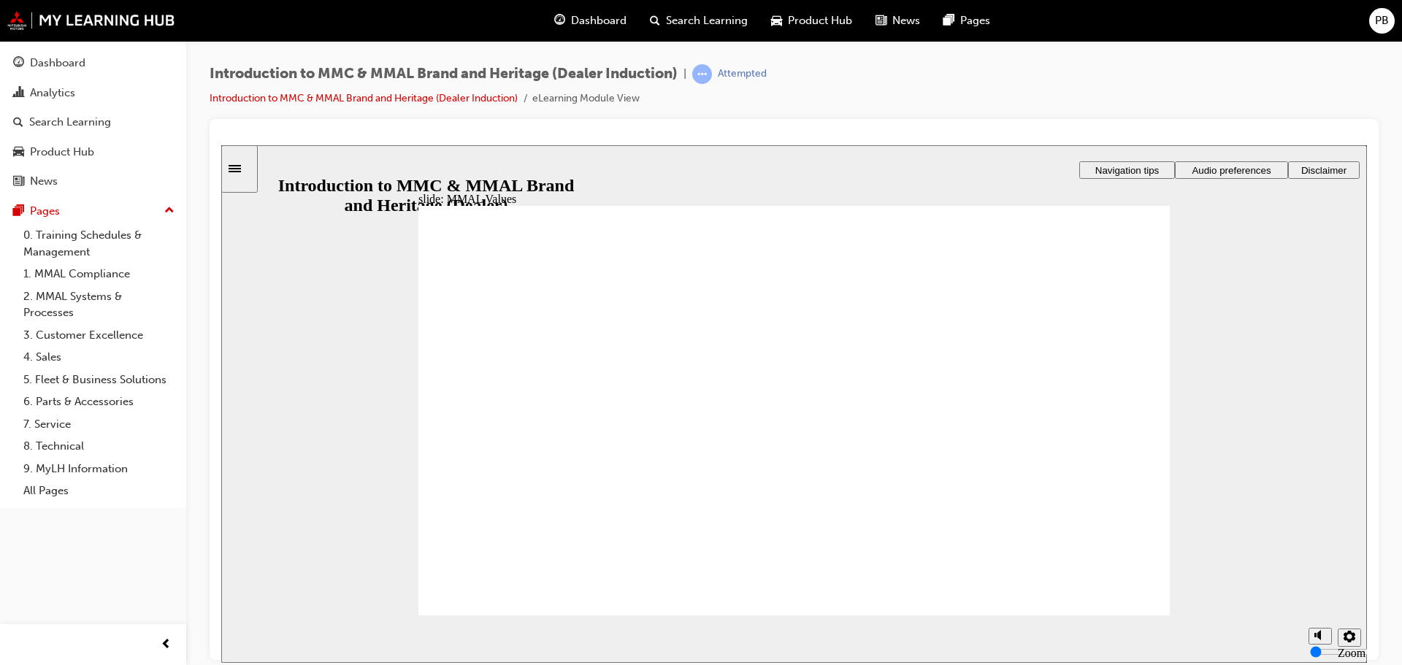
drag, startPoint x: 769, startPoint y: 394, endPoint x: 990, endPoint y: 448, distance: 226.8
drag, startPoint x: 976, startPoint y: 396, endPoint x: 1087, endPoint y: 438, distance: 118.5
drag, startPoint x: 861, startPoint y: 405, endPoint x: 850, endPoint y: 448, distance: 44.3
drag, startPoint x: 747, startPoint y: 442, endPoint x: 480, endPoint y: 450, distance: 267.3
drag, startPoint x: 599, startPoint y: 399, endPoint x: 818, endPoint y: 444, distance: 224.3
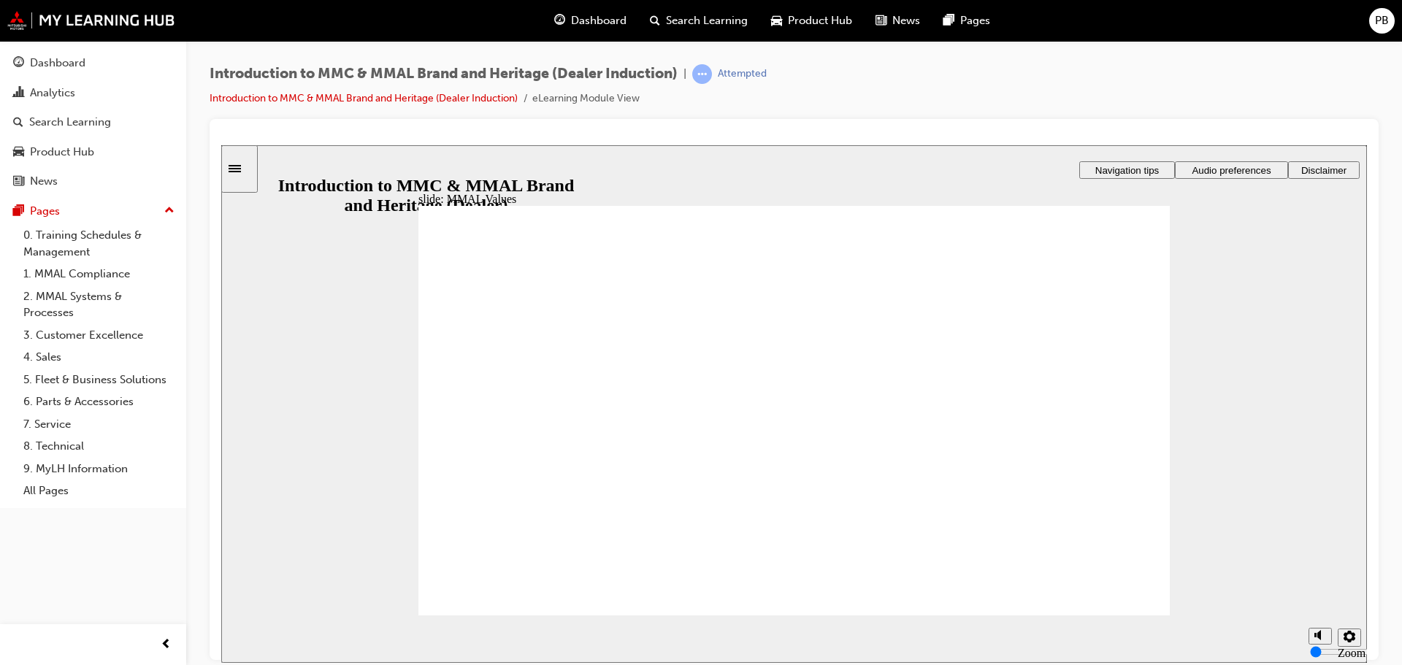
drag, startPoint x: 594, startPoint y: 409, endPoint x: 508, endPoint y: 458, distance: 98.8
drag, startPoint x: 857, startPoint y: 410, endPoint x: 860, endPoint y: 439, distance: 29.3
drag, startPoint x: 856, startPoint y: 395, endPoint x: 621, endPoint y: 443, distance: 240.0
drag, startPoint x: 1060, startPoint y: 389, endPoint x: 835, endPoint y: 432, distance: 228.9
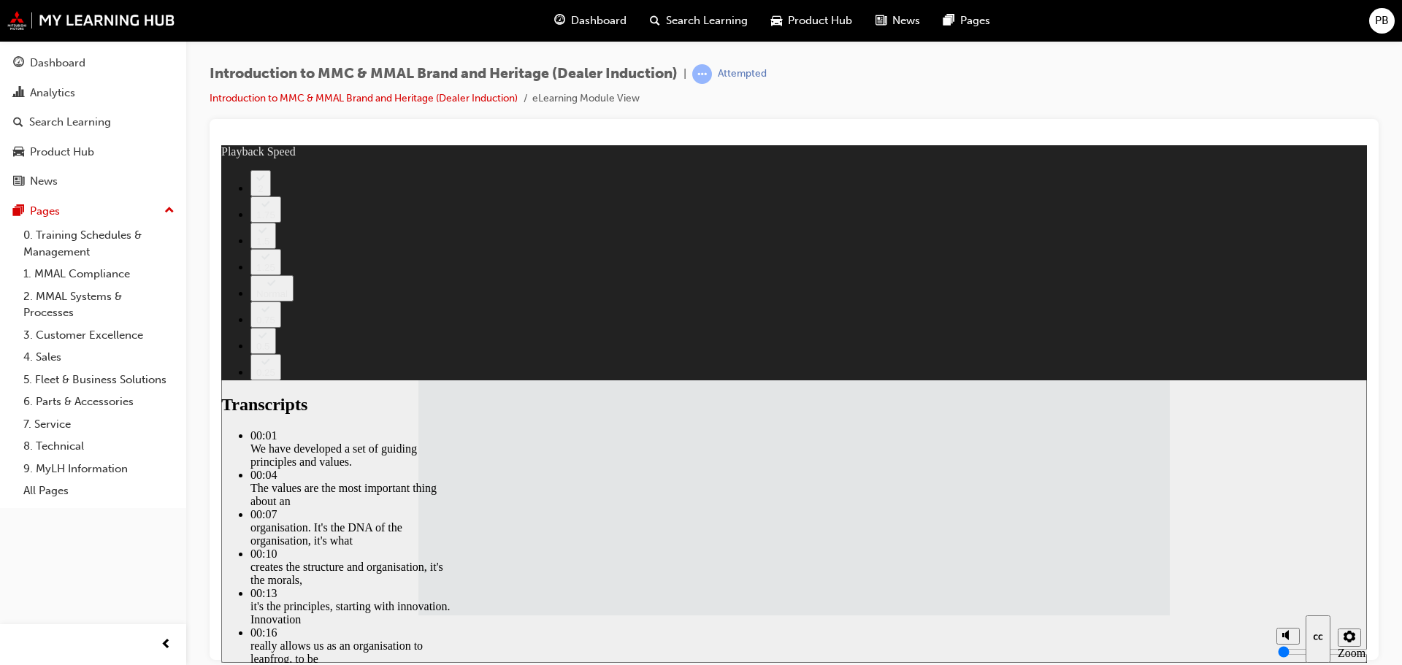
drag, startPoint x: 726, startPoint y: 507, endPoint x: 1130, endPoint y: 500, distance: 404.5
type input "120"
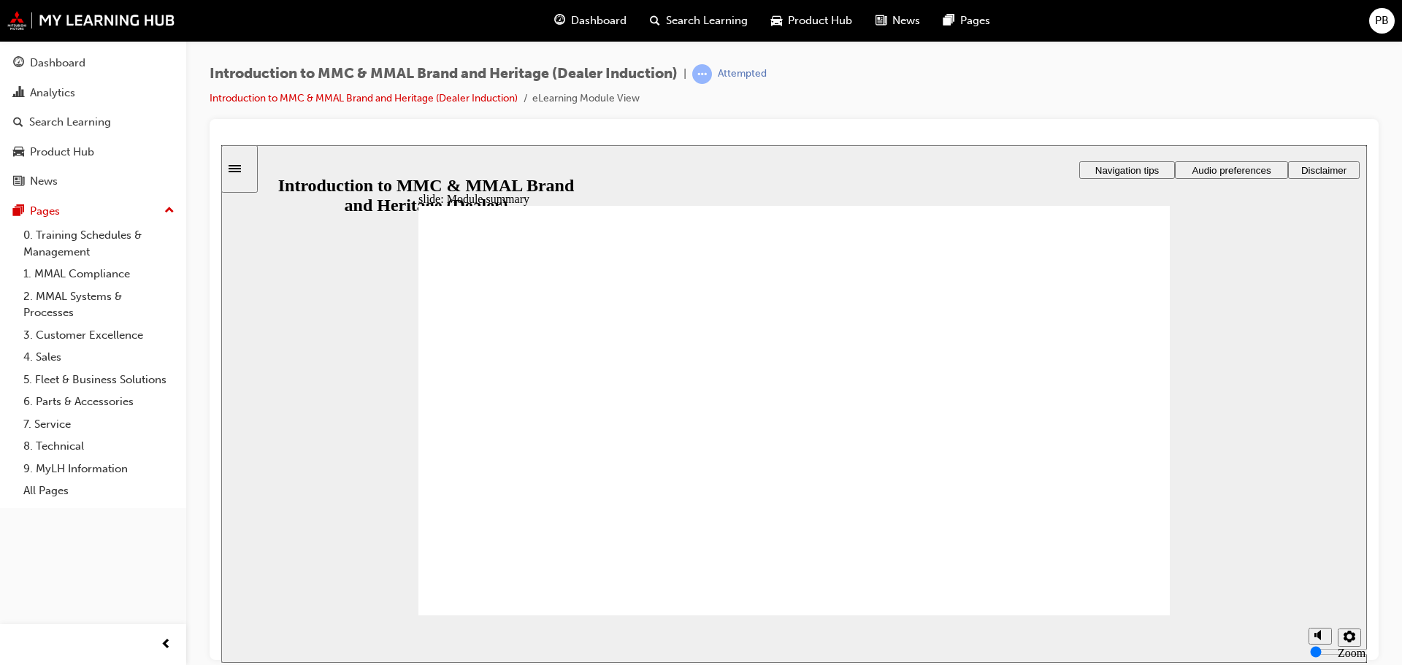
checkbox input "true"
drag, startPoint x: 502, startPoint y: 437, endPoint x: 510, endPoint y: 445, distance: 11.9
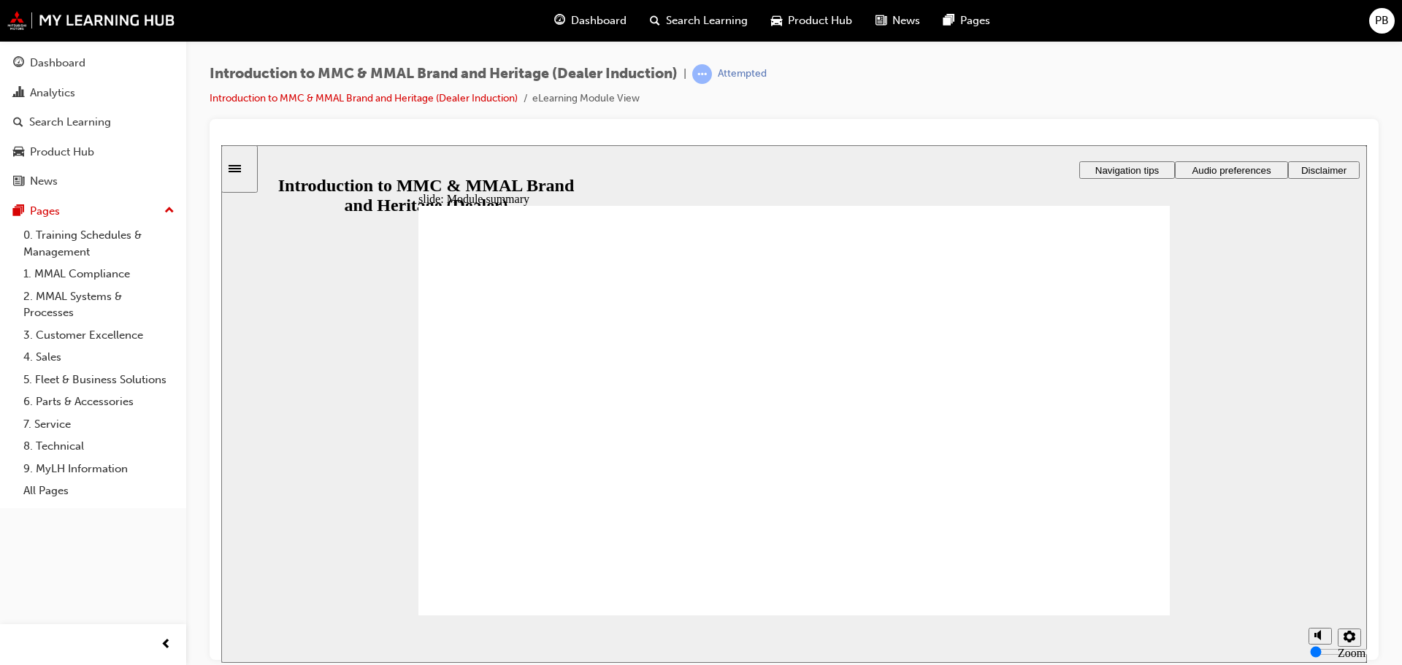
checkbox input "true"
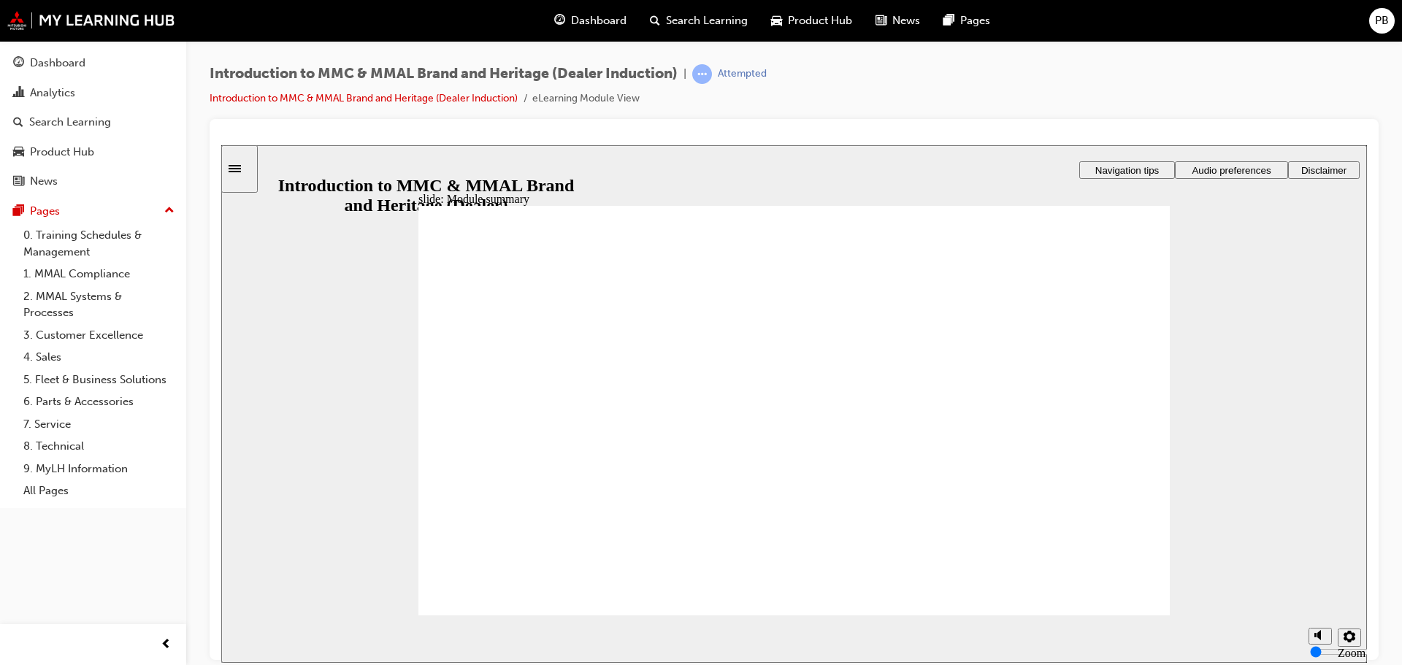
checkbox input "true"
drag, startPoint x: 494, startPoint y: 570, endPoint x: 502, endPoint y: 572, distance: 7.6
checkbox input "true"
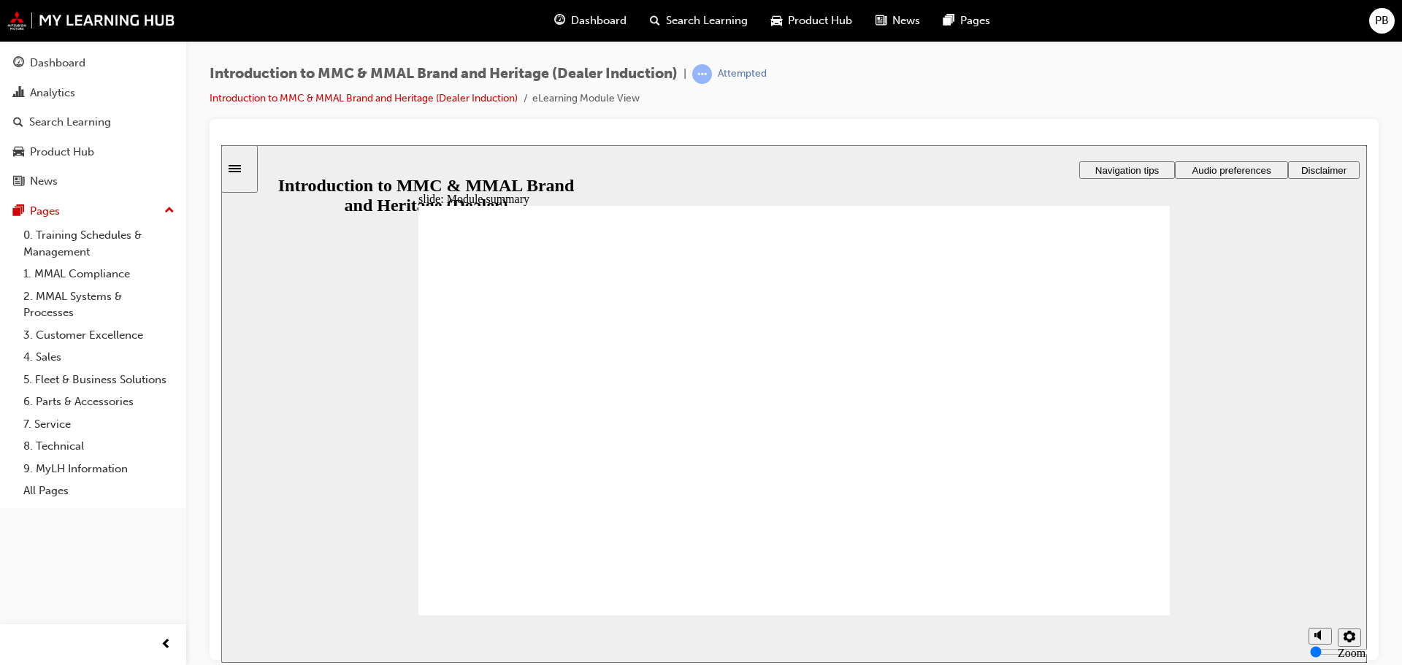
checkbox input "false"
drag, startPoint x: 524, startPoint y: 402, endPoint x: 502, endPoint y: 433, distance: 37.7
checkbox input "false"
drag, startPoint x: 502, startPoint y: 438, endPoint x: 510, endPoint y: 448, distance: 12.9
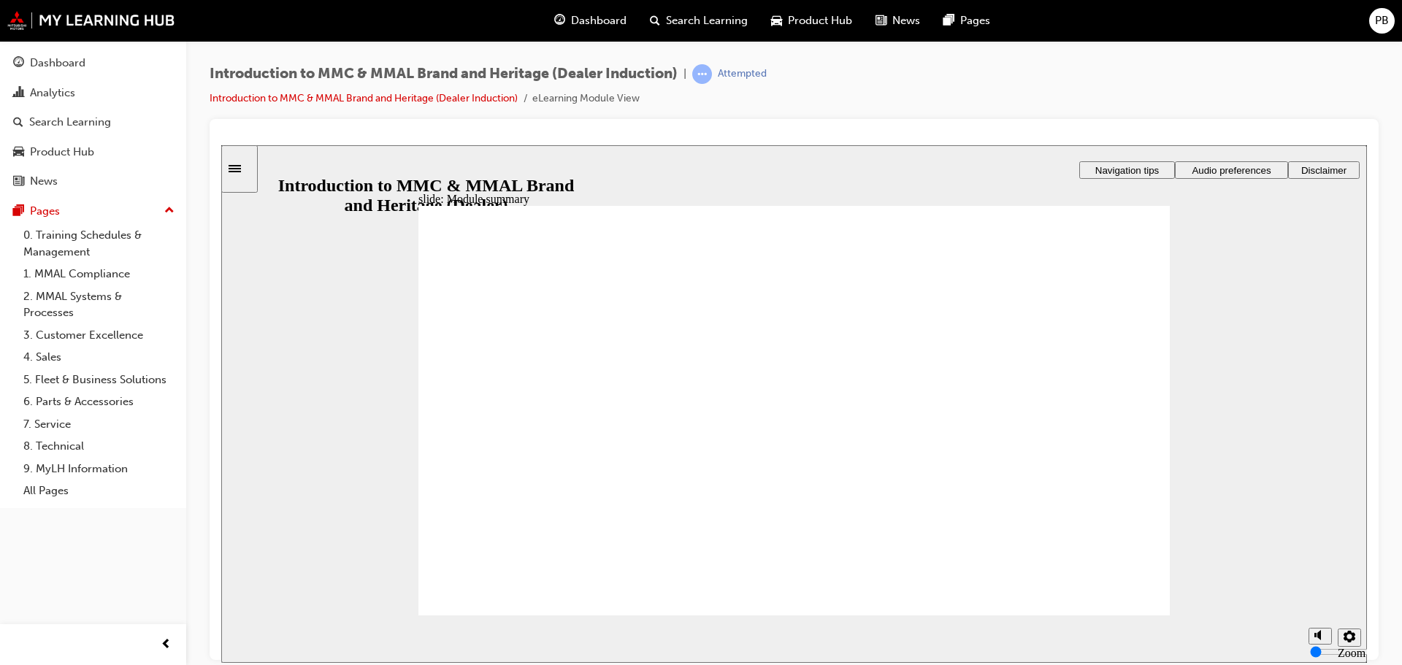
checkbox input "false"
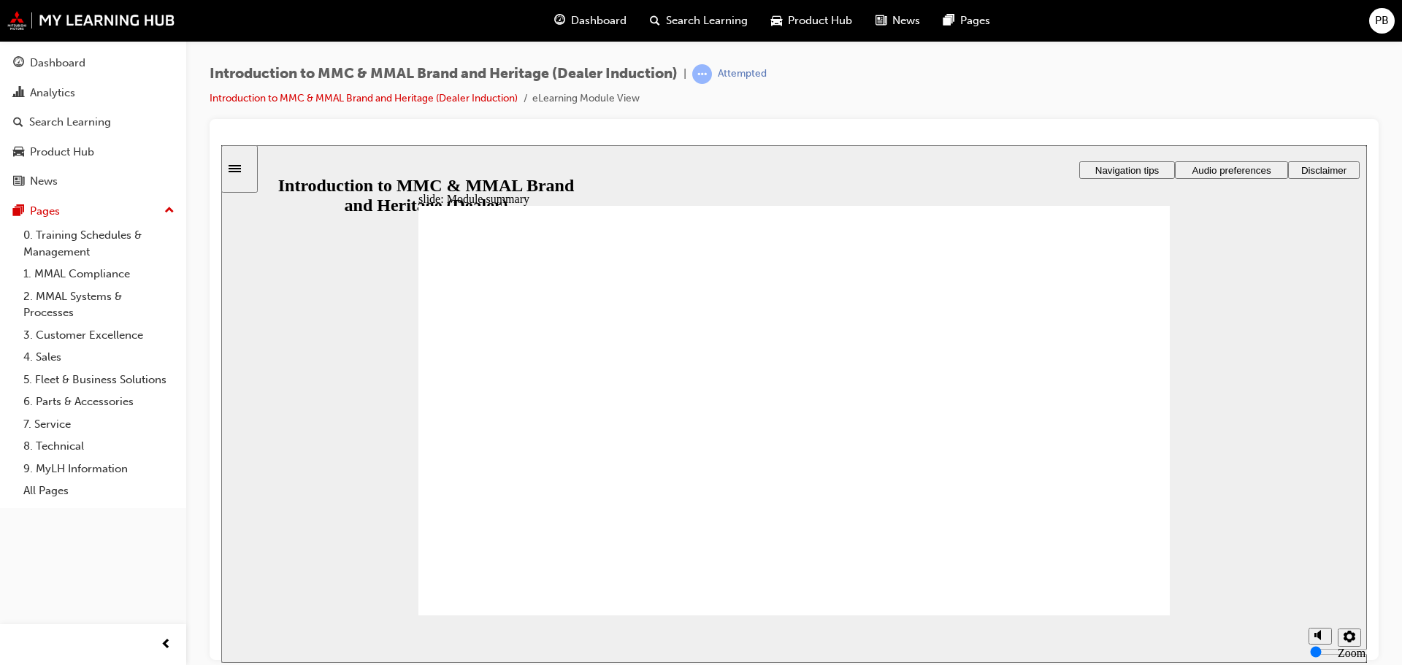
checkbox input "false"
radio input "true"
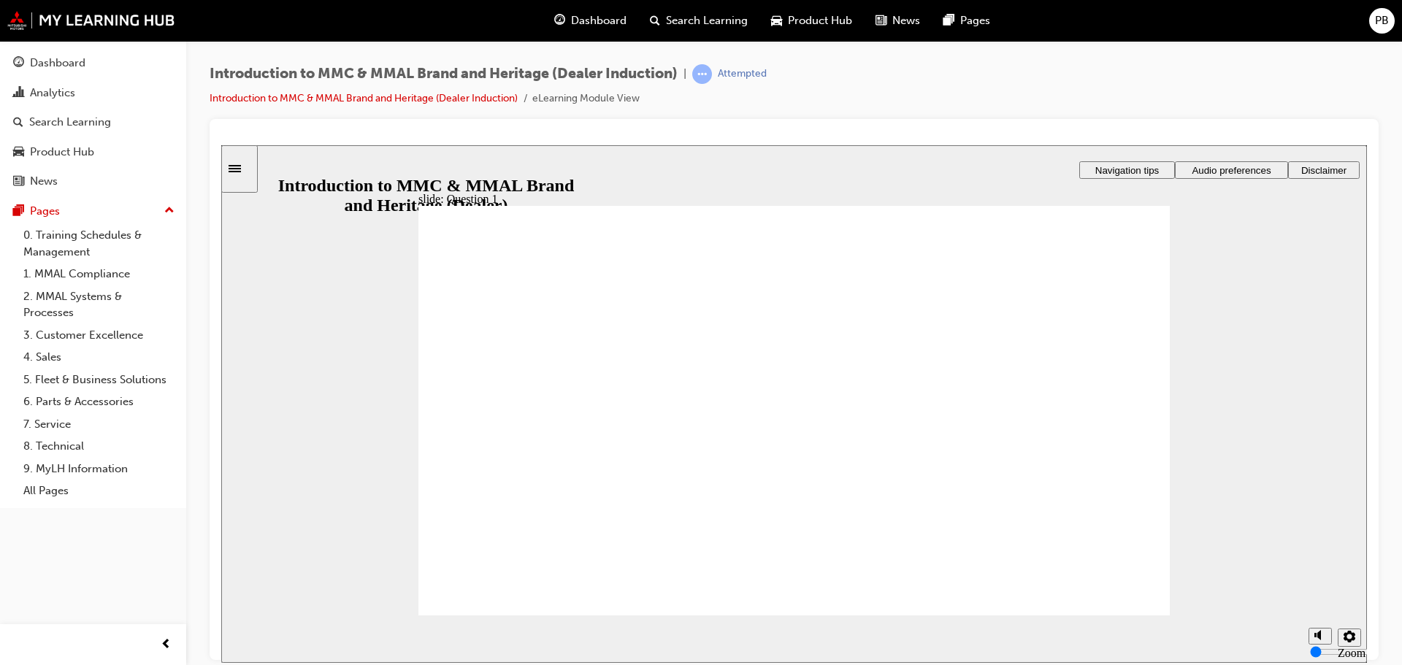
radio input "true"
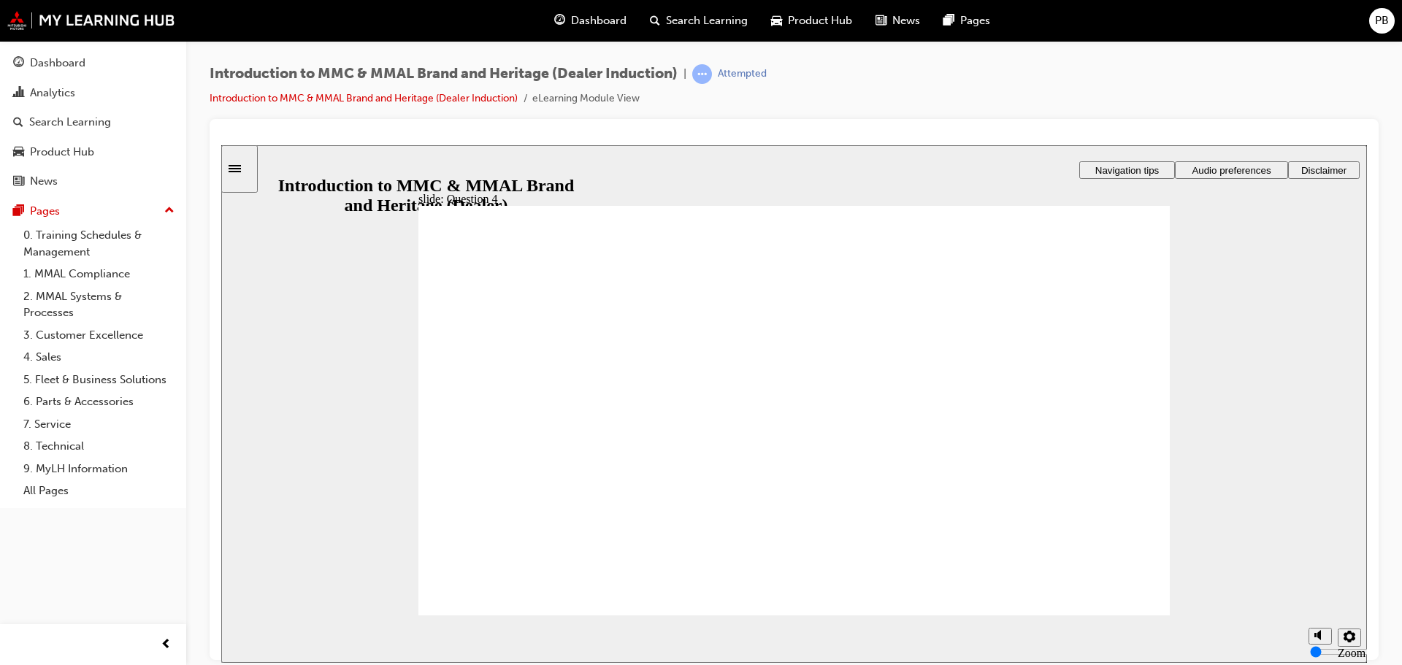
drag, startPoint x: 448, startPoint y: 458, endPoint x: 445, endPoint y: 466, distance: 8.3
radio input "true"
checkbox input "true"
checkbox input "false"
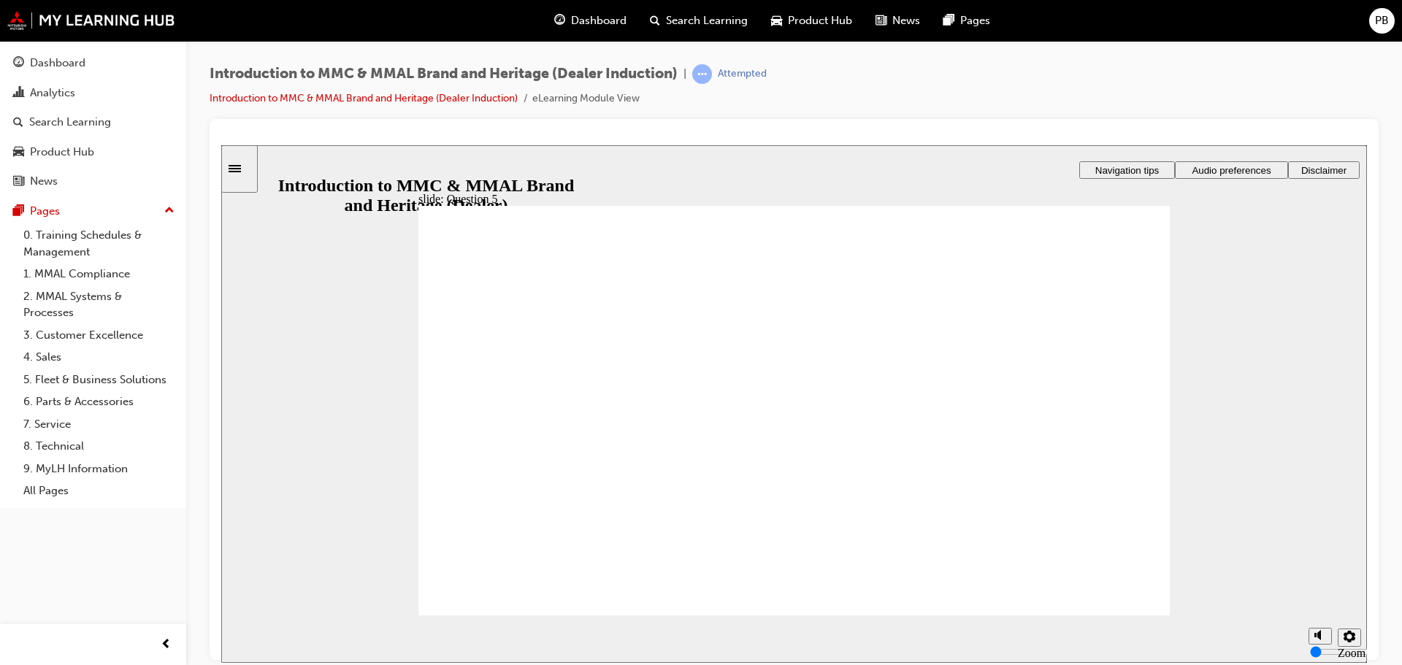
checkbox input "true"
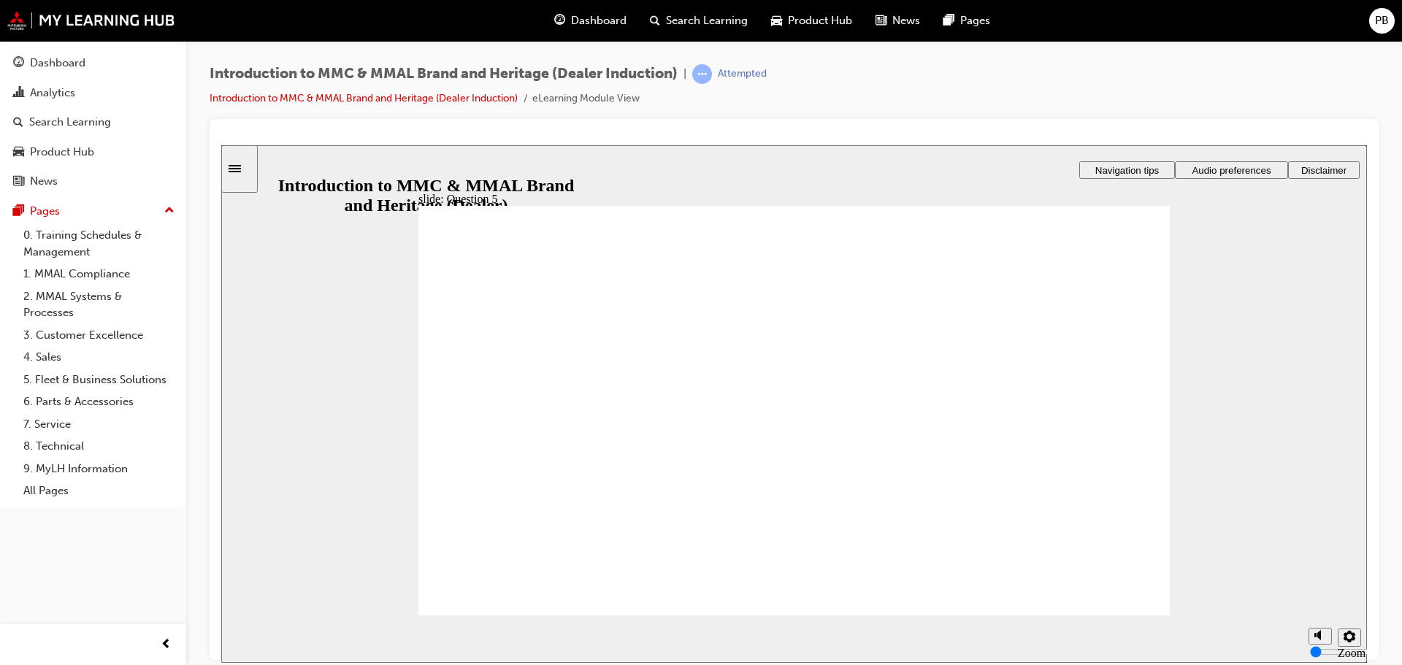
checkbox input "true"
radio input "false"
radio input "true"
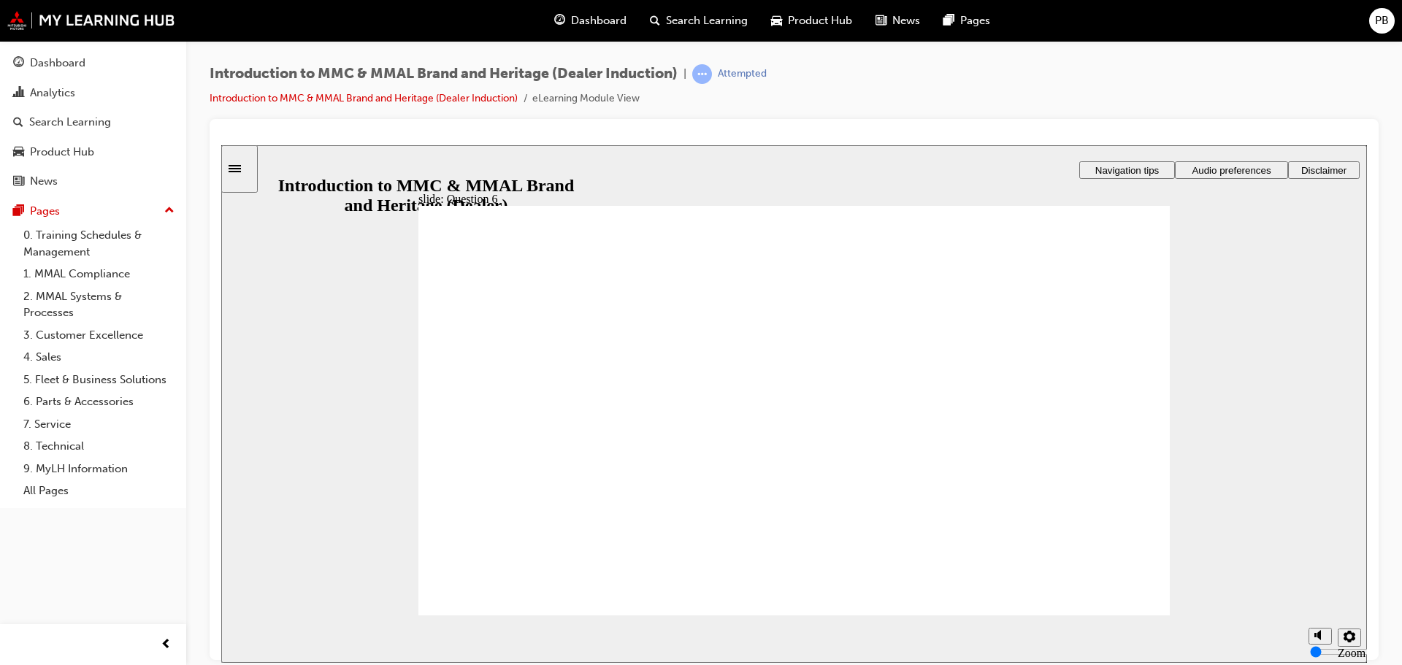
radio input "true"
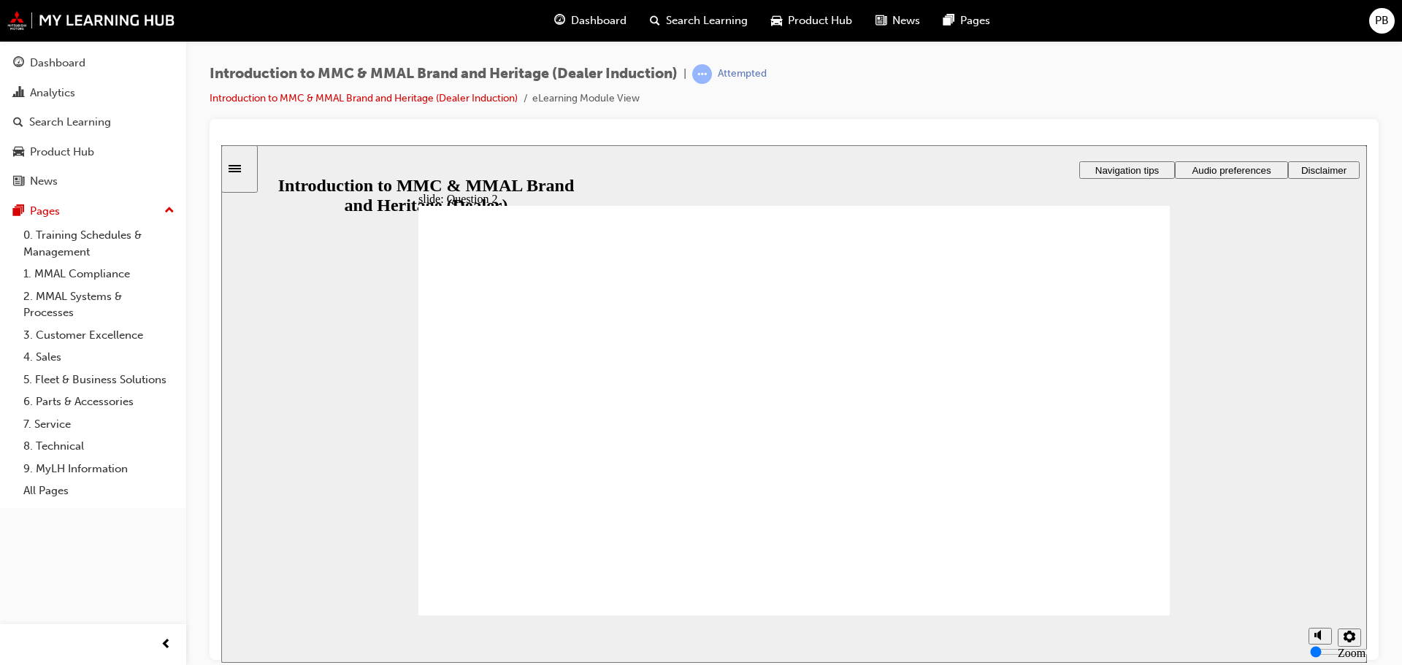
radio input "true"
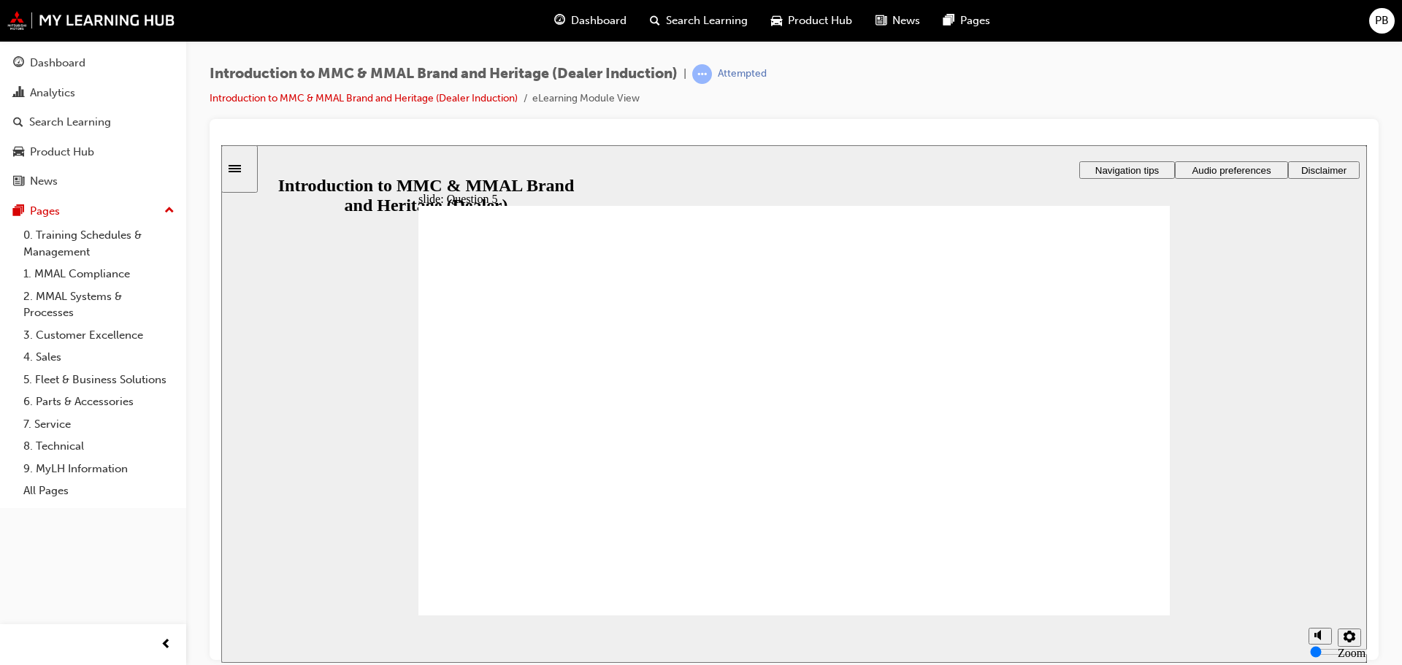
checkbox input "true"
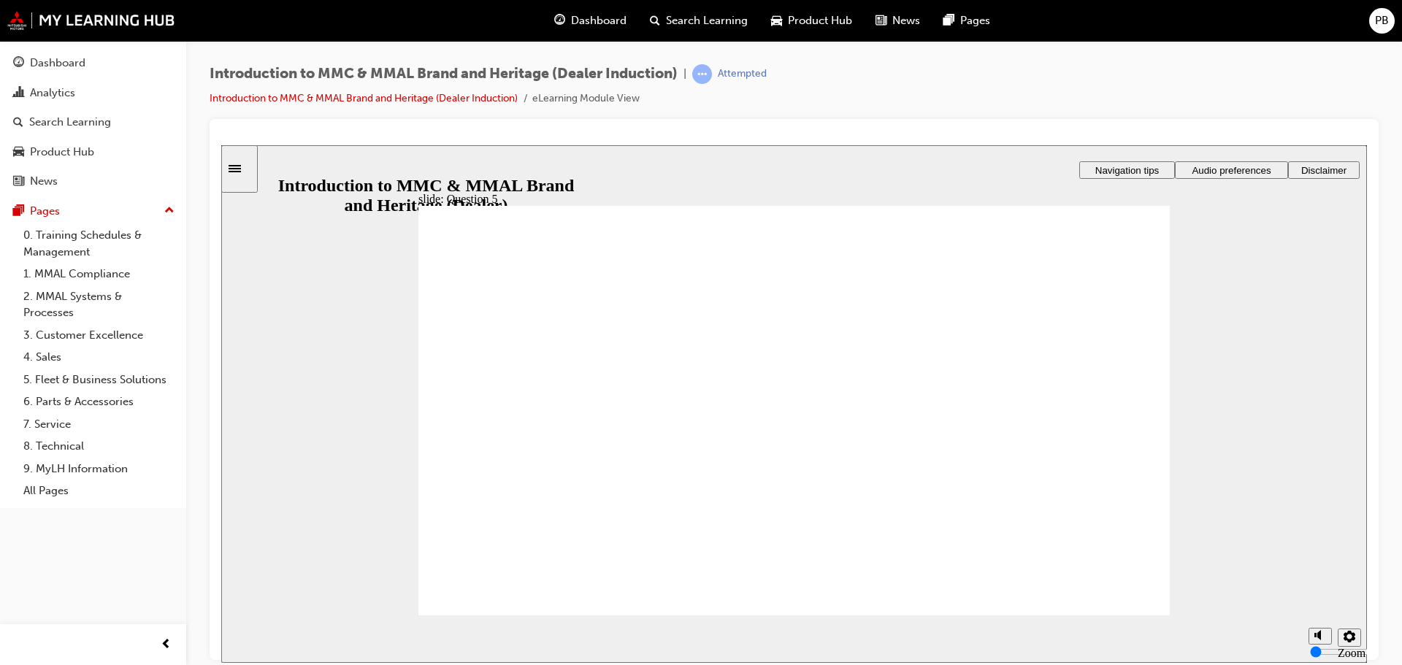
checkbox input "true"
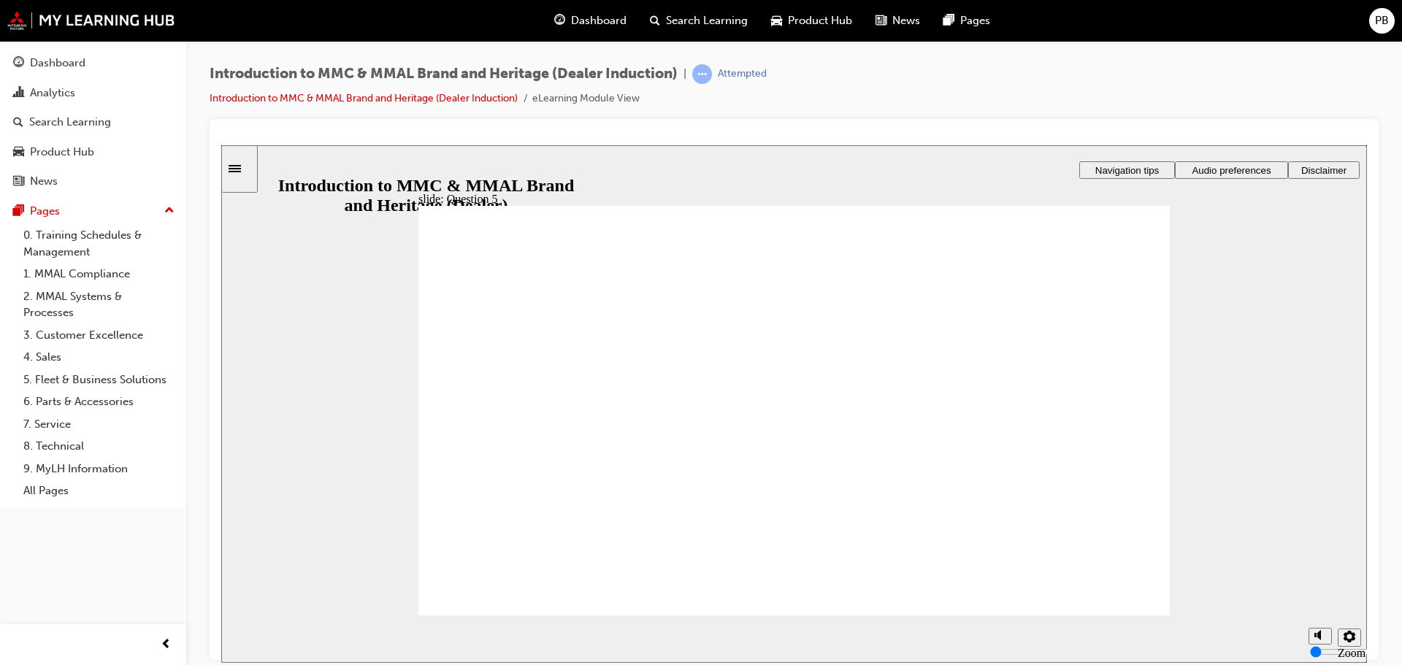
checkbox input "false"
checkbox input "true"
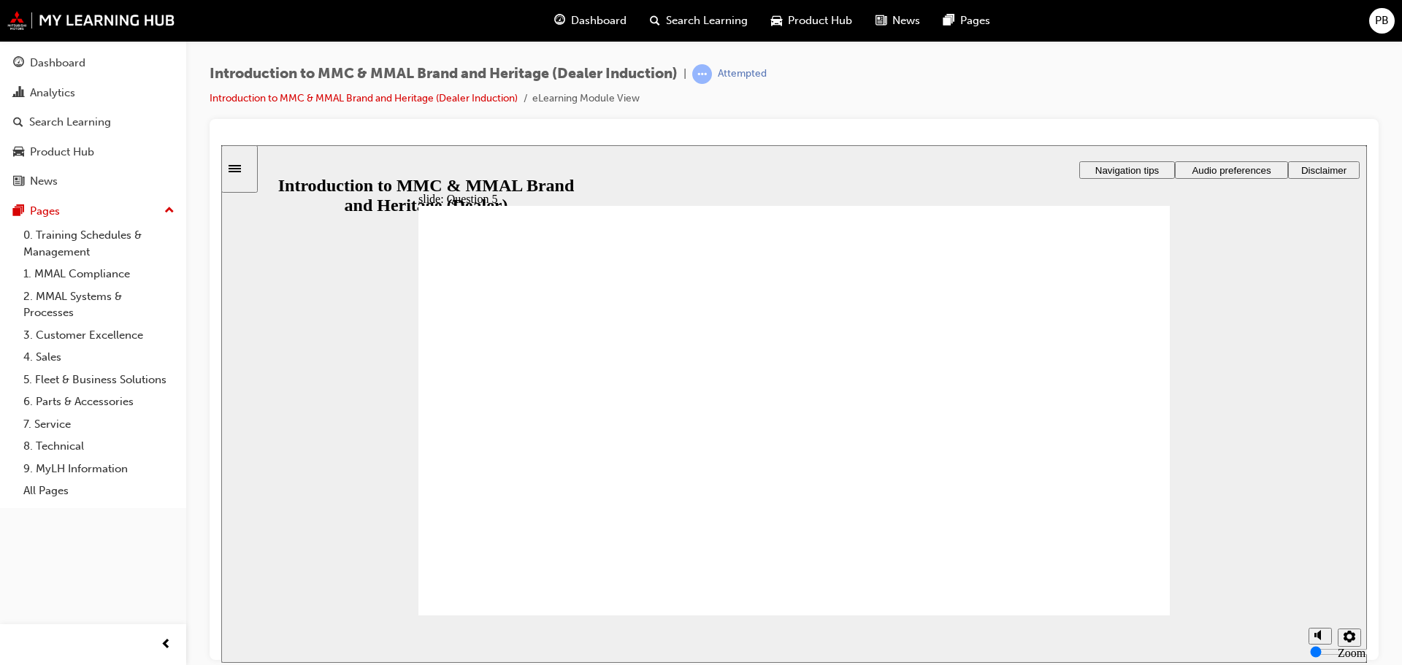
radio input "true"
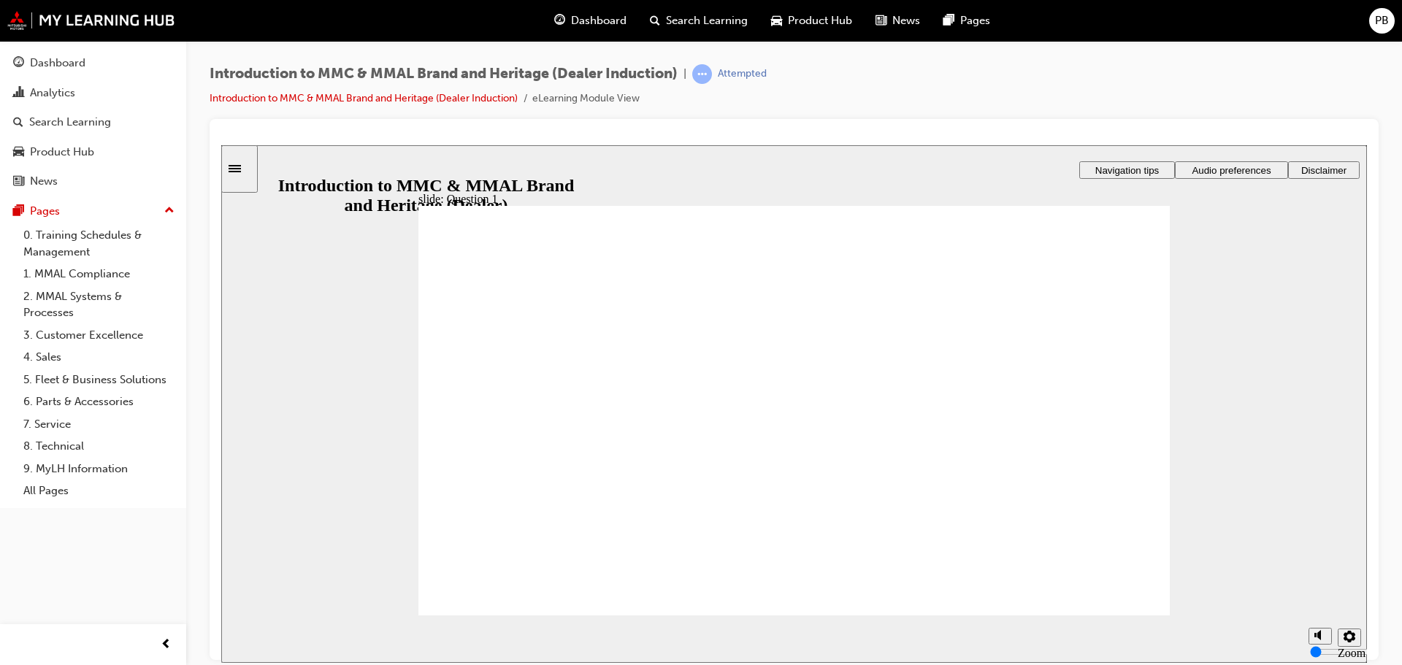
radio input "true"
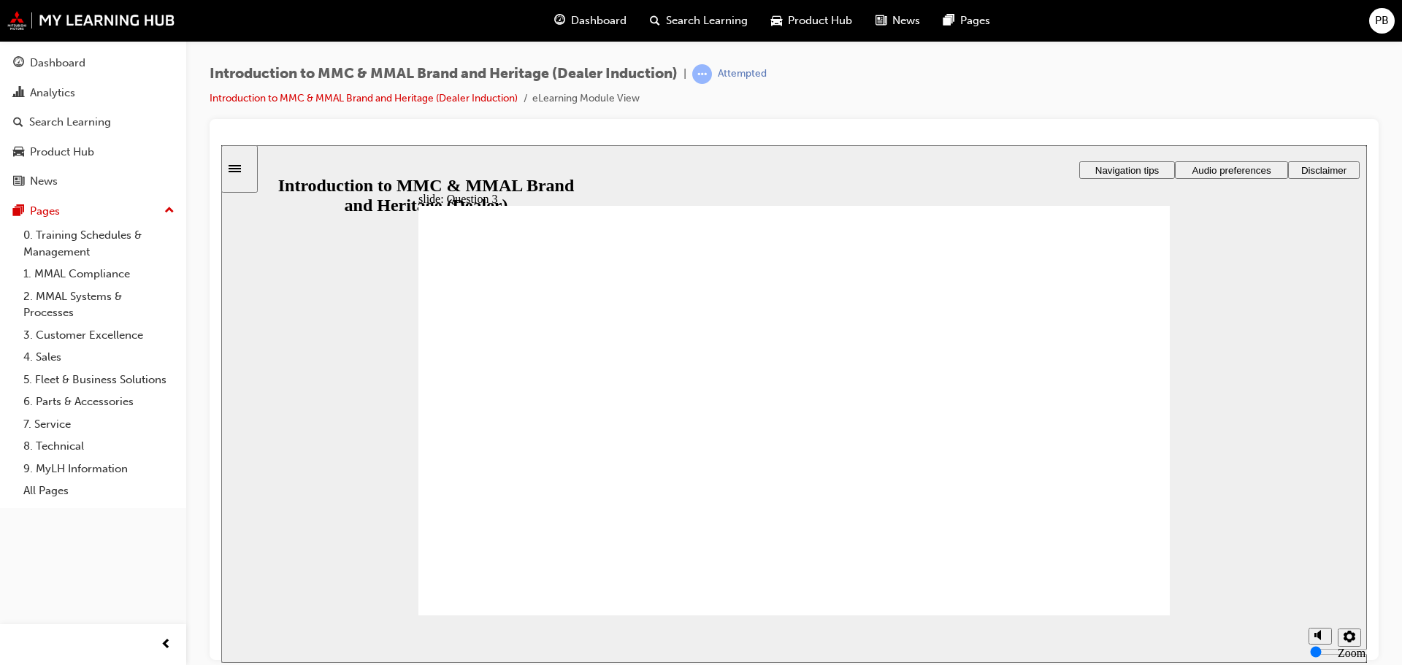
radio input "true"
checkbox input "true"
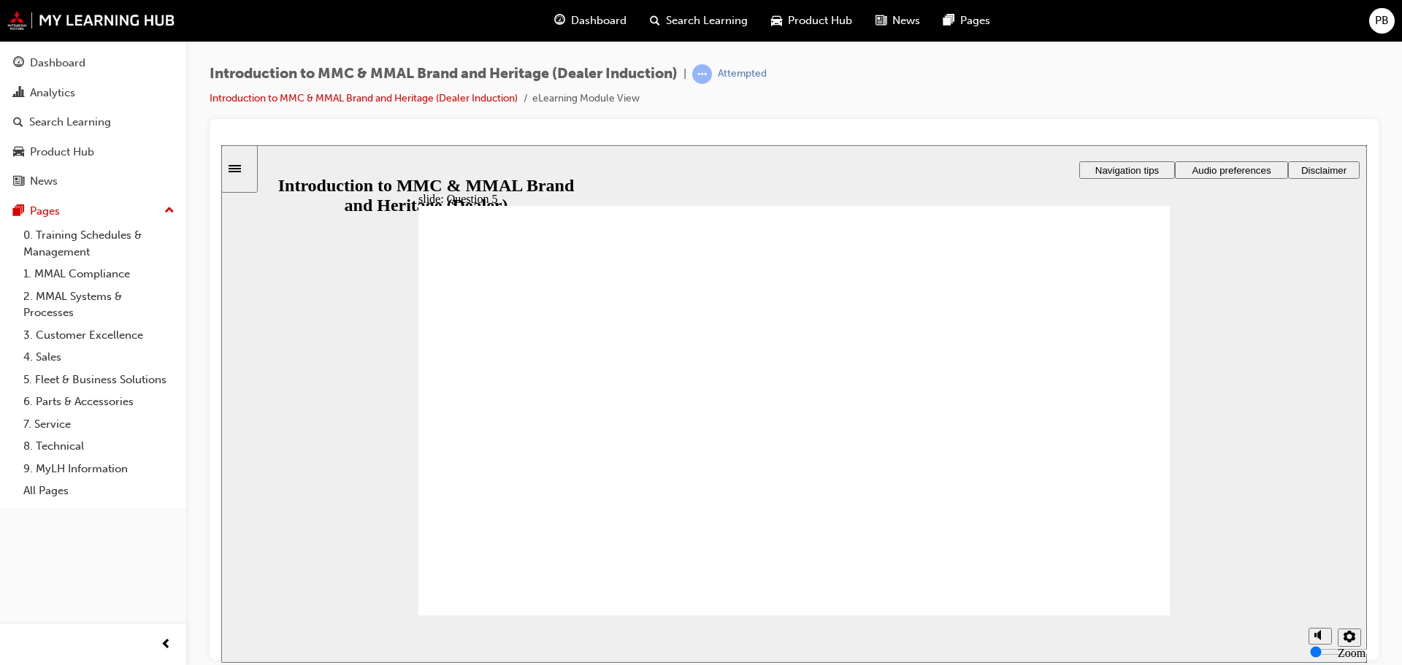
checkbox input "true"
drag, startPoint x: 547, startPoint y: 572, endPoint x: 535, endPoint y: 583, distance: 15.5
radio input "true"
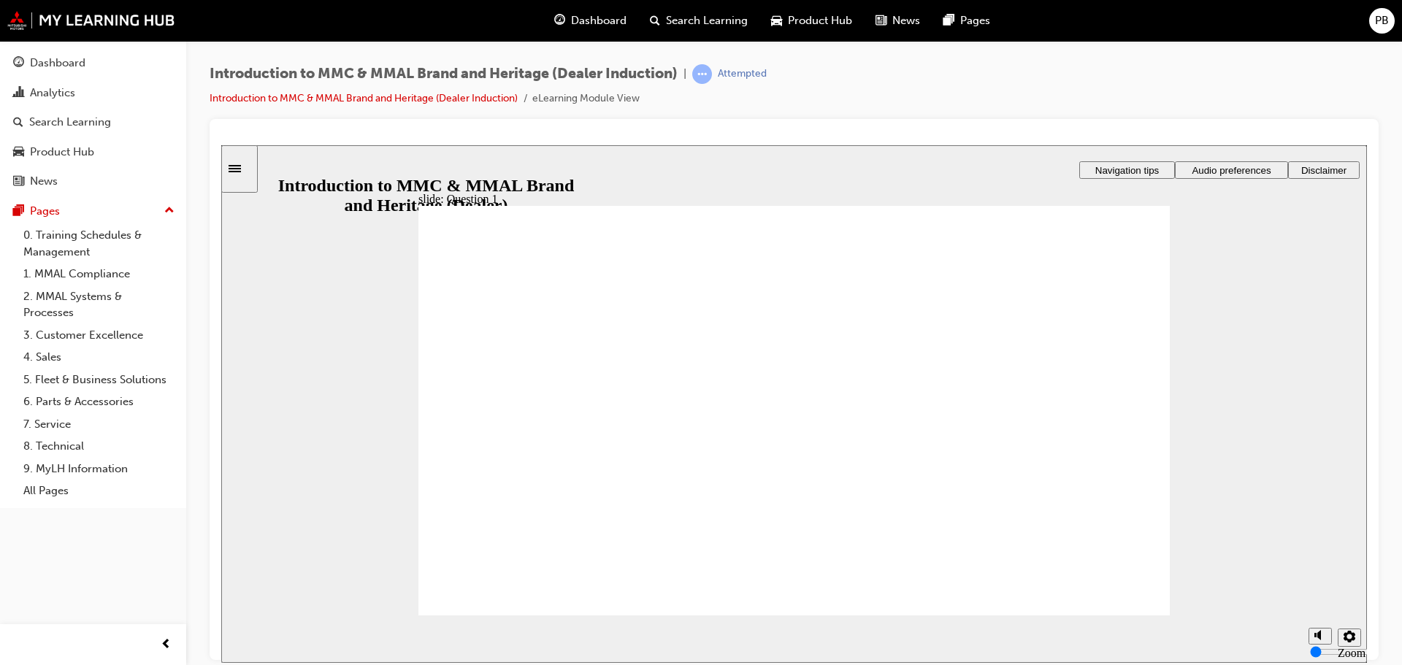
drag, startPoint x: 448, startPoint y: 425, endPoint x: 528, endPoint y: 481, distance: 97.4
radio input "true"
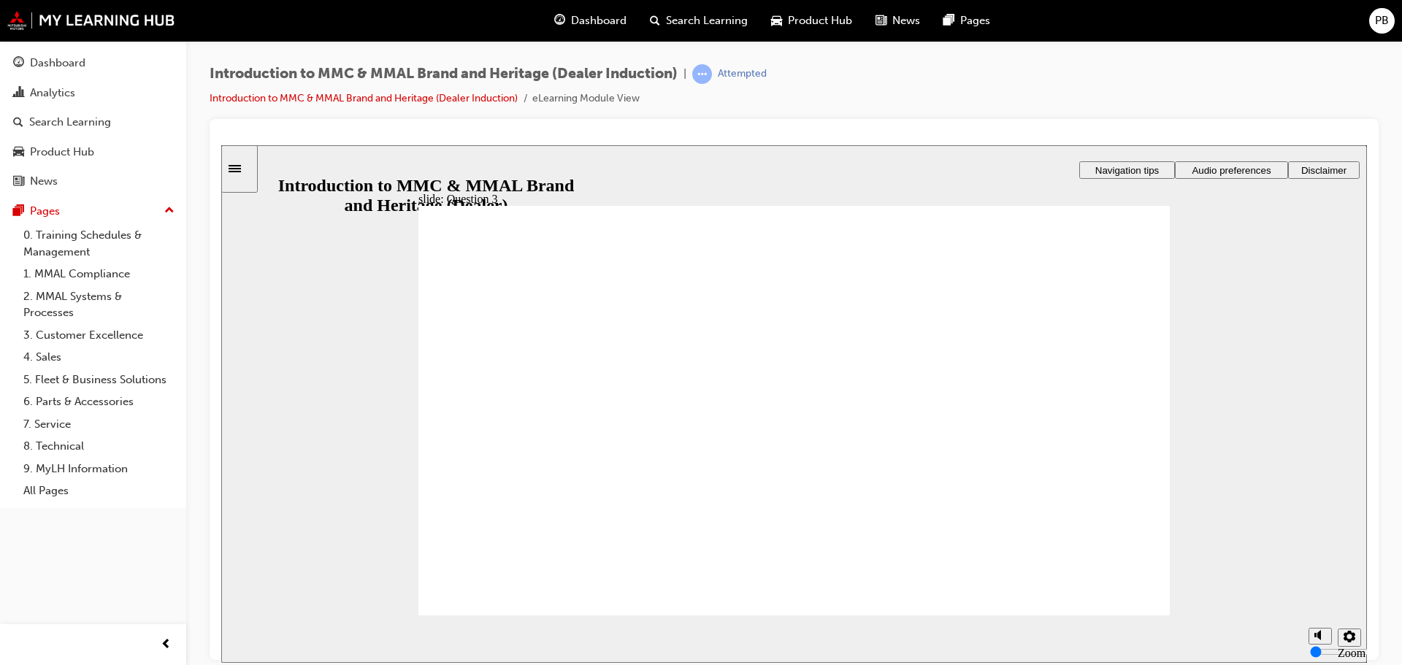
radio input "true"
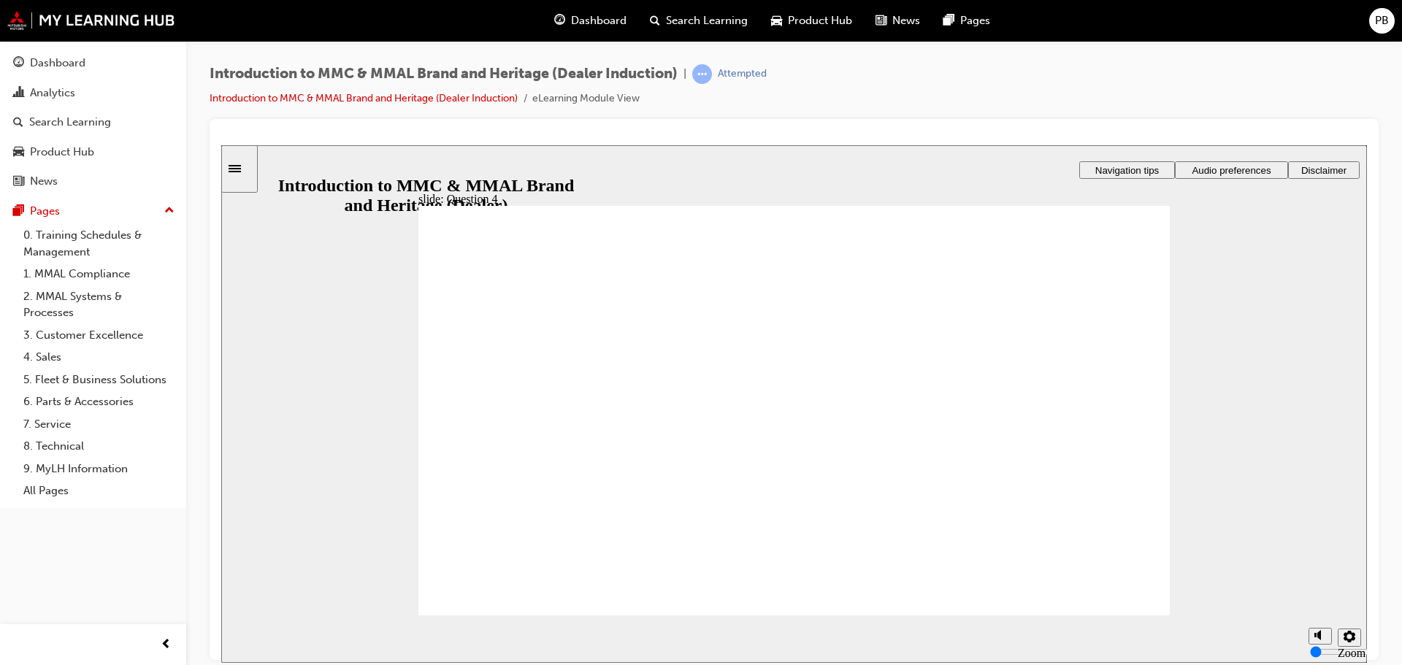
radio input "true"
checkbox input "true"
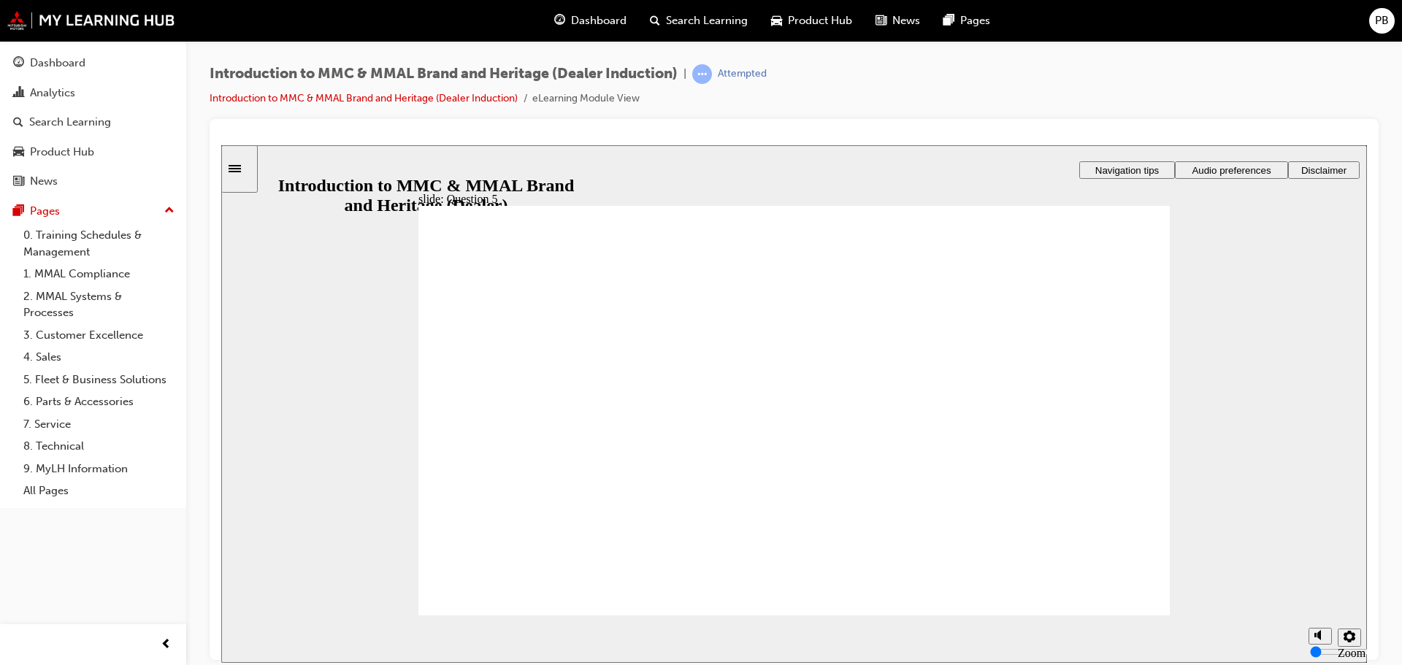
checkbox input "true"
radio input "true"
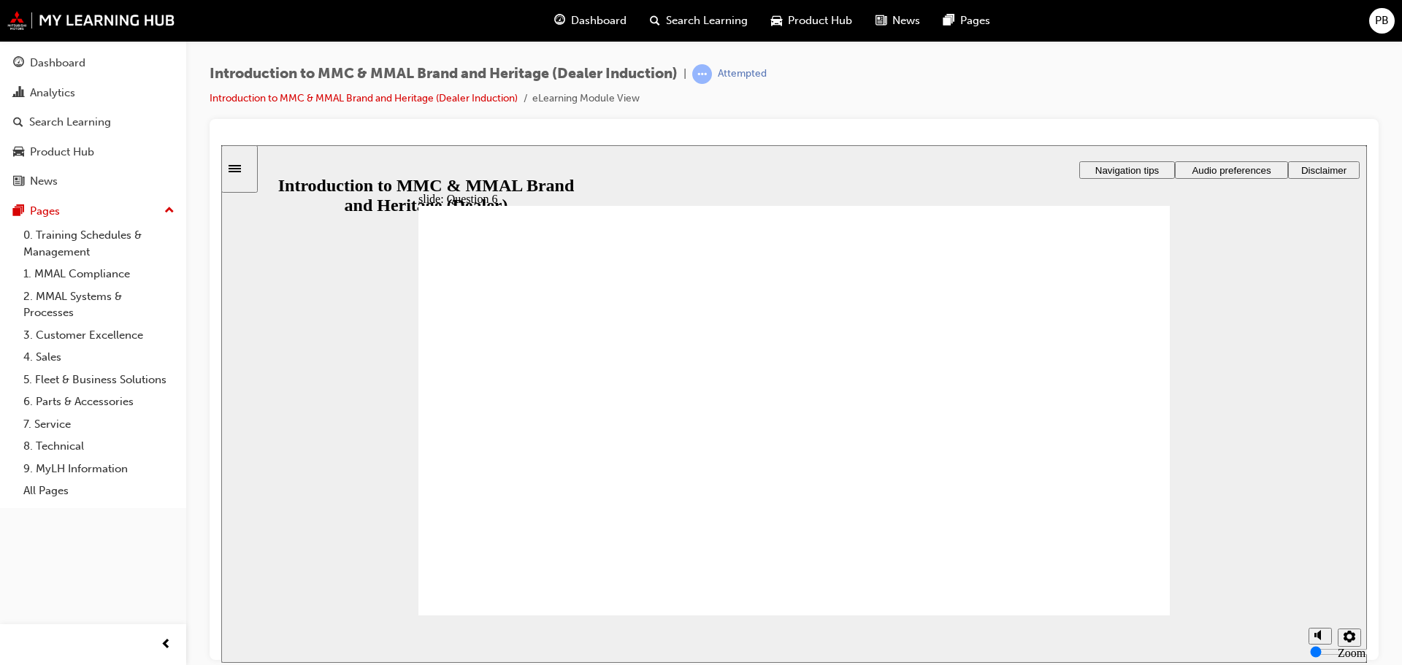
radio input "true"
drag, startPoint x: 545, startPoint y: 588, endPoint x: 692, endPoint y: 583, distance: 146.8
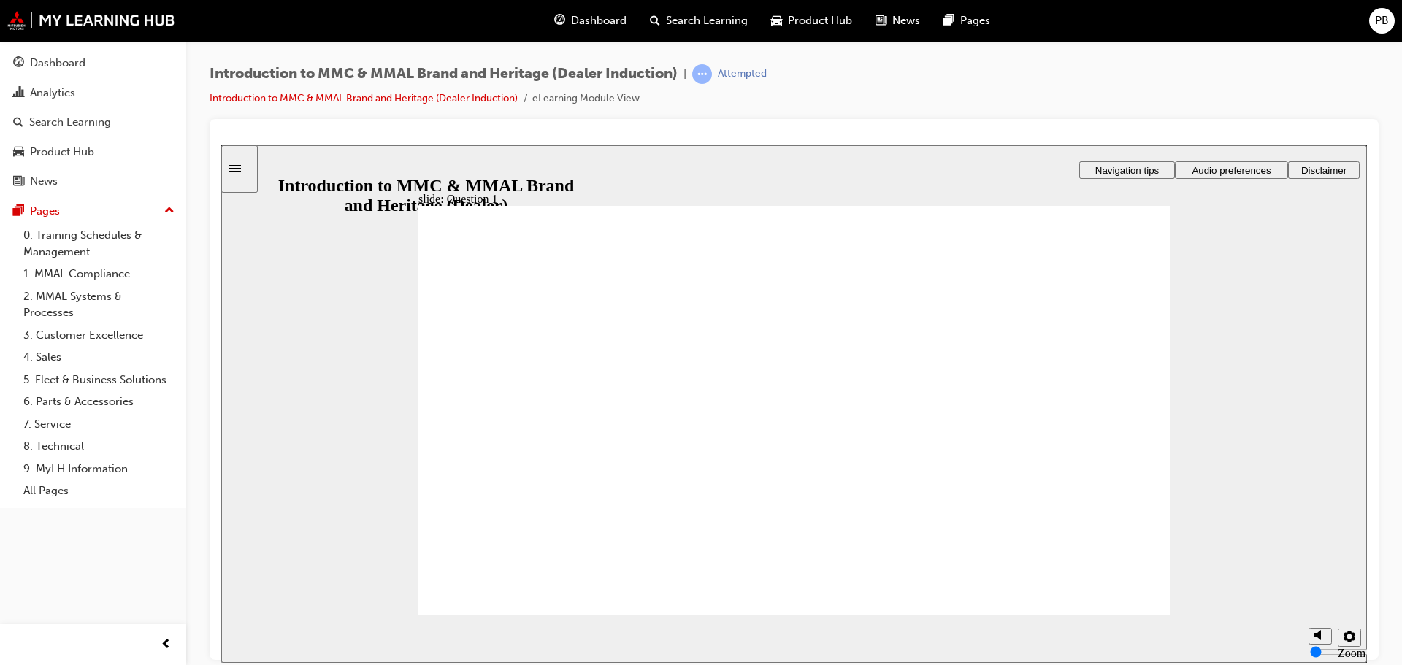
radio input "true"
radio input "false"
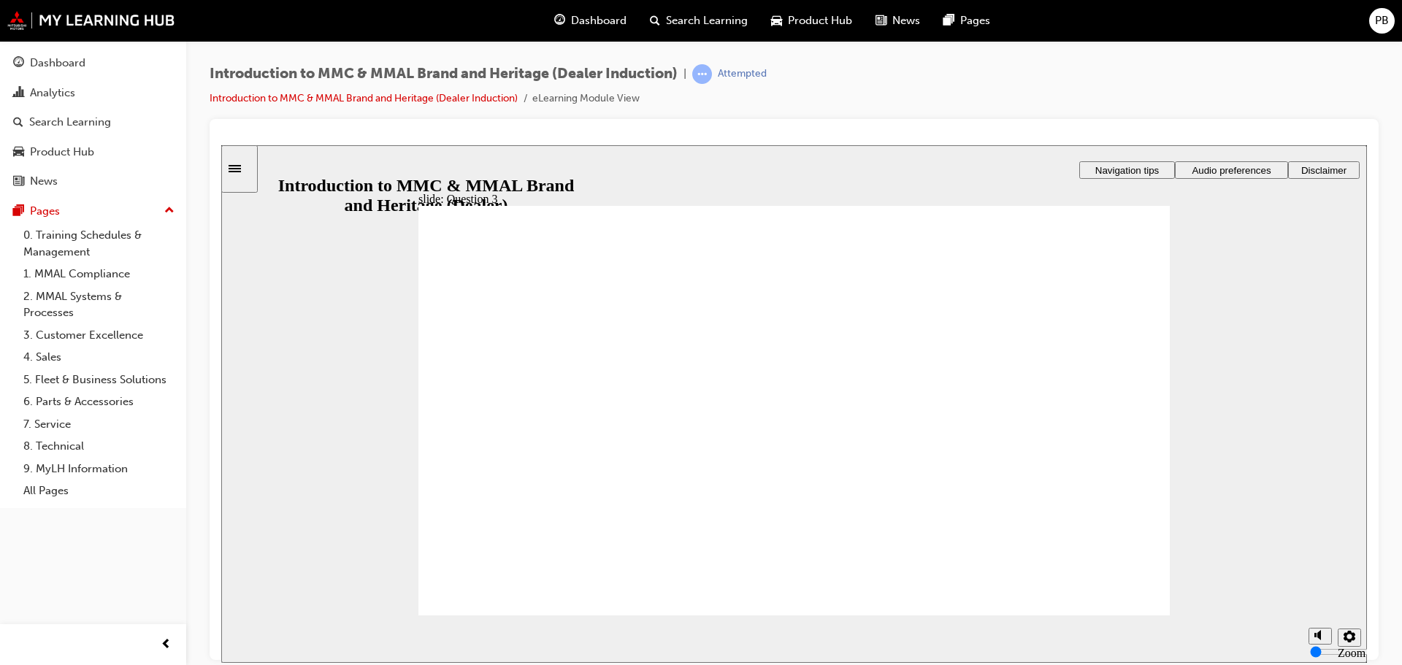
radio input "true"
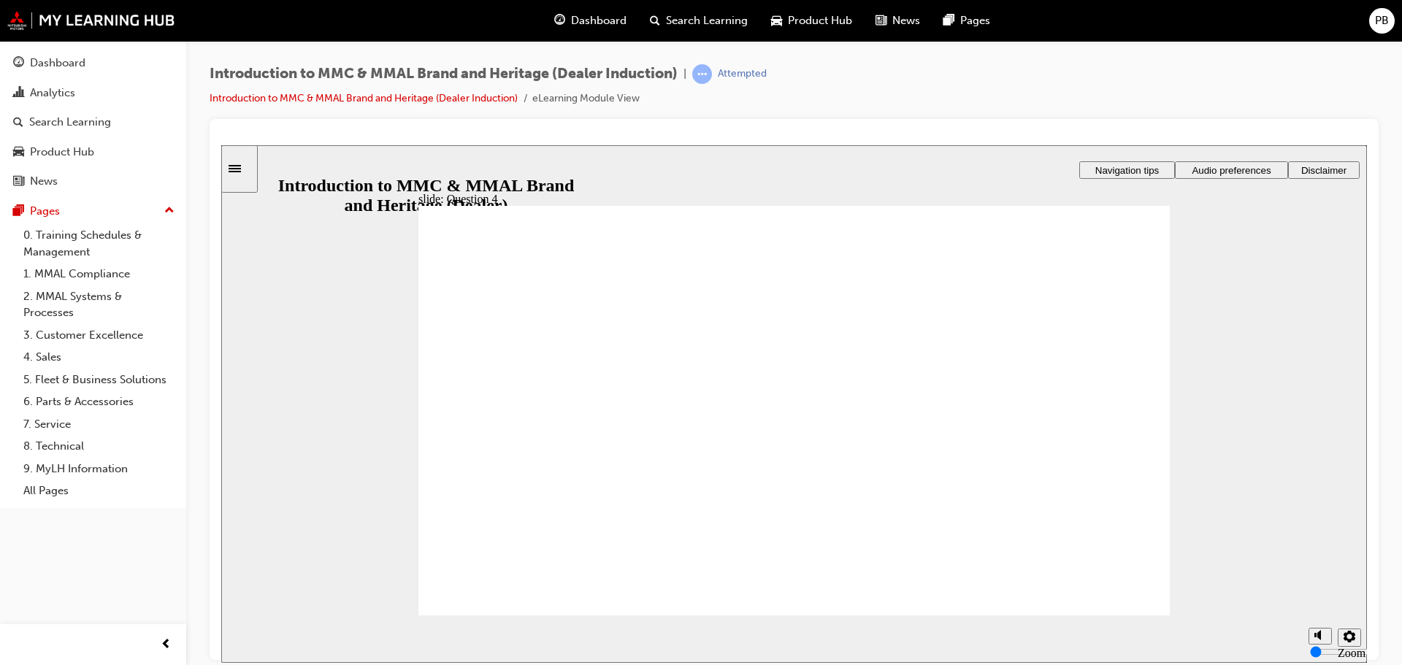
radio input "true"
checkbox input "true"
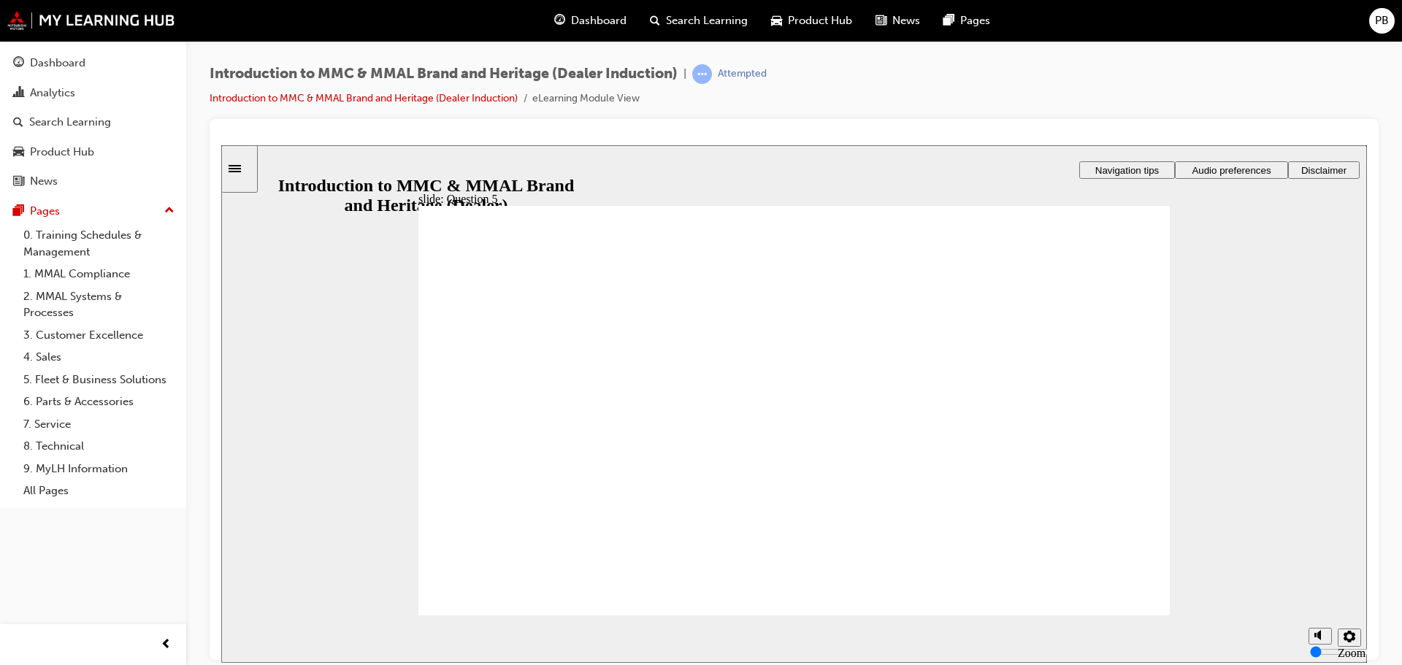
checkbox input "true"
radio input "true"
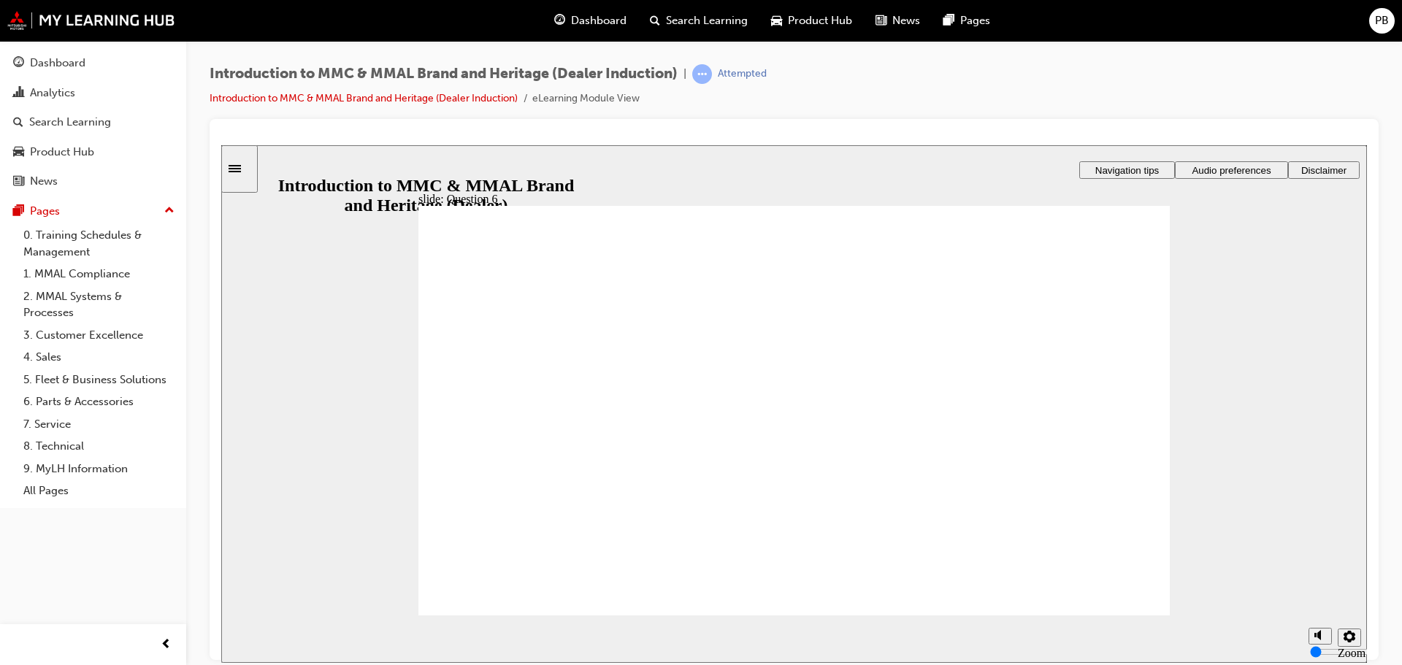
radio input "true"
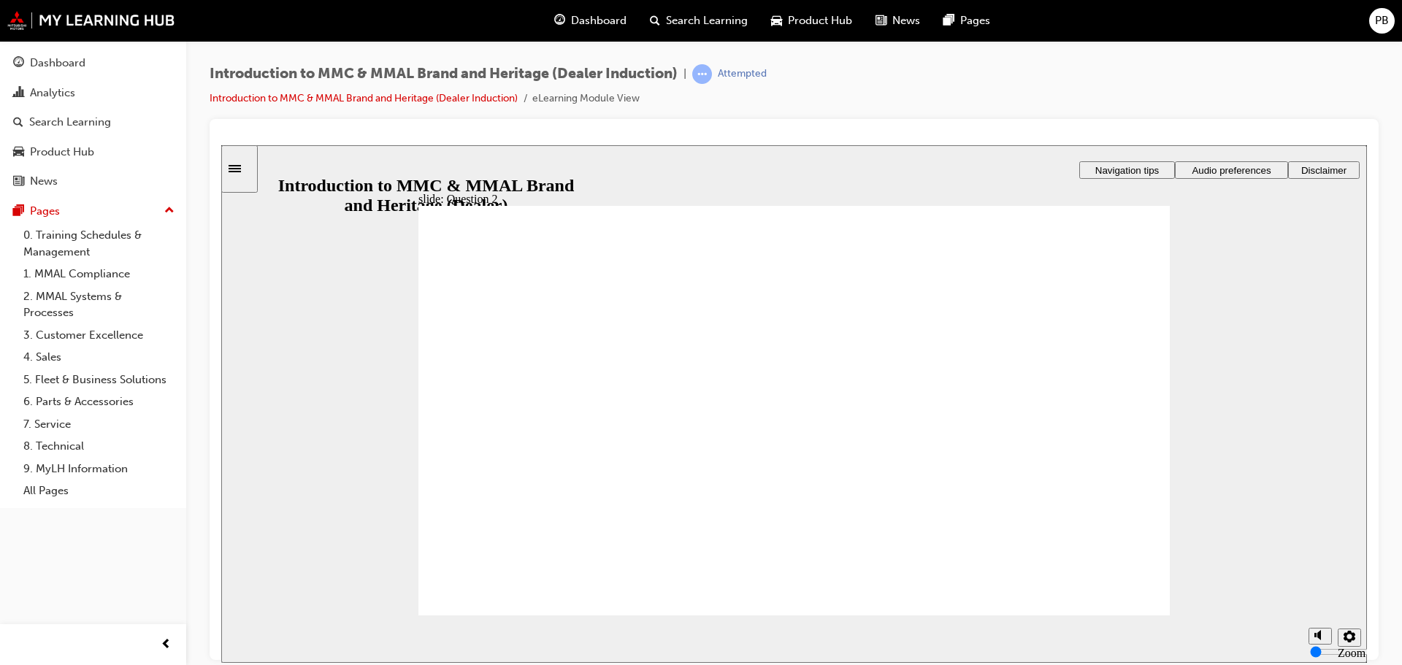
radio input "true"
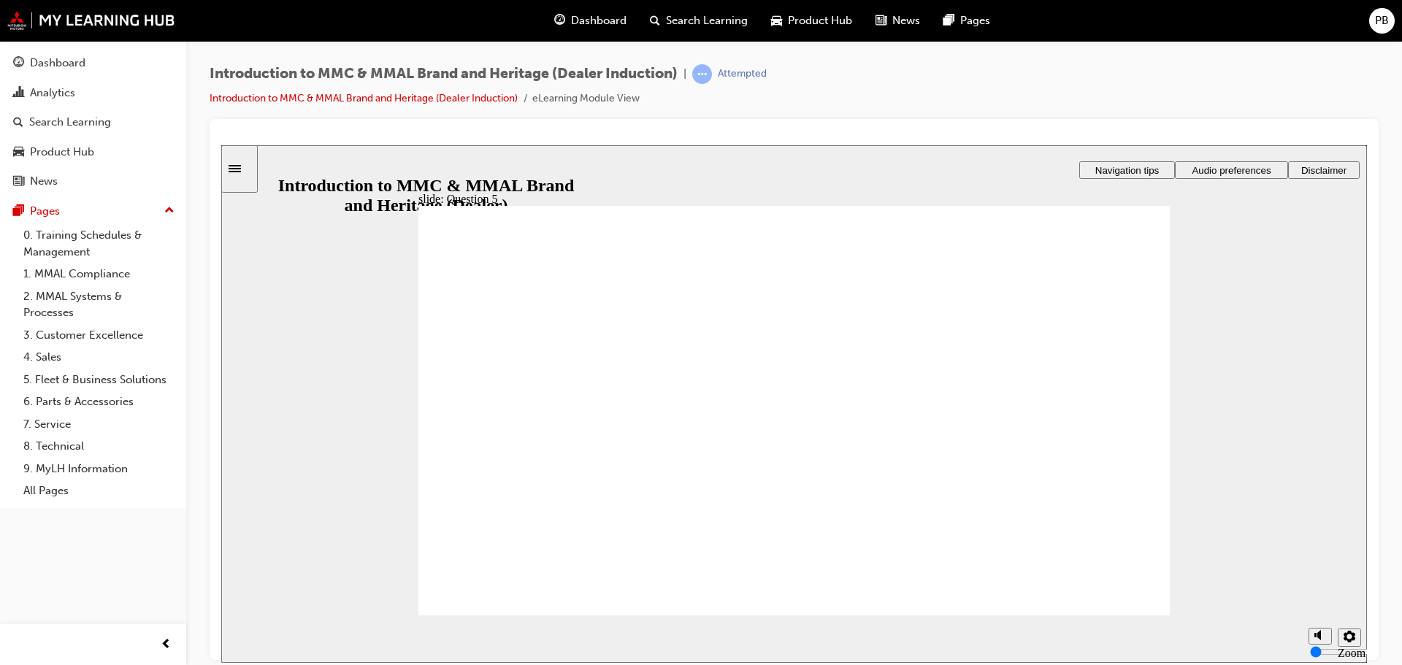
checkbox input "true"
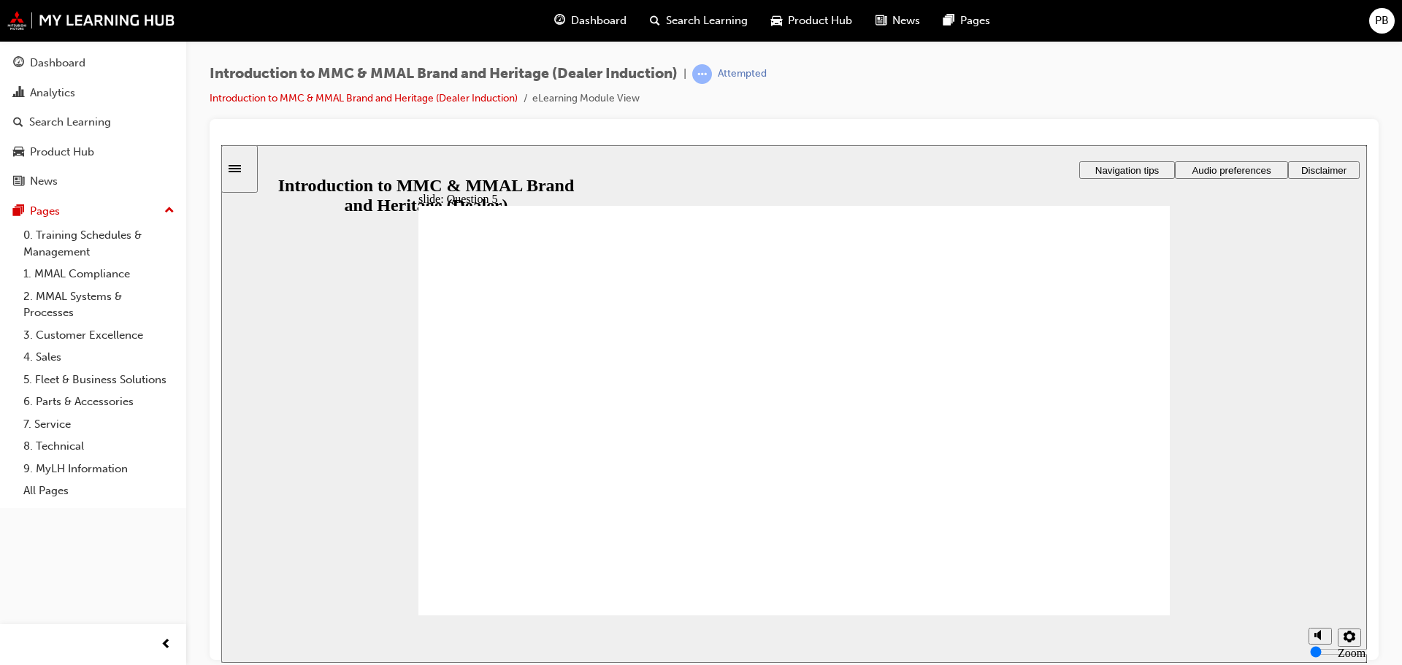
checkbox input "true"
drag, startPoint x: 627, startPoint y: 486, endPoint x: 523, endPoint y: 575, distance: 136.2
radio input "true"
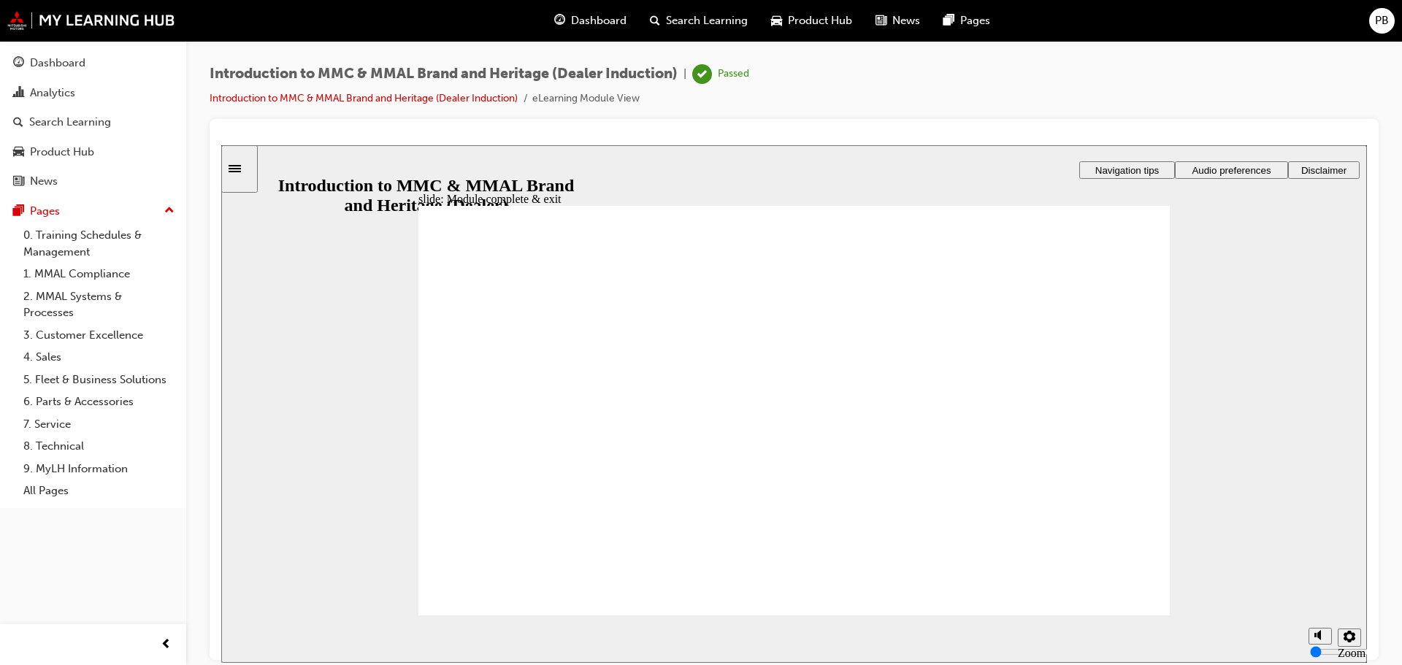
click at [583, 20] on span "Dashboard" at bounding box center [598, 20] width 55 height 17
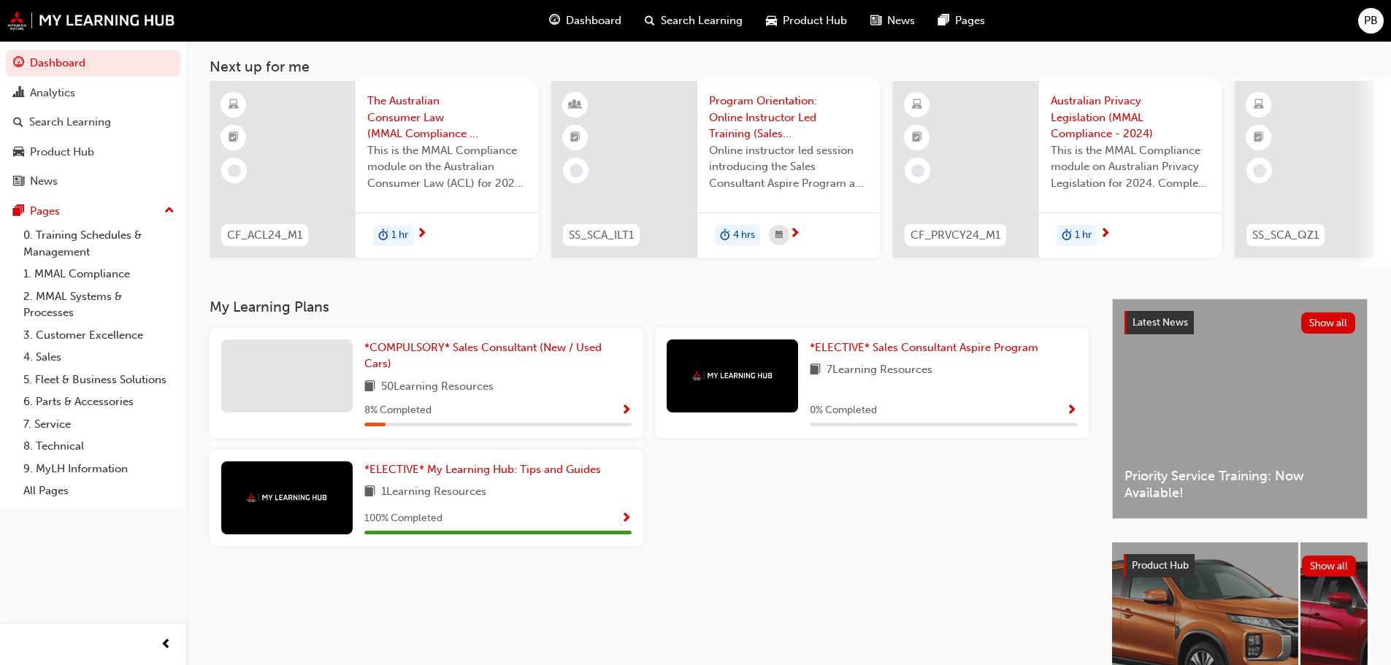
scroll to position [207, 0]
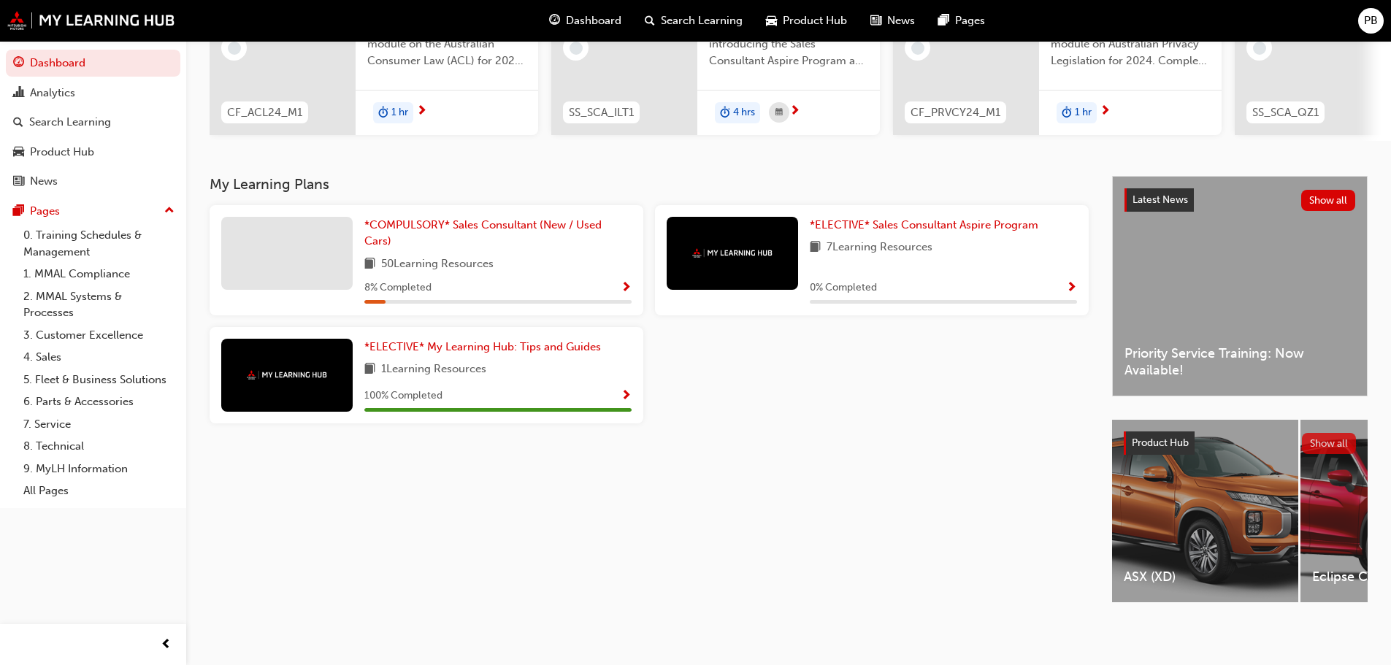
click at [1336, 437] on button "Show all" at bounding box center [1329, 443] width 55 height 21
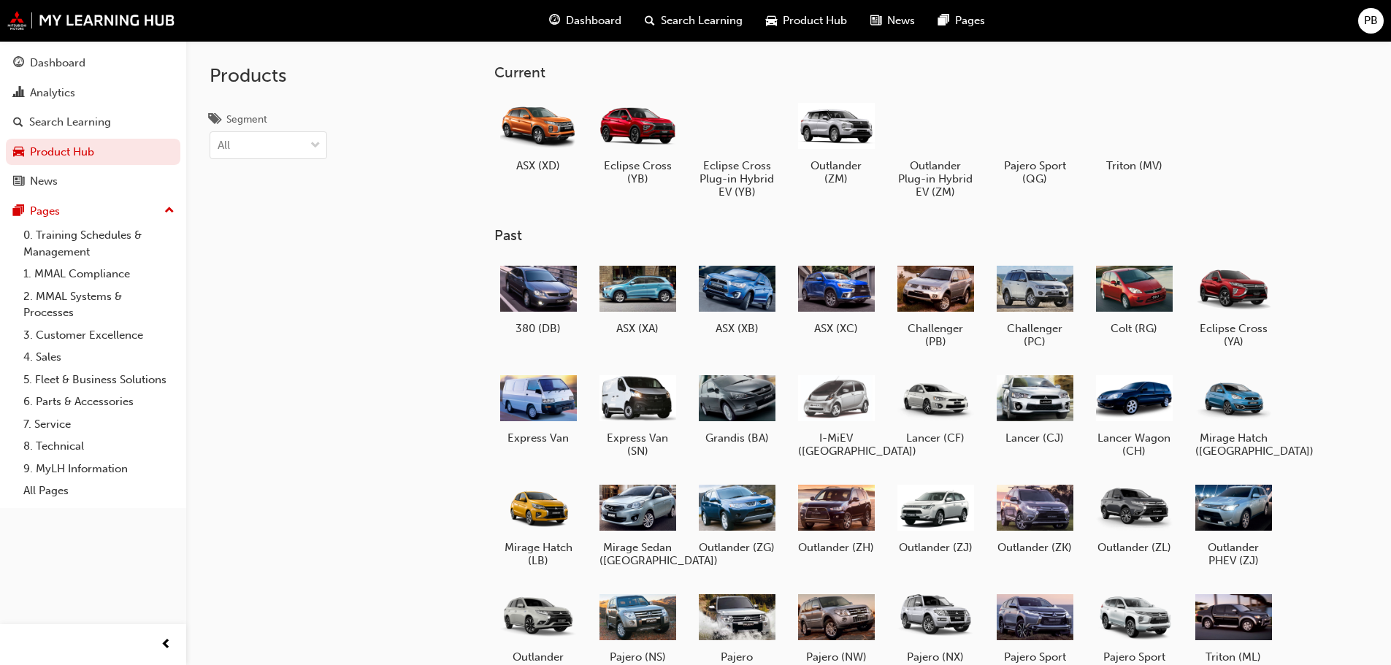
click at [353, 373] on div "Products Segment All" at bounding box center [306, 373] width 241 height 665
click at [45, 55] on div "Dashboard" at bounding box center [57, 63] width 55 height 17
